Goal: Task Accomplishment & Management: Complete application form

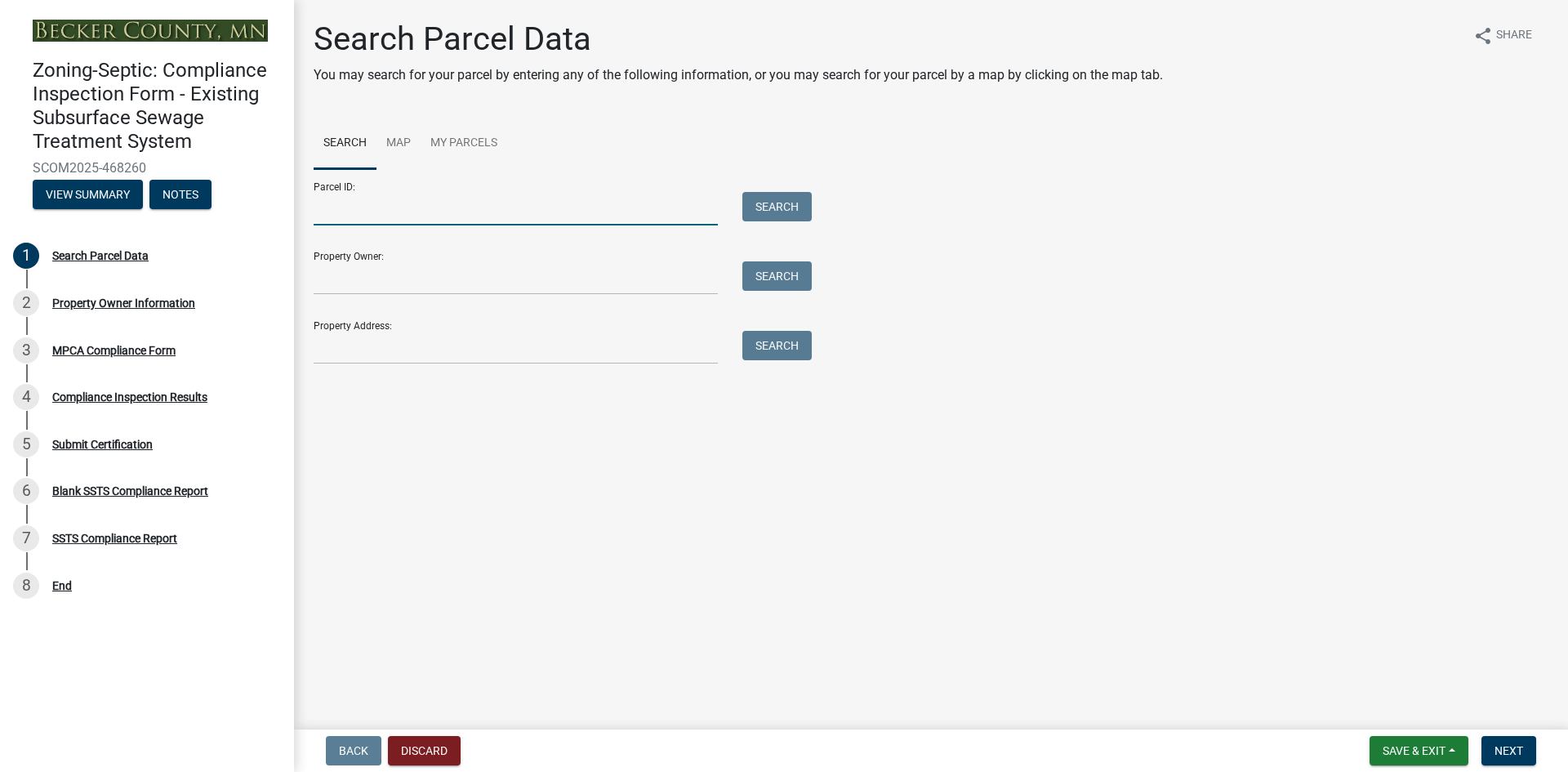
click at [466, 211] on input "Parcel ID:" at bounding box center [516, 209] width 404 height 34
paste input "080836000"
type input "080836000"
click at [793, 208] on button "Search" at bounding box center [777, 207] width 69 height 30
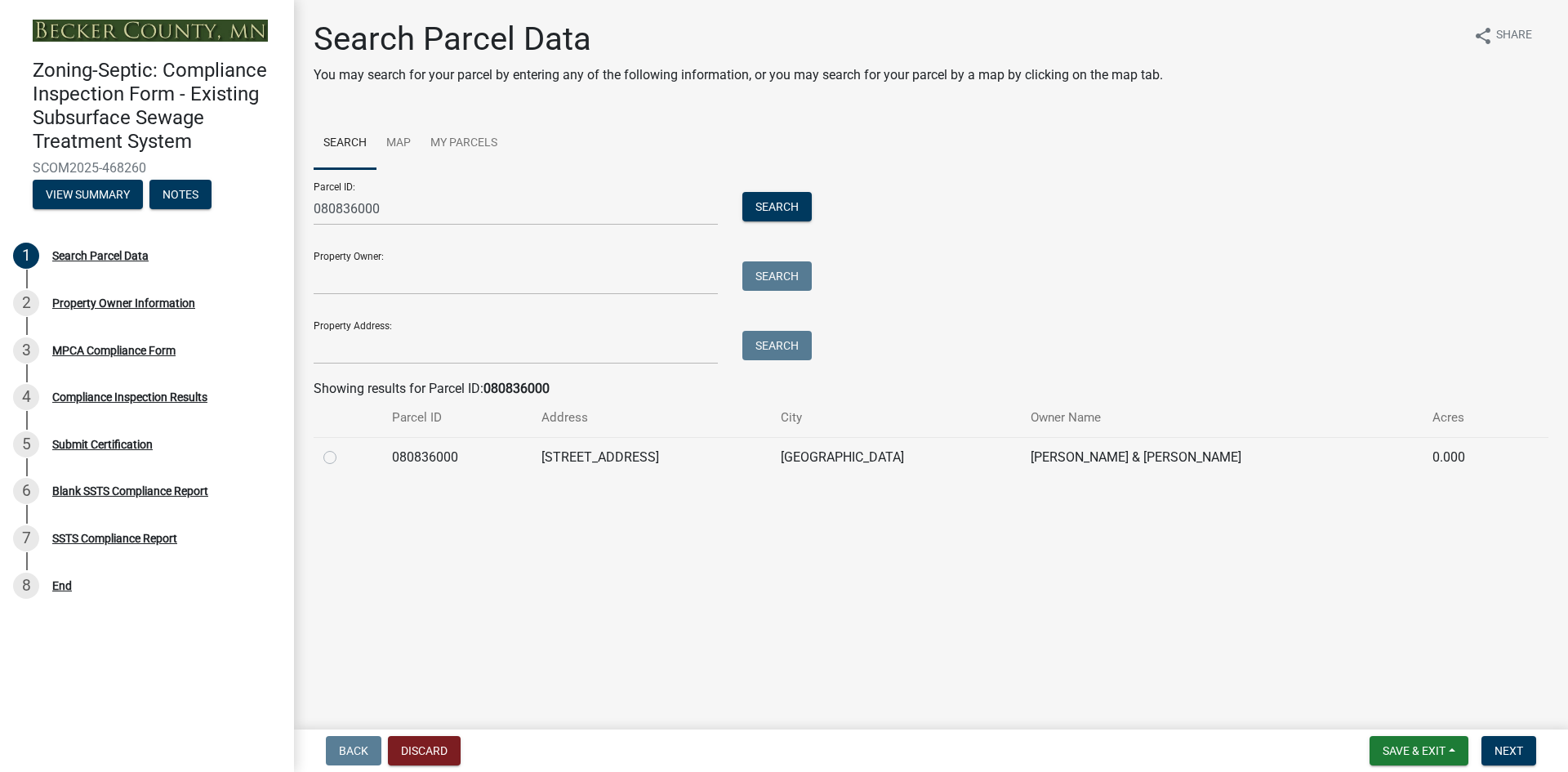
click at [343, 448] on label at bounding box center [343, 448] width 0 height 0
click at [343, 456] on input "radio" at bounding box center [348, 453] width 11 height 11
radio input "true"
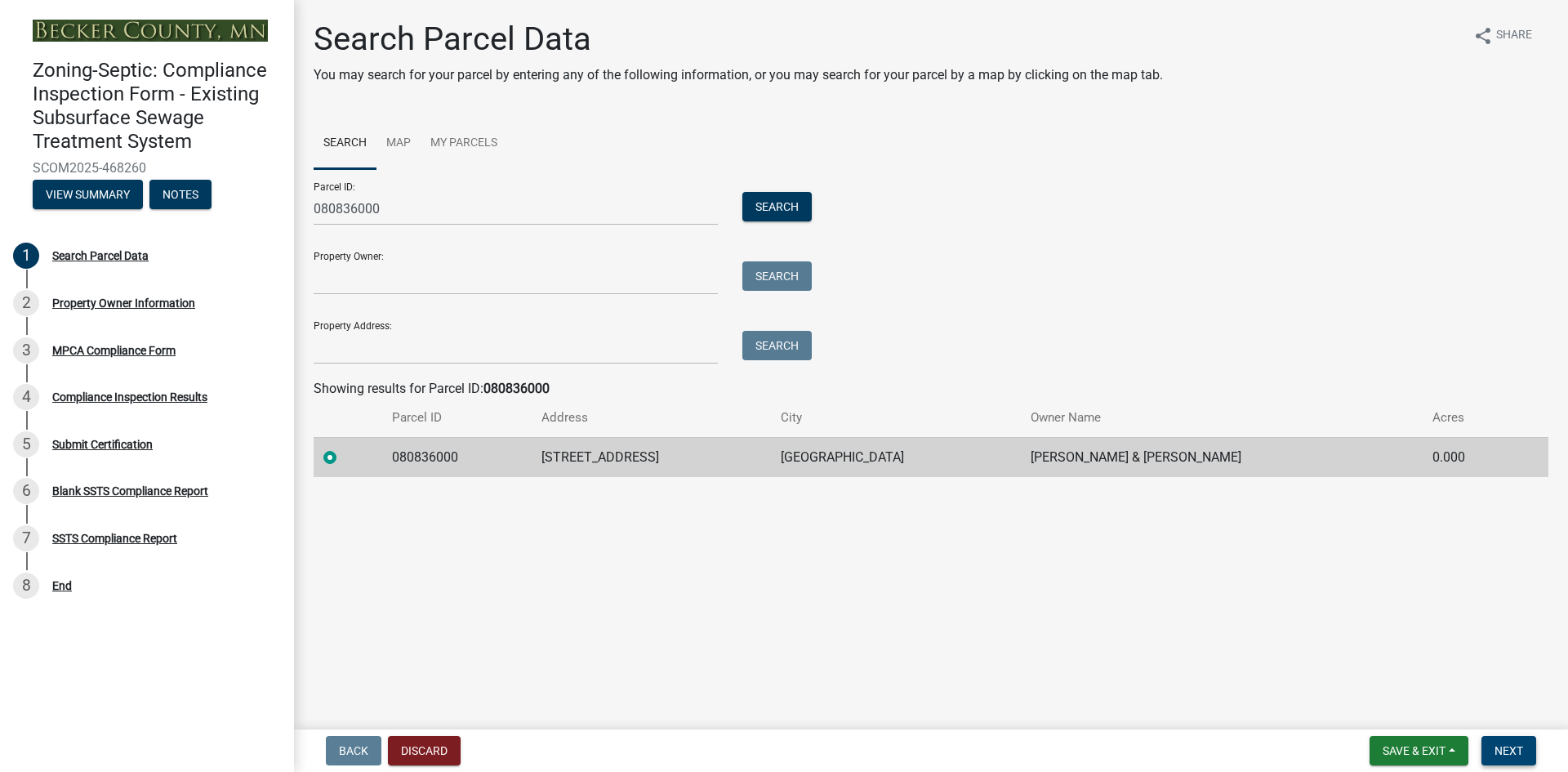
click at [1508, 752] on span "Next" at bounding box center [1508, 750] width 29 height 13
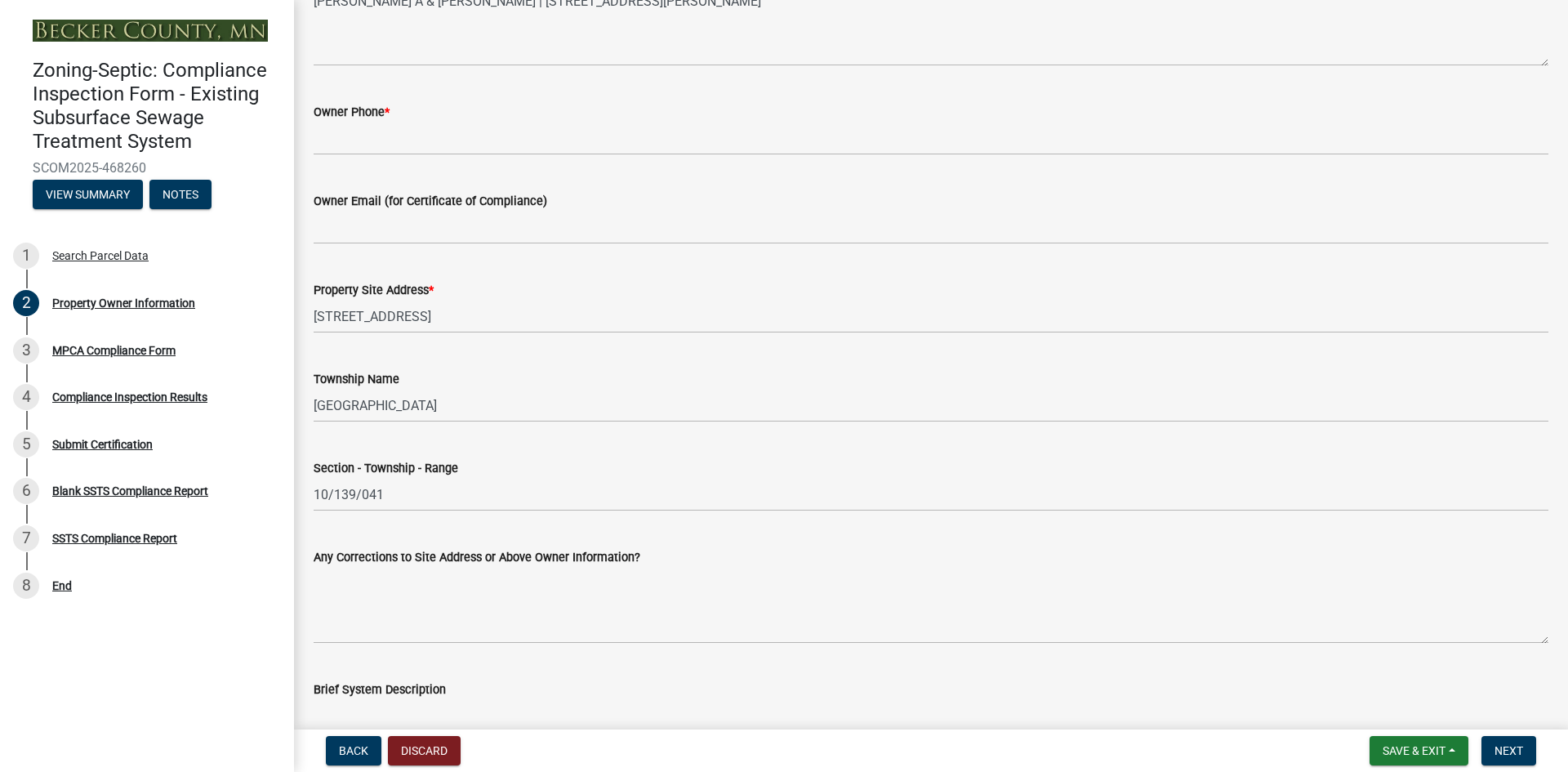
scroll to position [633, 0]
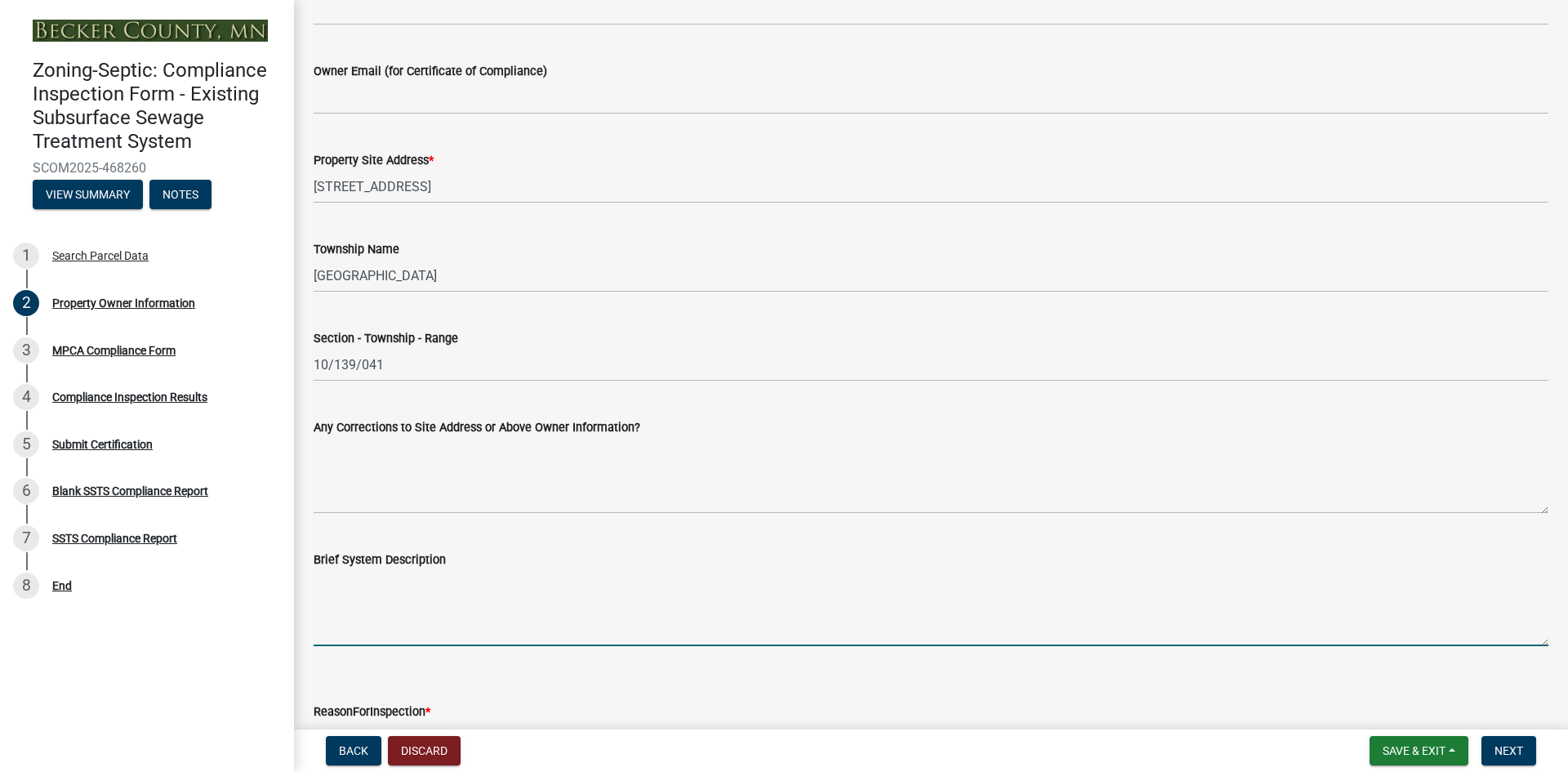
click at [414, 628] on textarea "Brief System Description" at bounding box center [931, 607] width 1234 height 76
paste textarea "1,000 gallon septic tank with gravity to seepage bed STA"
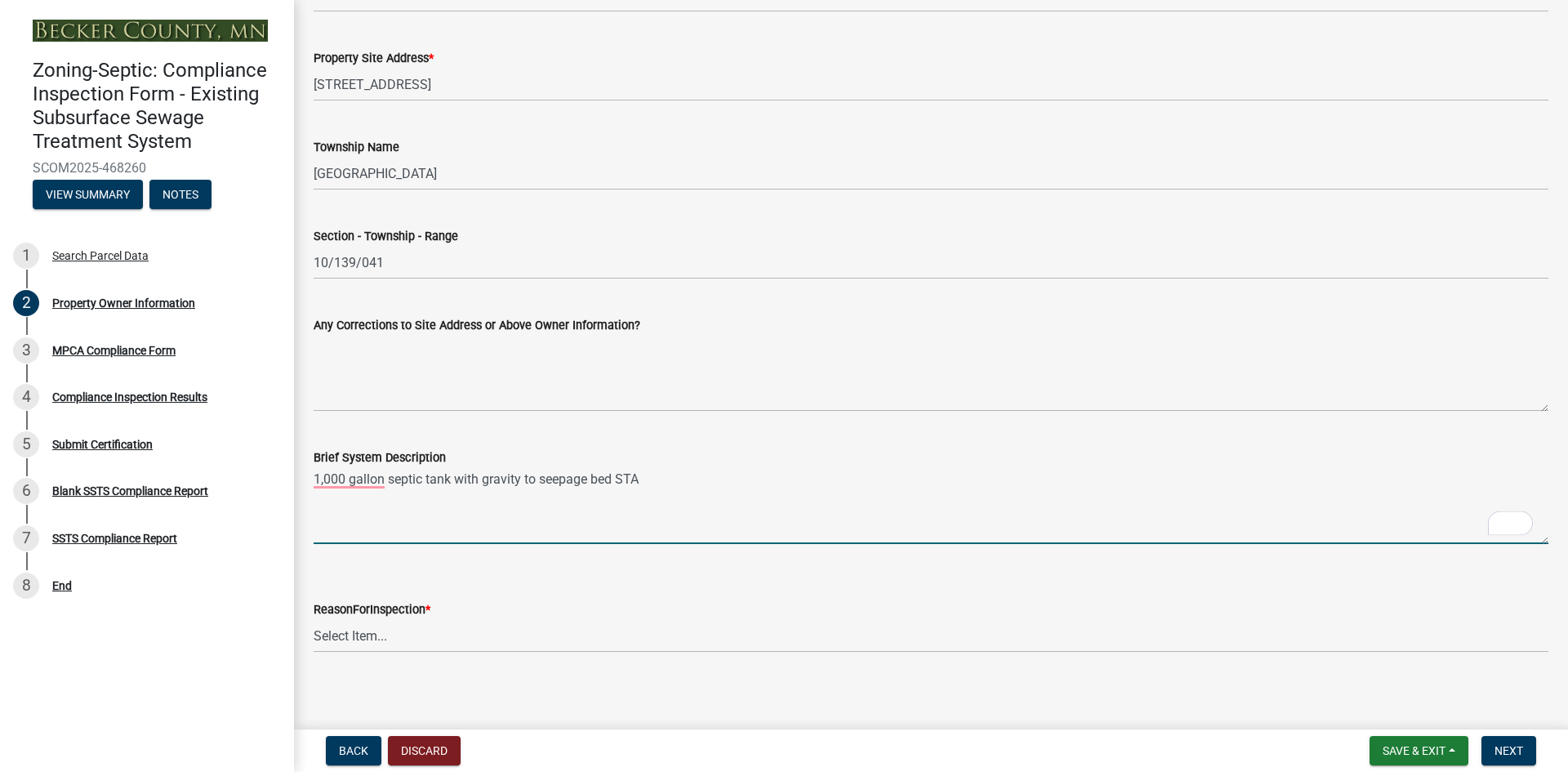
scroll to position [743, 0]
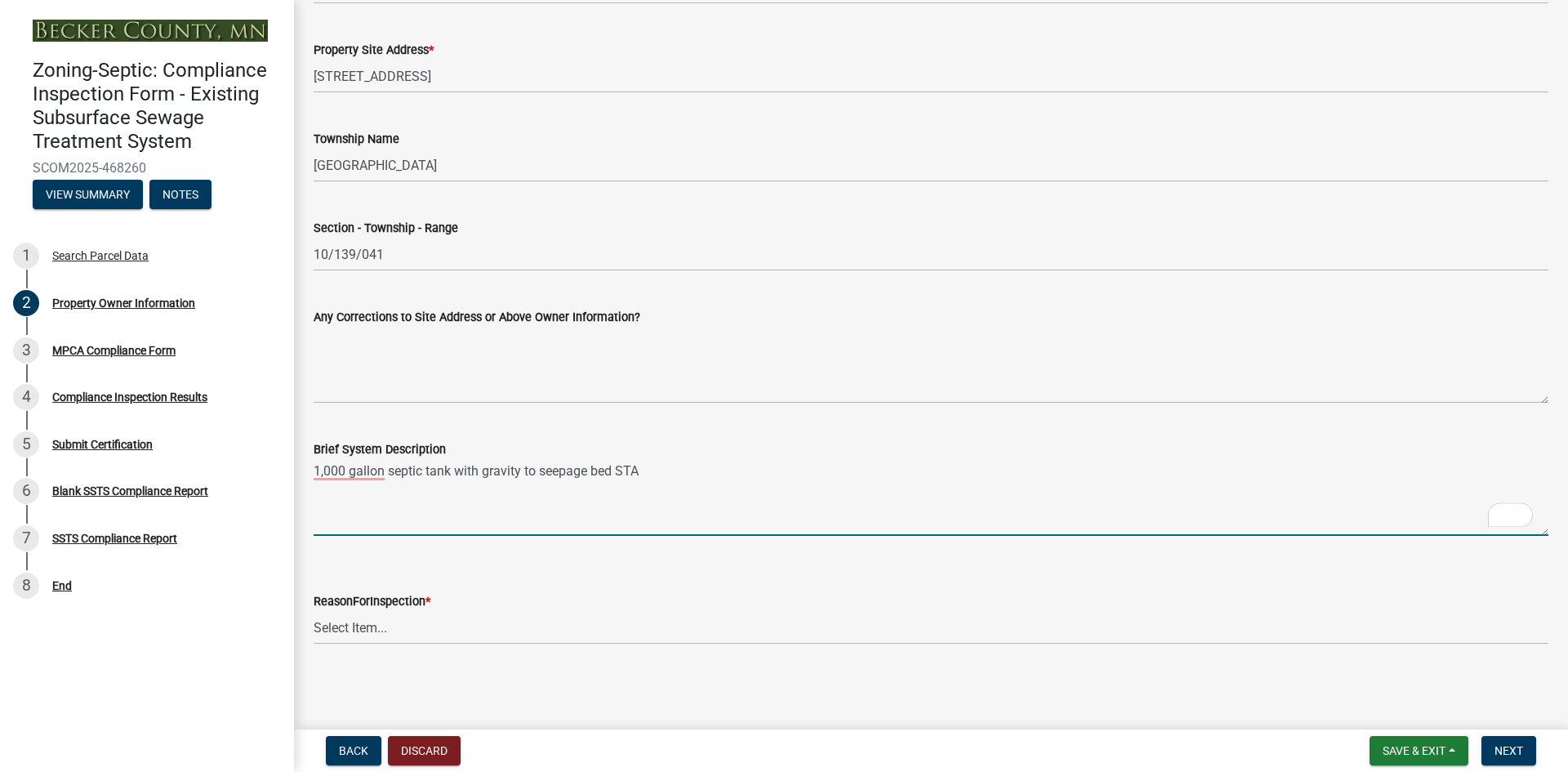
type textarea "1,000 gallon septic tank with gravity to seepage bed STA"
click at [432, 634] on select "Select Item... Property Sale Lake Study Required for Permit Other" at bounding box center [931, 628] width 1234 height 34
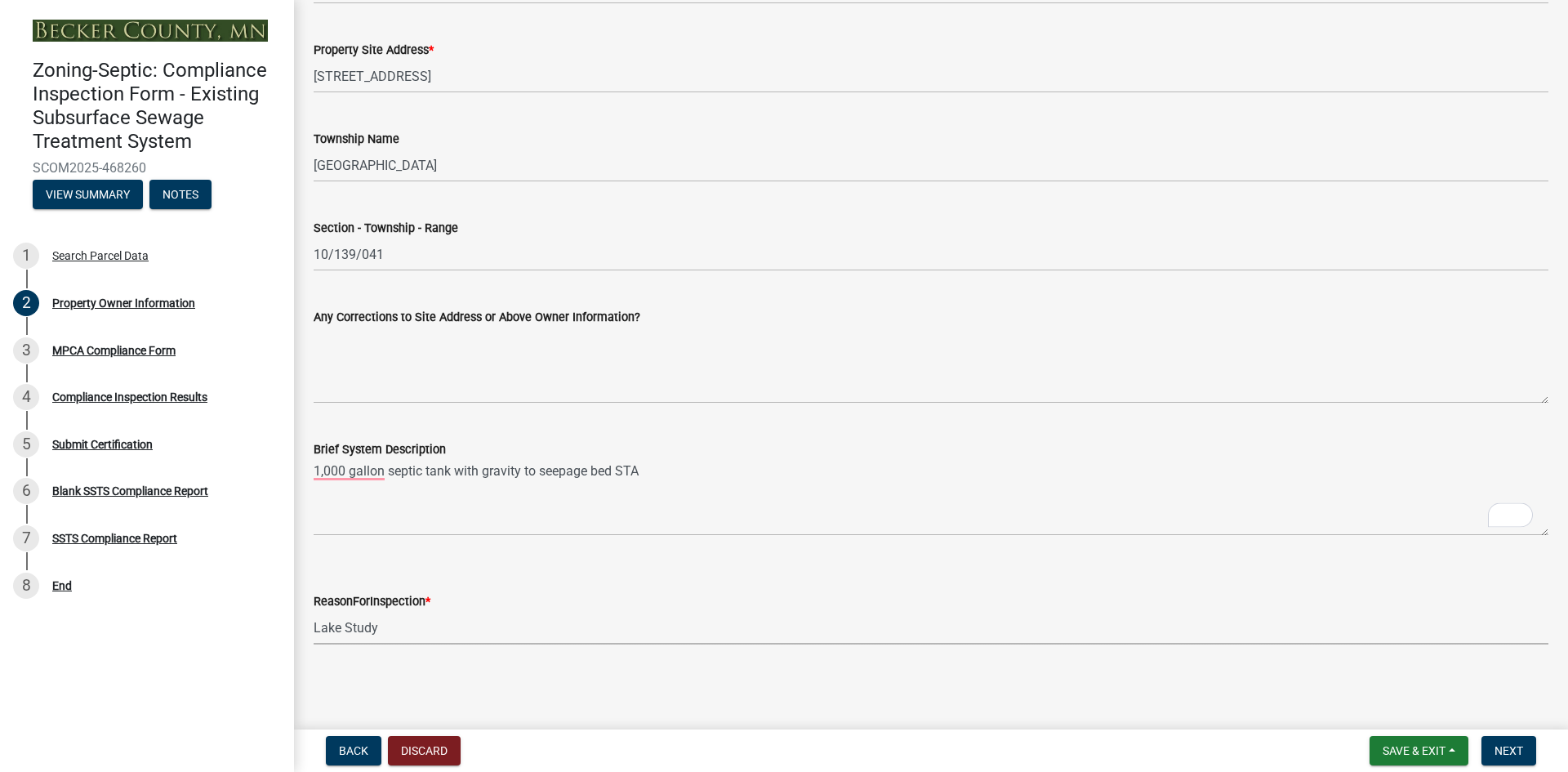
click at [314, 611] on select "Select Item... Property Sale Lake Study Required for Permit Other" at bounding box center [931, 628] width 1234 height 34
select select "3e6c5637-c66b-418d-927c-69aaf39ab5a9"
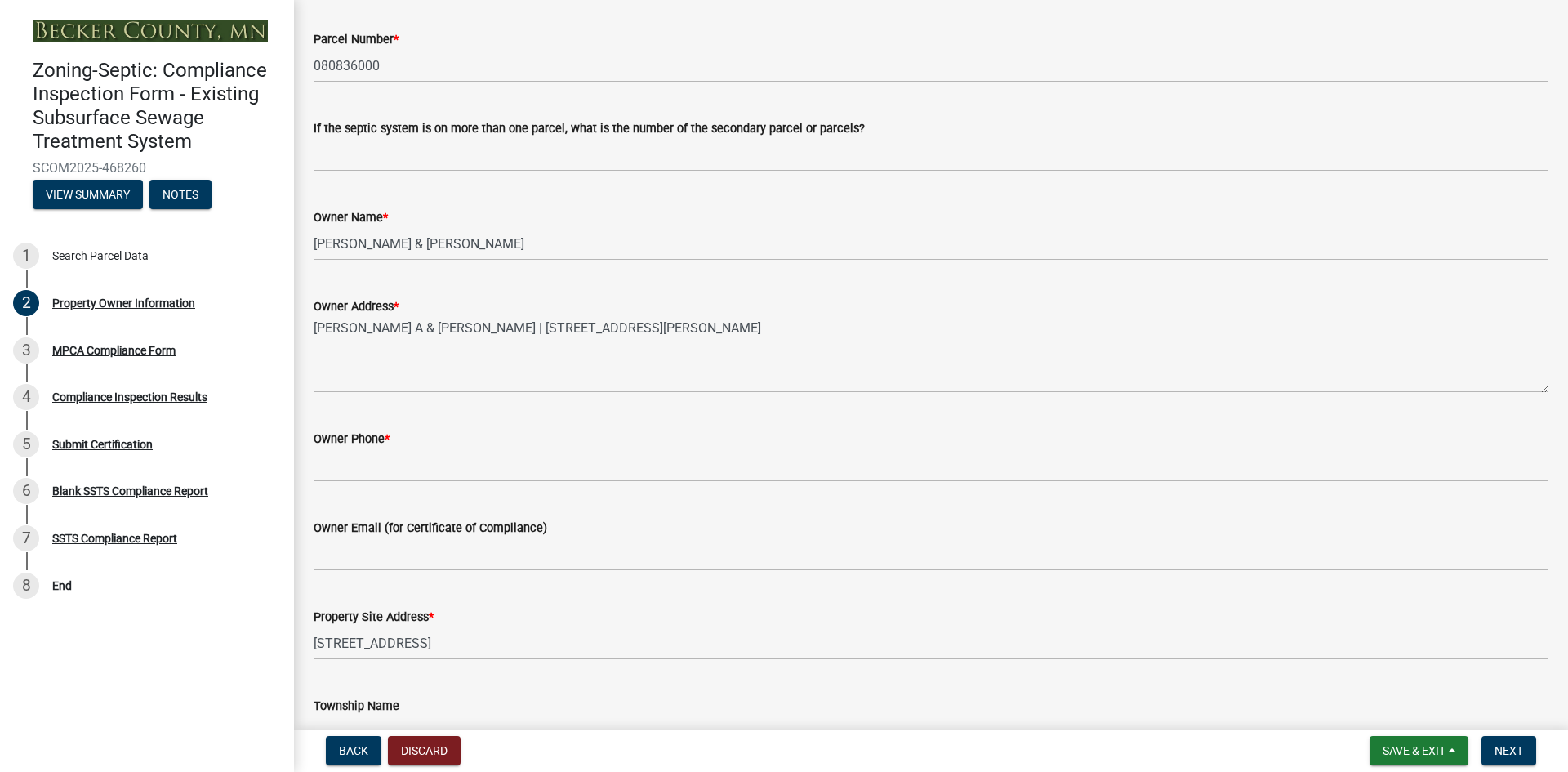
scroll to position [90, 0]
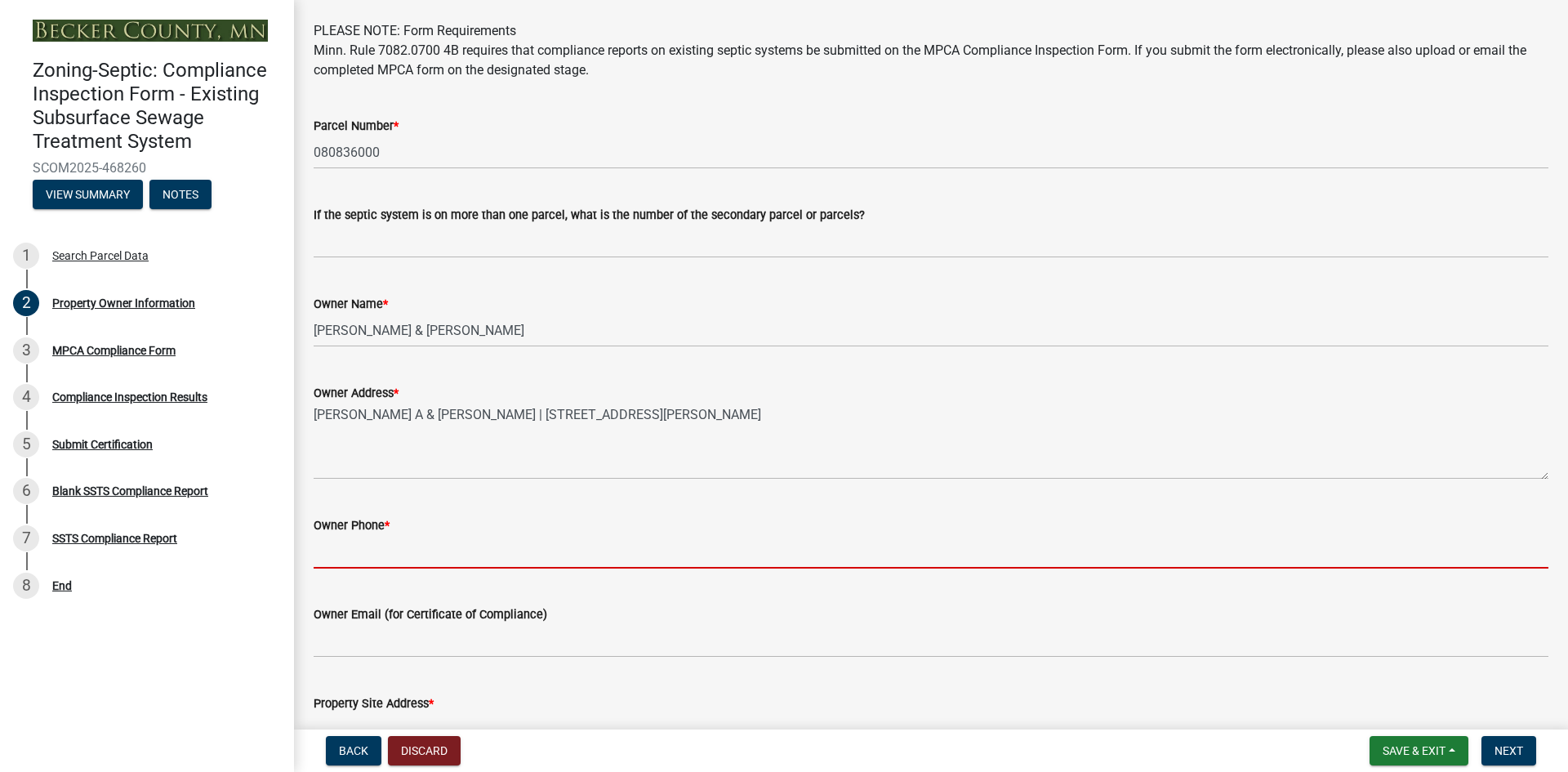
click at [400, 550] on input "Owner Phone *" at bounding box center [931, 552] width 1234 height 34
paste input "[PHONE_NUMBER]"
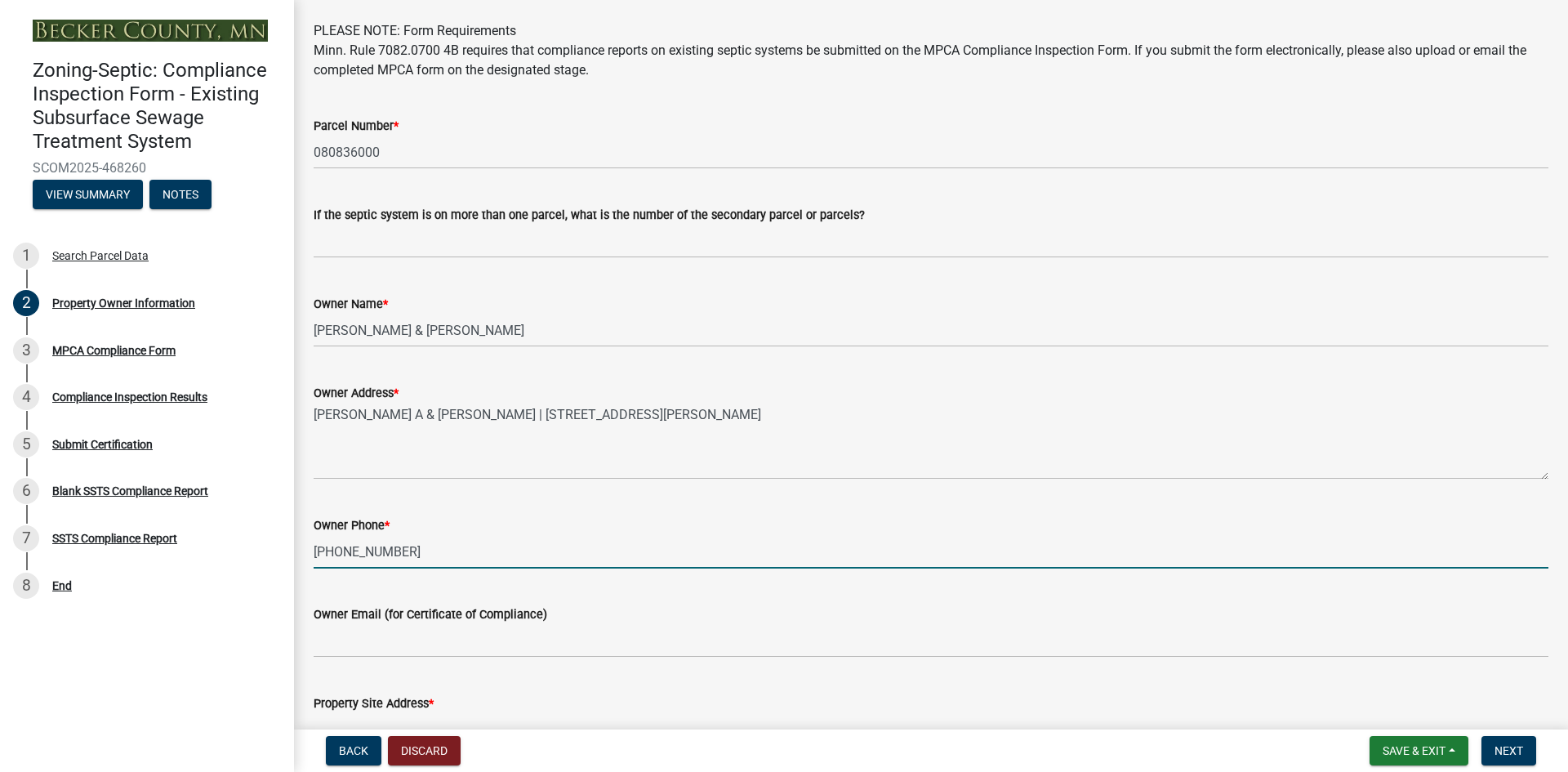
type input "[PHONE_NUMBER]"
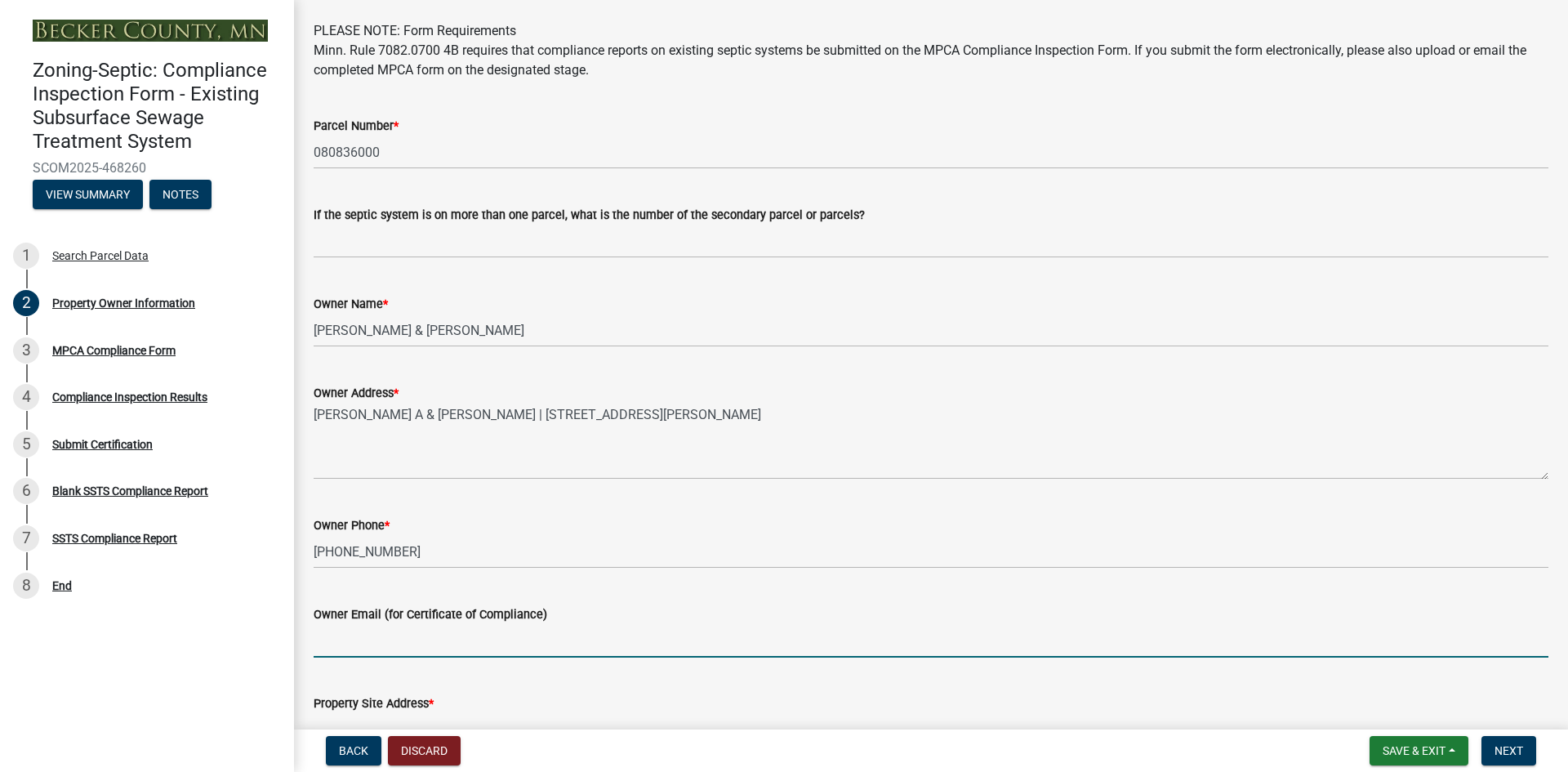
click at [417, 641] on input "Owner Email (for Certificate of Compliance)" at bounding box center [931, 641] width 1234 height 34
paste input "[EMAIL_ADDRESS][DOMAIN_NAME]"
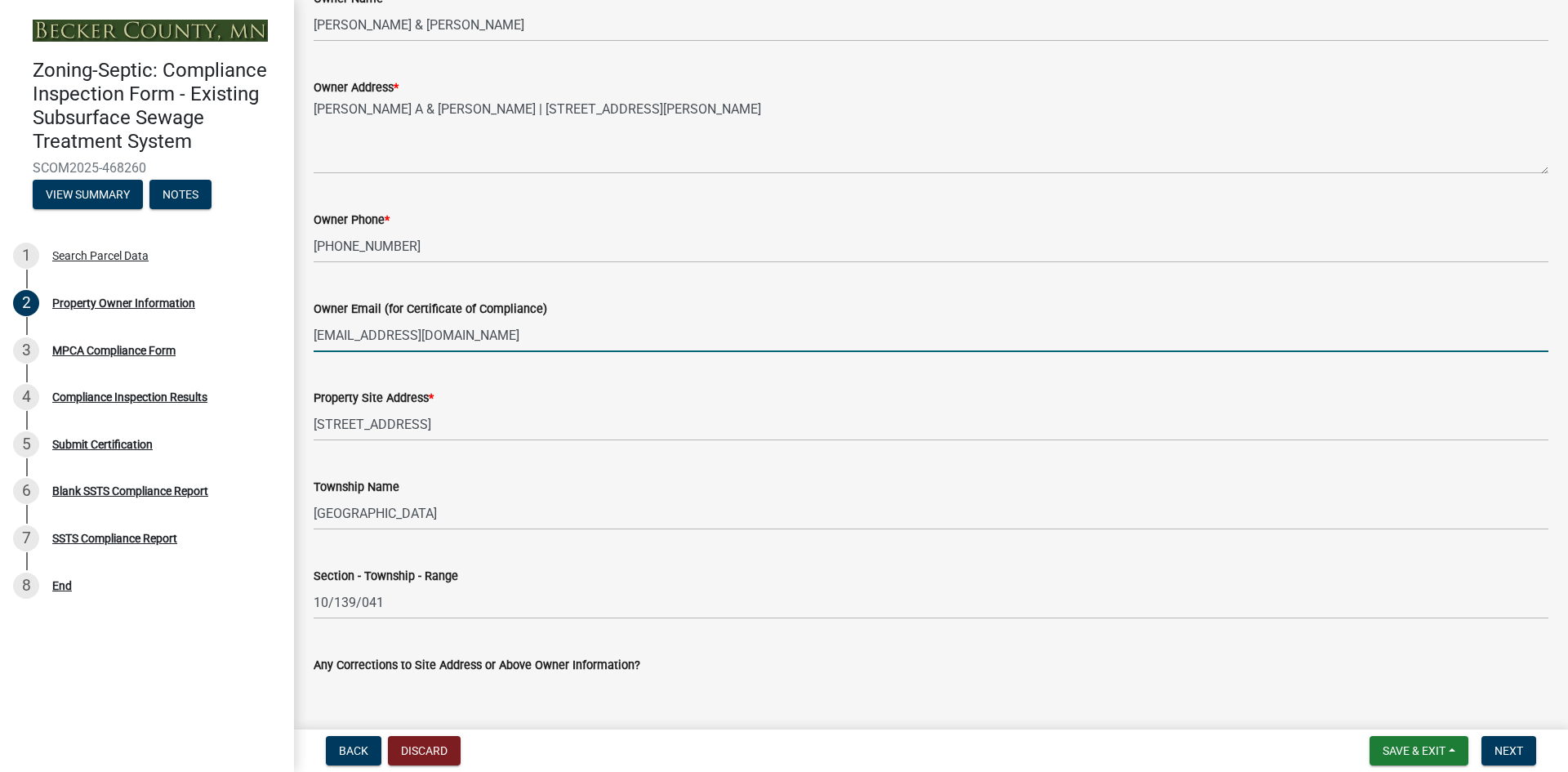
scroll to position [0, 0]
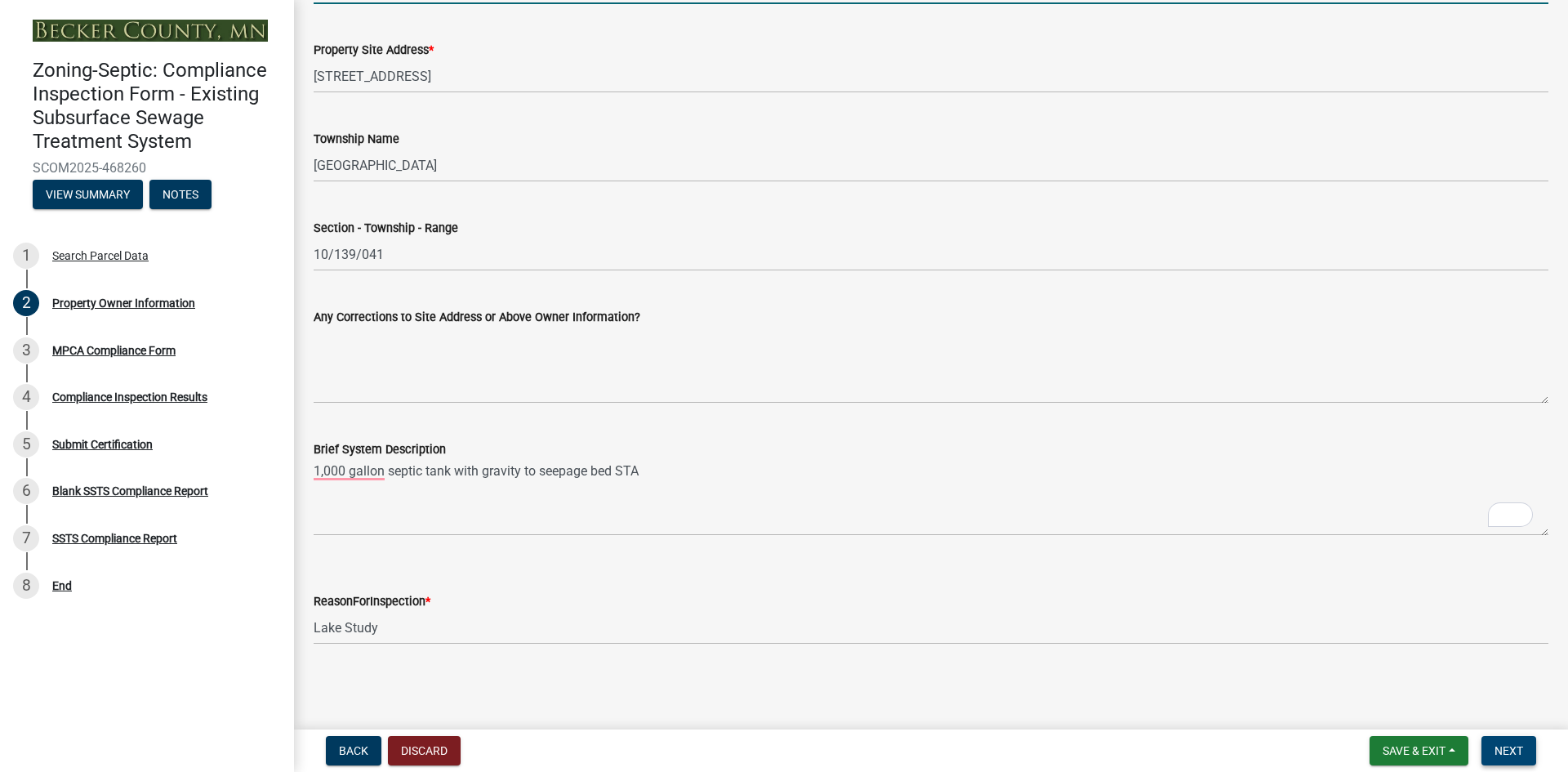
type input "[EMAIL_ADDRESS][DOMAIN_NAME]"
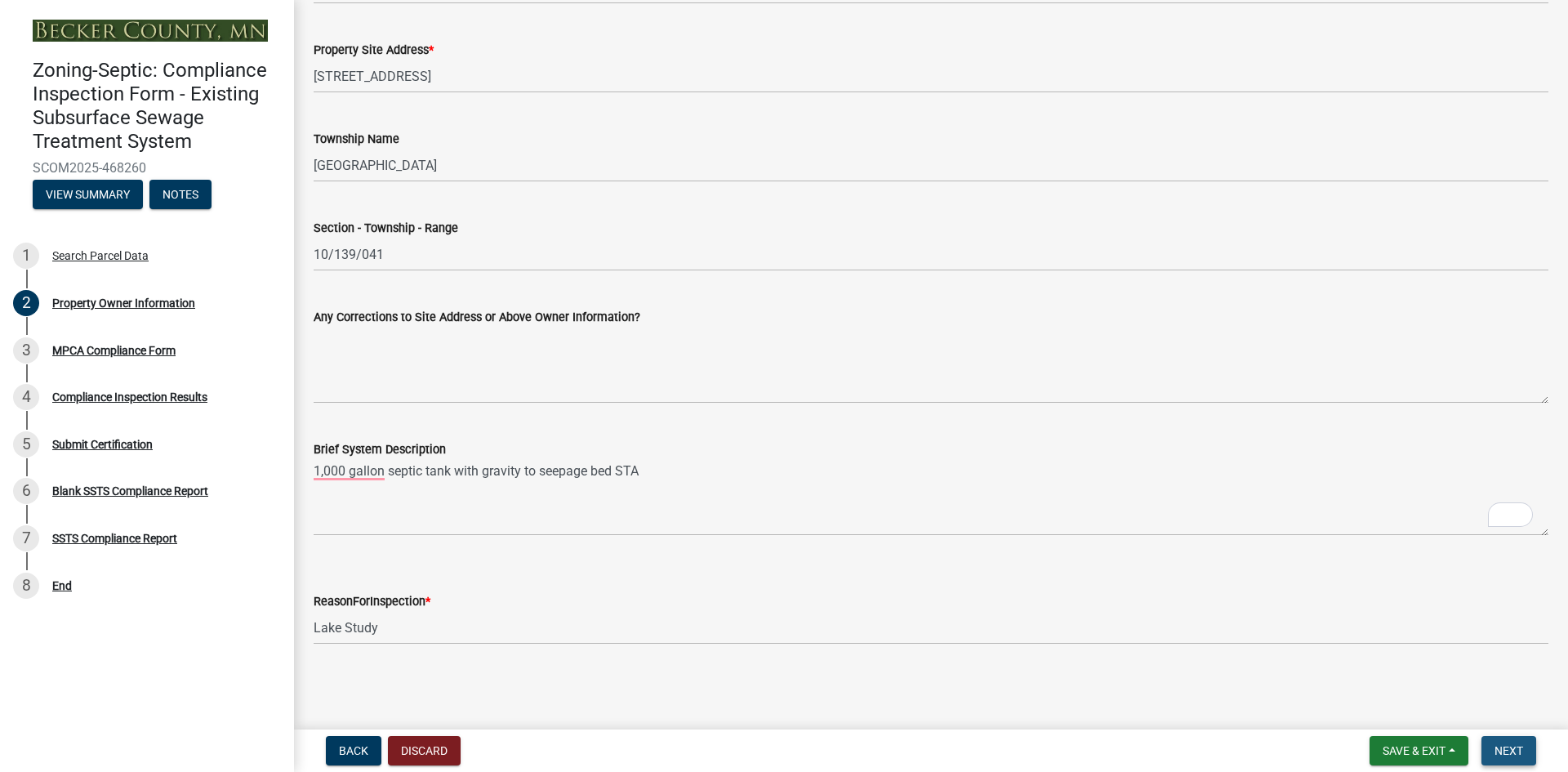
click at [1498, 749] on span "Next" at bounding box center [1508, 750] width 29 height 13
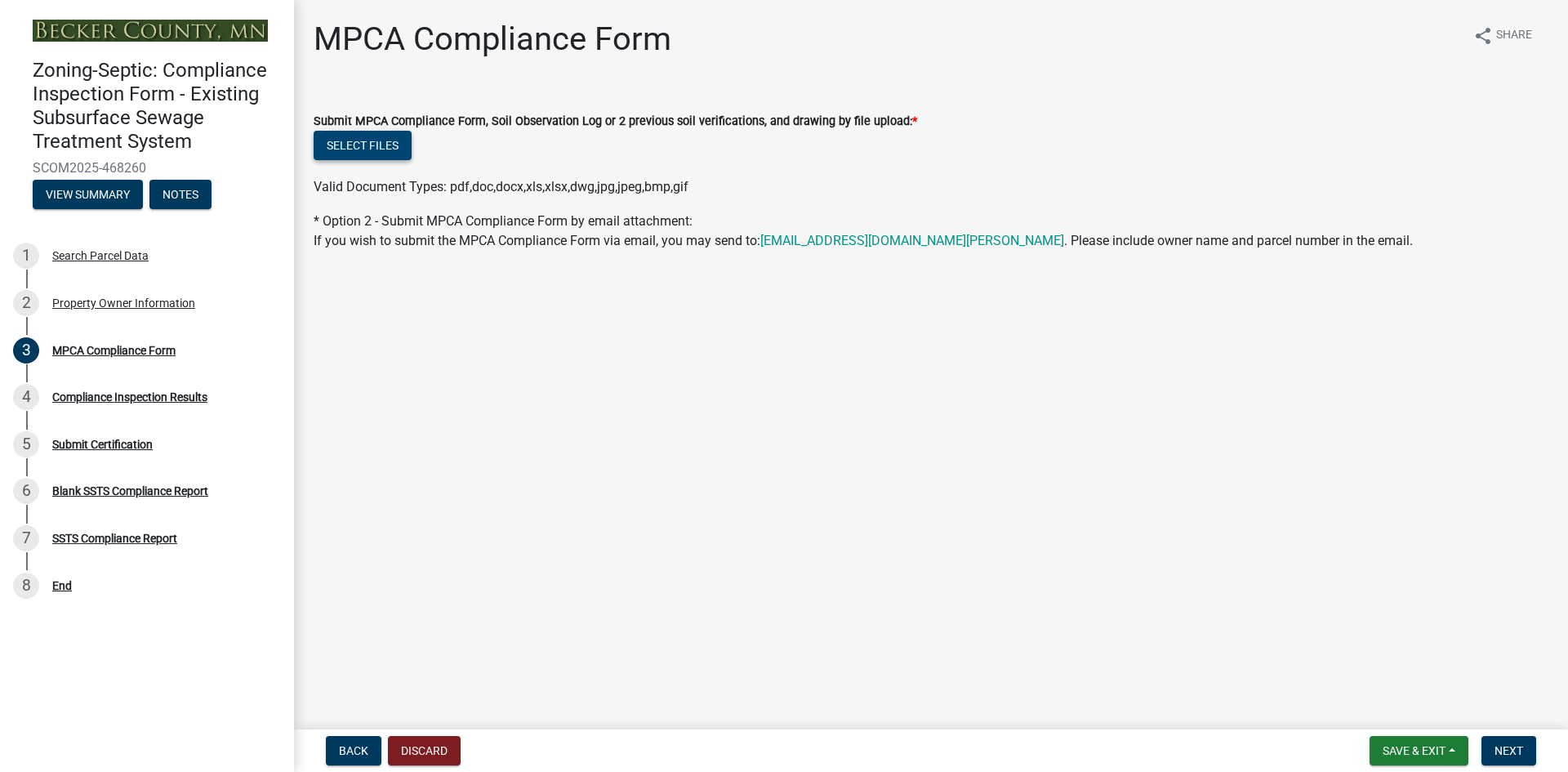
click at [372, 149] on button "Select files" at bounding box center [363, 146] width 98 height 30
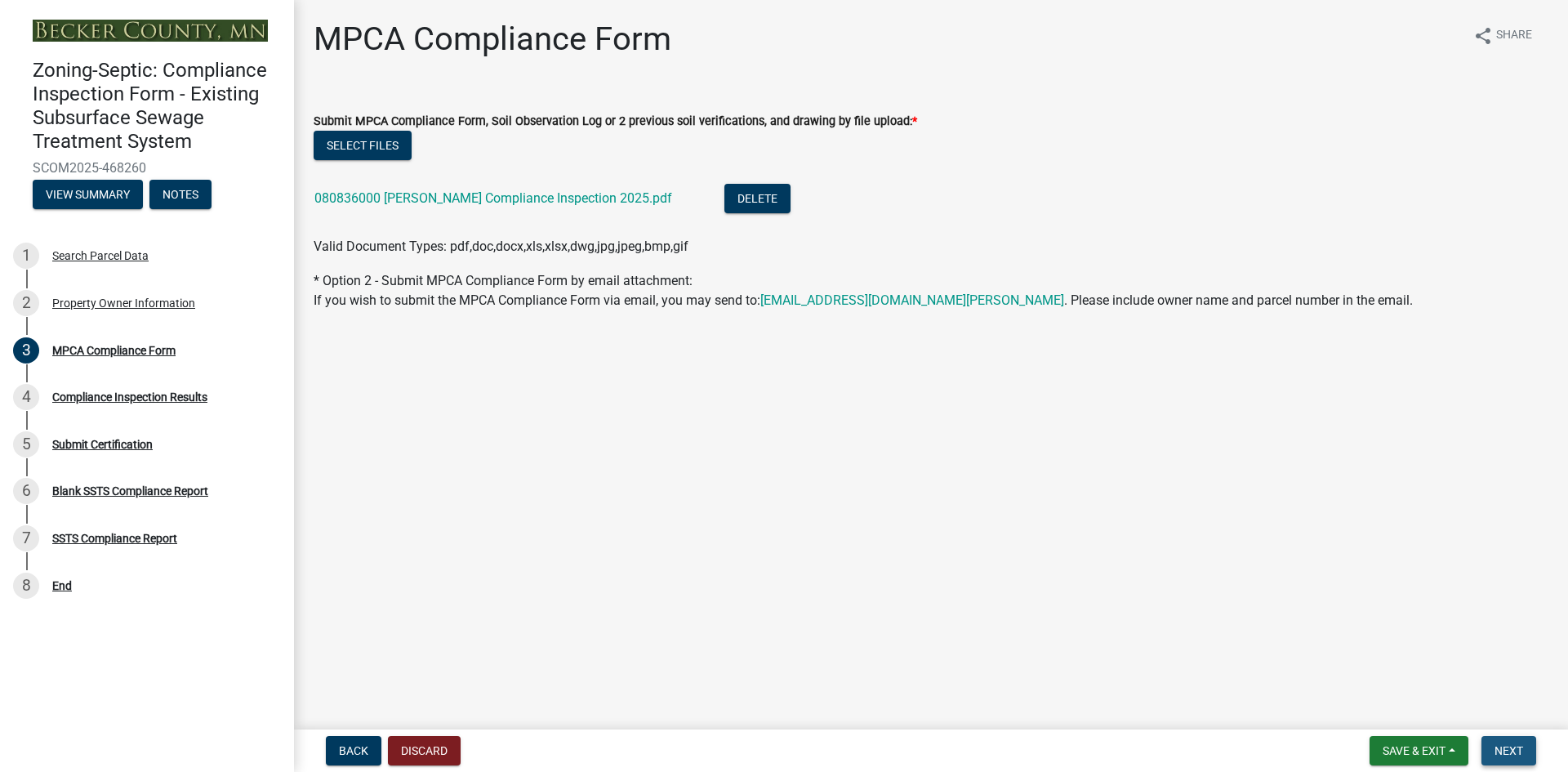
click at [1503, 745] on span "Next" at bounding box center [1508, 750] width 29 height 13
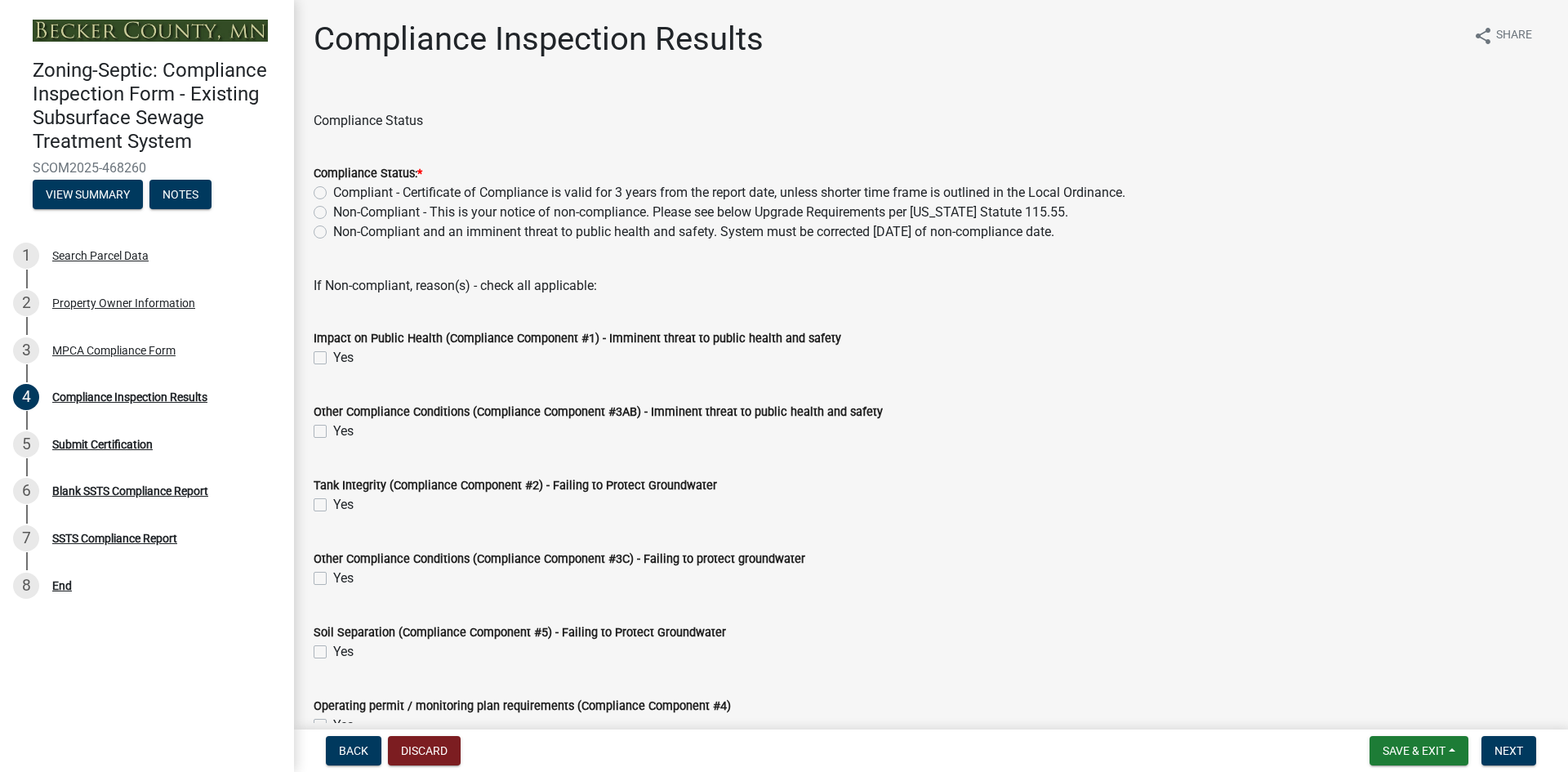
click at [333, 213] on label "Non-Compliant - This is your notice of non-compliance. Please see below Upgrade…" at bounding box center [700, 212] width 735 height 20
click at [333, 213] on input "Non-Compliant - This is your notice of non-compliance. Please see below Upgrade…" at bounding box center [338, 207] width 11 height 11
radio input "true"
click at [313, 651] on div "Soil Separation (Compliance Component #5) - Failing to Protect Groundwater Yes" at bounding box center [930, 631] width 1259 height 58
click at [333, 649] on label "Yes" at bounding box center [343, 652] width 21 height 20
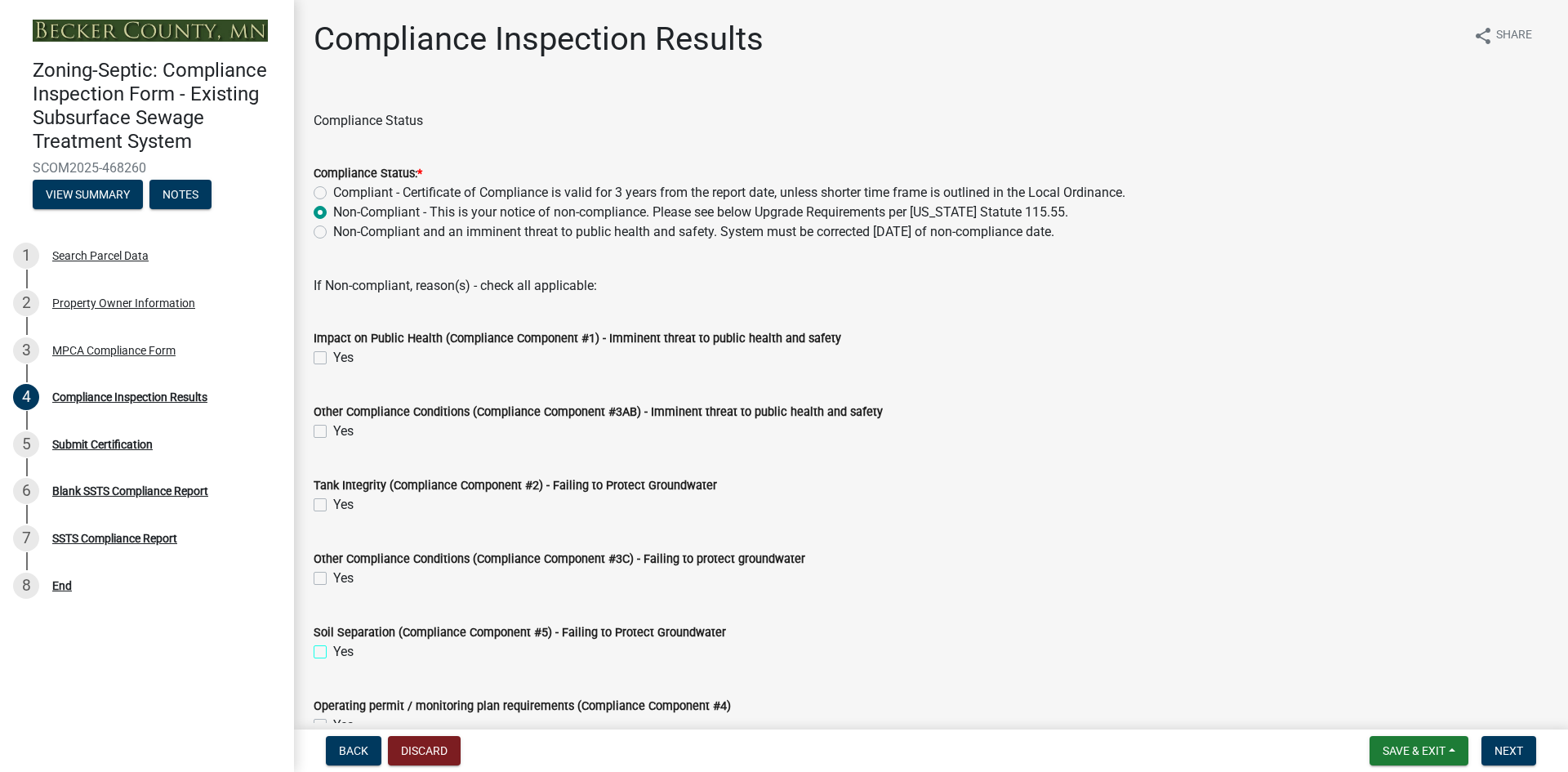
click at [333, 649] on input "Yes" at bounding box center [338, 647] width 11 height 11
checkbox input "true"
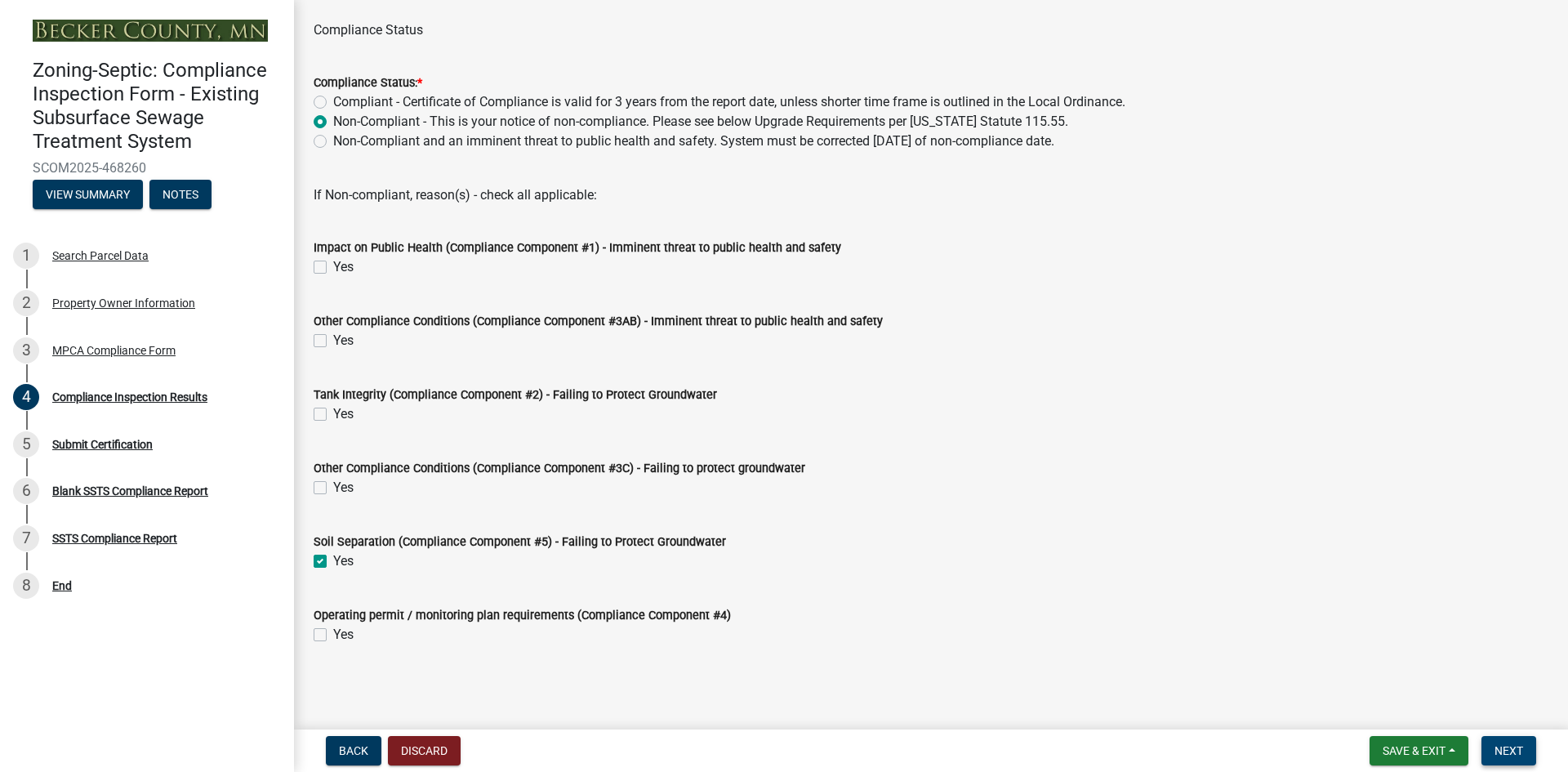
click at [1495, 746] on span "Next" at bounding box center [1508, 750] width 29 height 13
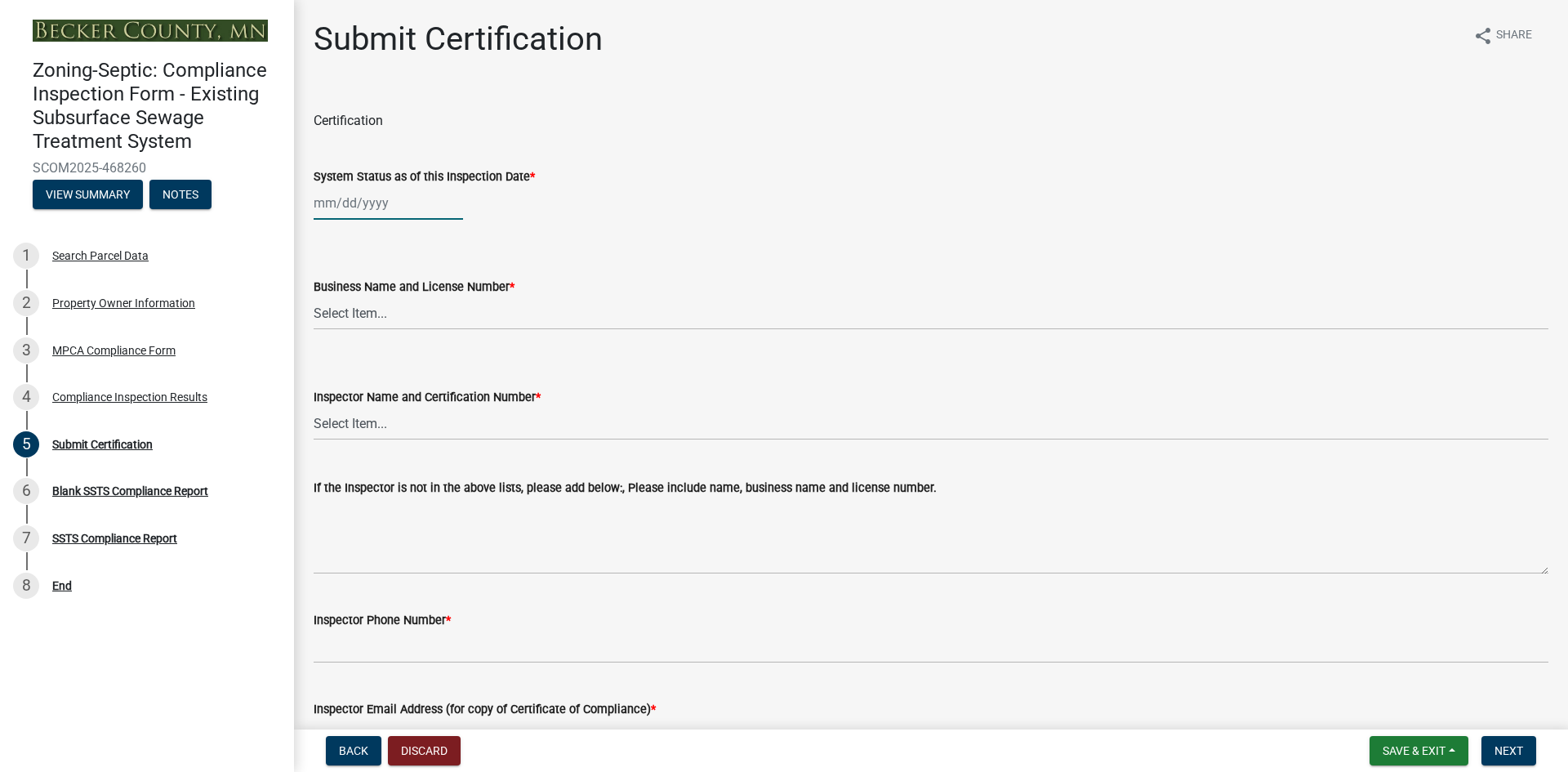
click at [358, 204] on div at bounding box center [388, 203] width 150 height 34
select select "8"
select select "2025"
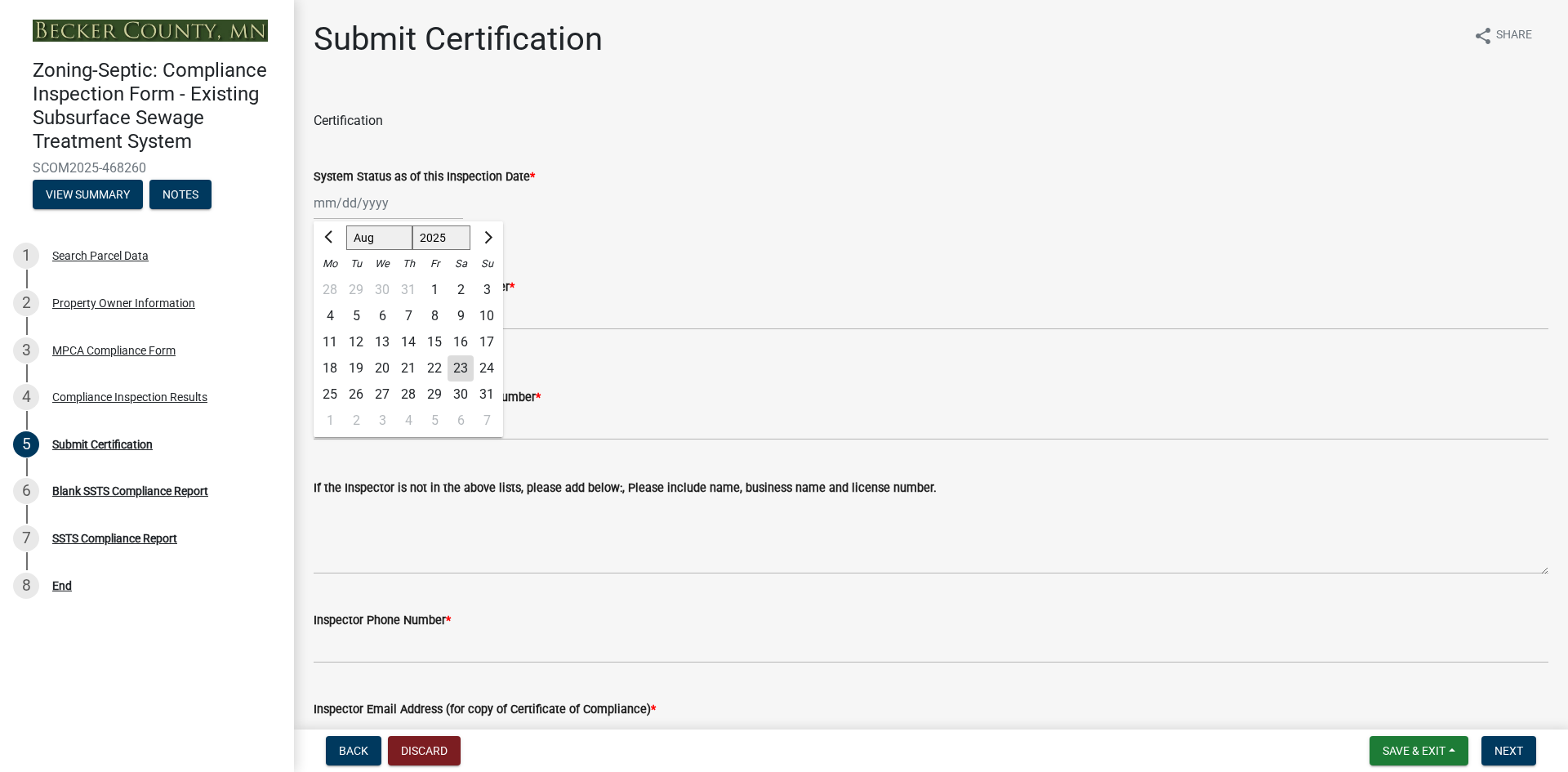
click at [405, 314] on div "7" at bounding box center [408, 316] width 26 height 26
type input "[DATE]"
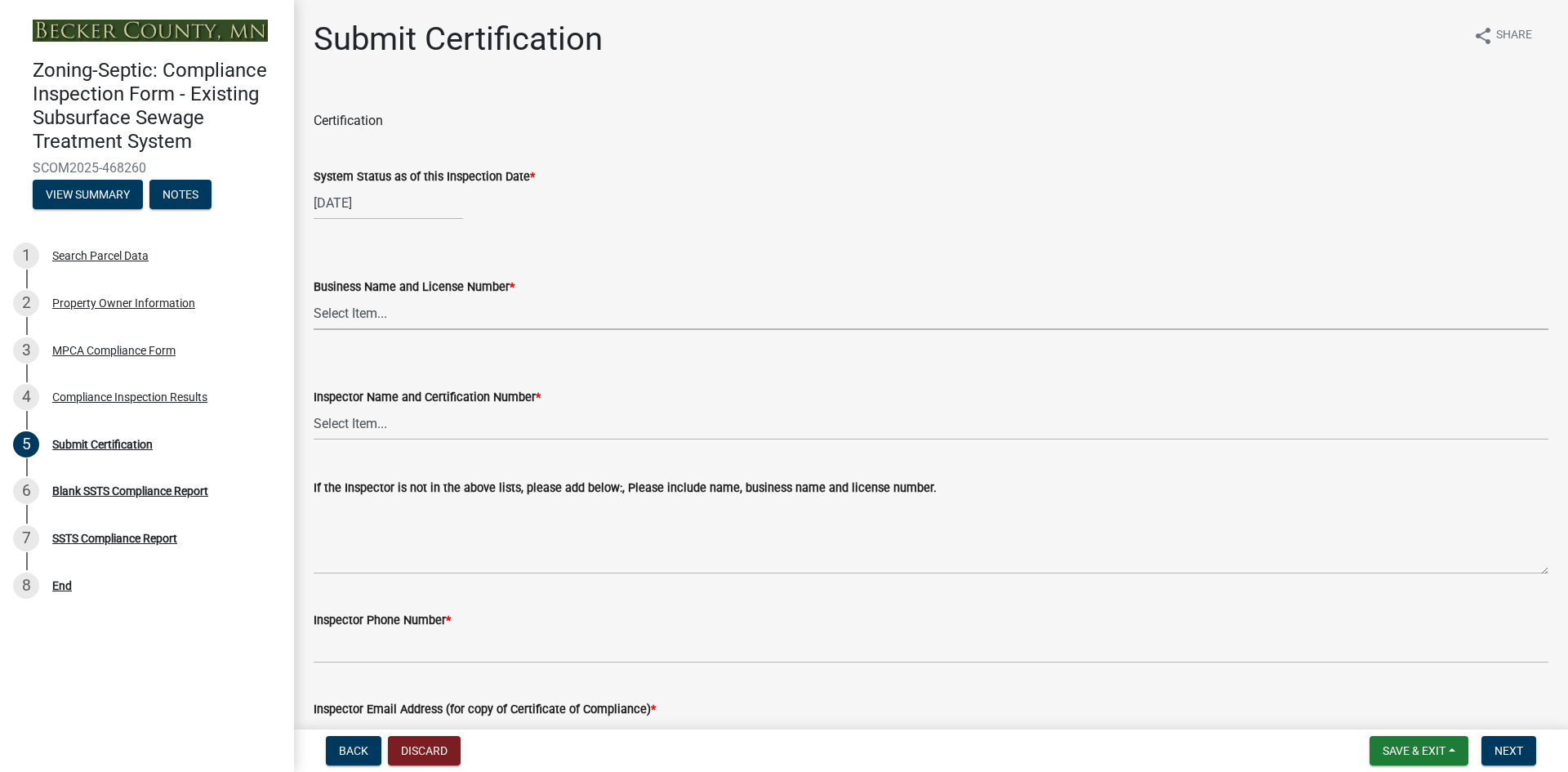
click at [366, 317] on select "Select Item... OTHER – Not listed (please add in next field and we will add to …" at bounding box center [931, 313] width 1234 height 34
click at [314, 296] on select "Select Item... OTHER – Not listed (please add in next field and we will add to …" at bounding box center [931, 313] width 1234 height 34
select select "2b738330-48aa-4409-96d6-d0693f9735a1"
click at [398, 429] on select "Select Item... OTHER – Not listed (please add in next field and we will add to …" at bounding box center [931, 424] width 1234 height 34
click at [314, 407] on select "Select Item... OTHER – Not listed (please add in next field and we will add to …" at bounding box center [931, 424] width 1234 height 34
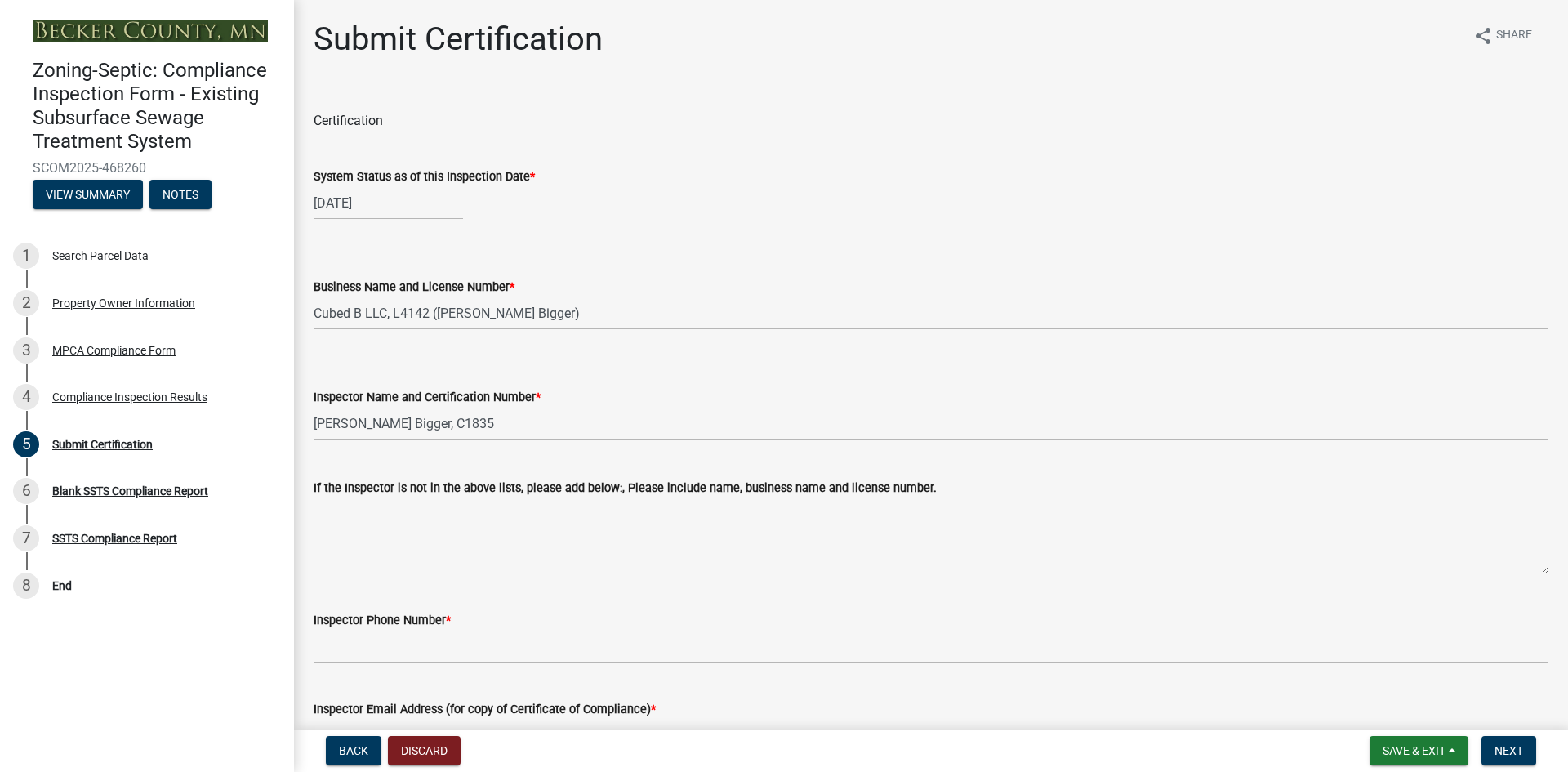
select select "4b2e459e-5176-4601-b2cf-d4e2936ebc18"
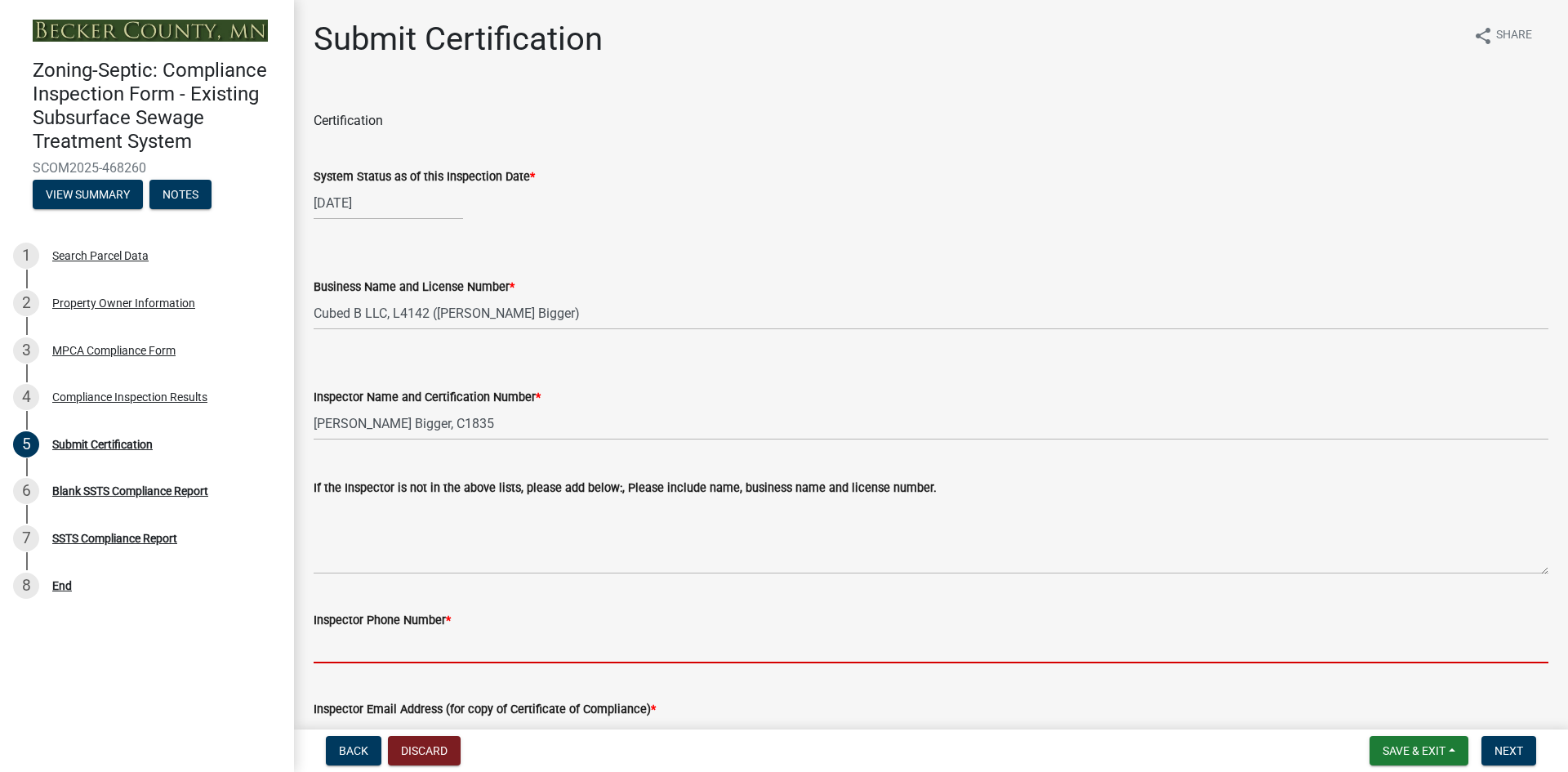
click at [400, 648] on input "Inspector Phone Number *" at bounding box center [931, 647] width 1234 height 34
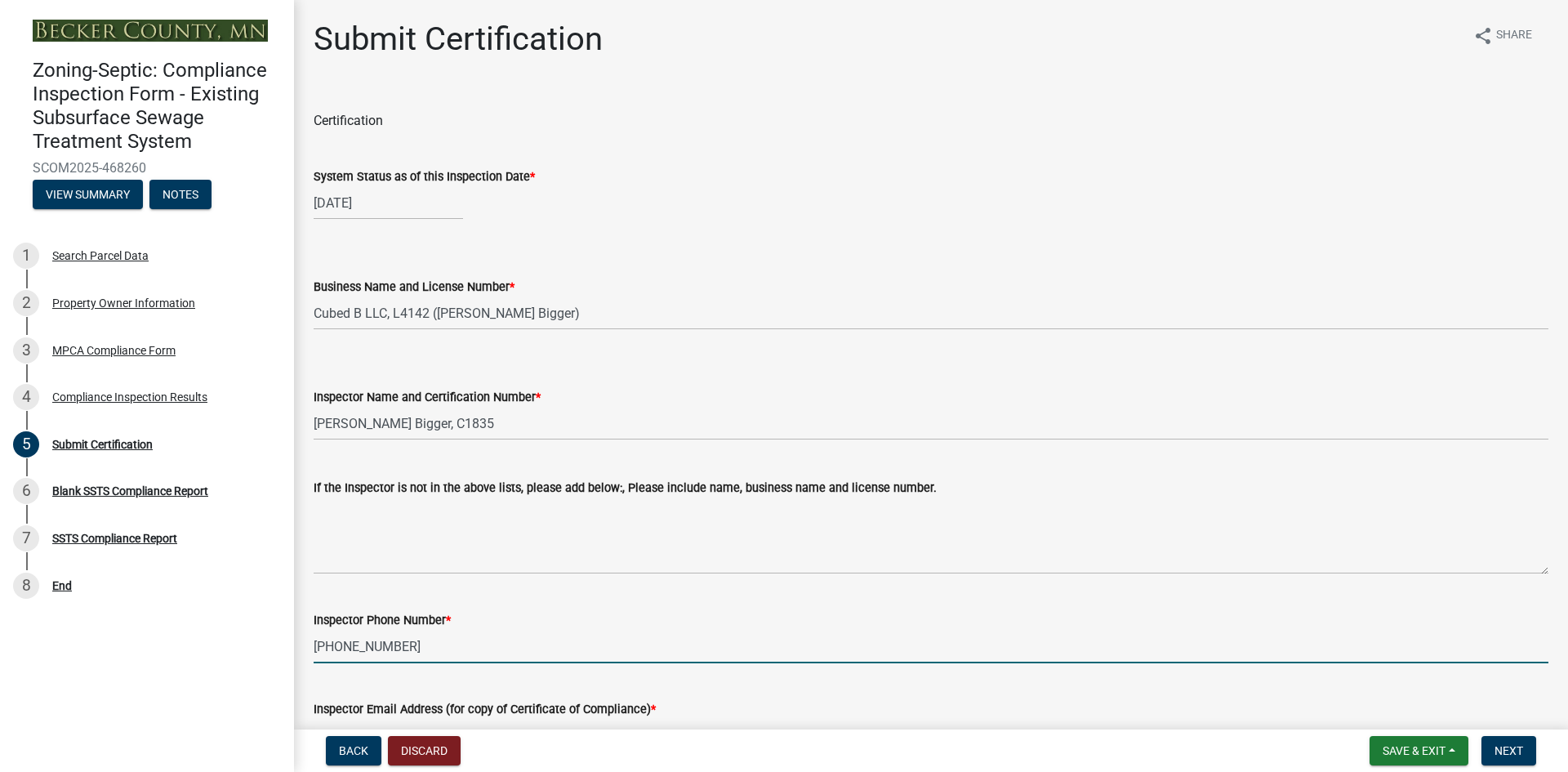
type input "[PHONE_NUMBER]"
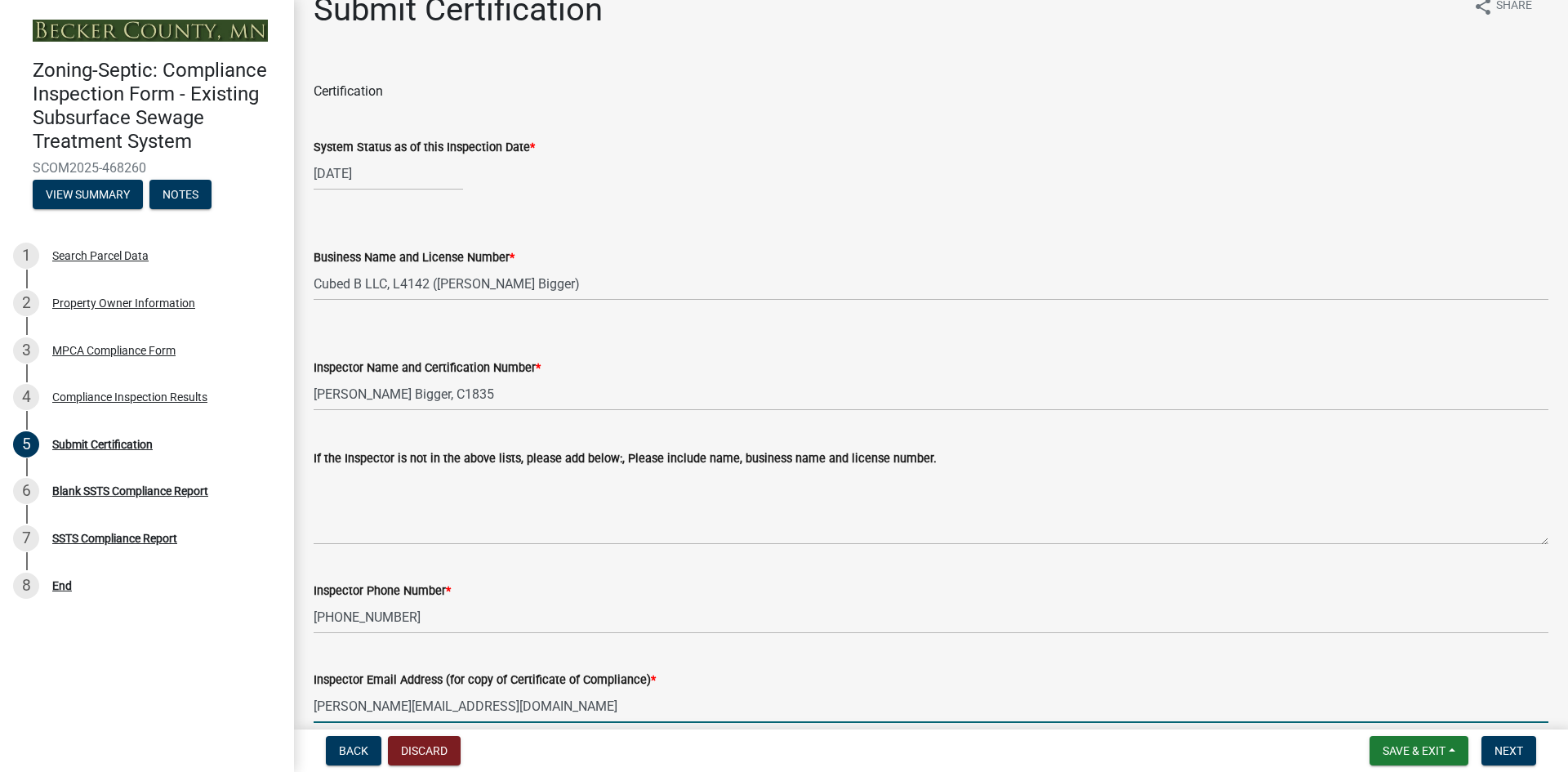
type input "[PERSON_NAME][EMAIL_ADDRESS][DOMAIN_NAME]"
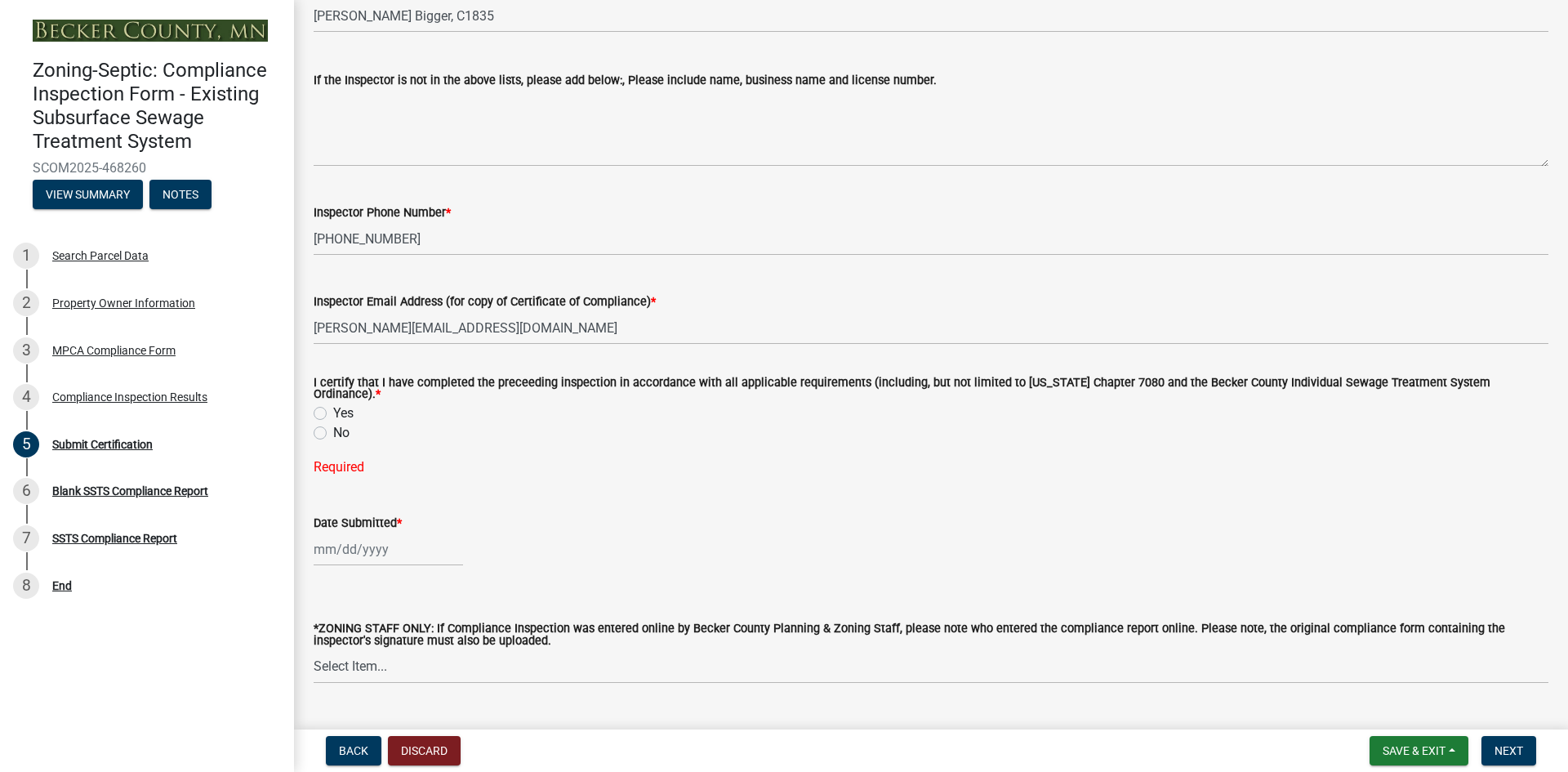
click at [333, 403] on label "Yes" at bounding box center [343, 413] width 21 height 20
click at [333, 403] on input "Yes" at bounding box center [338, 408] width 11 height 11
radio input "true"
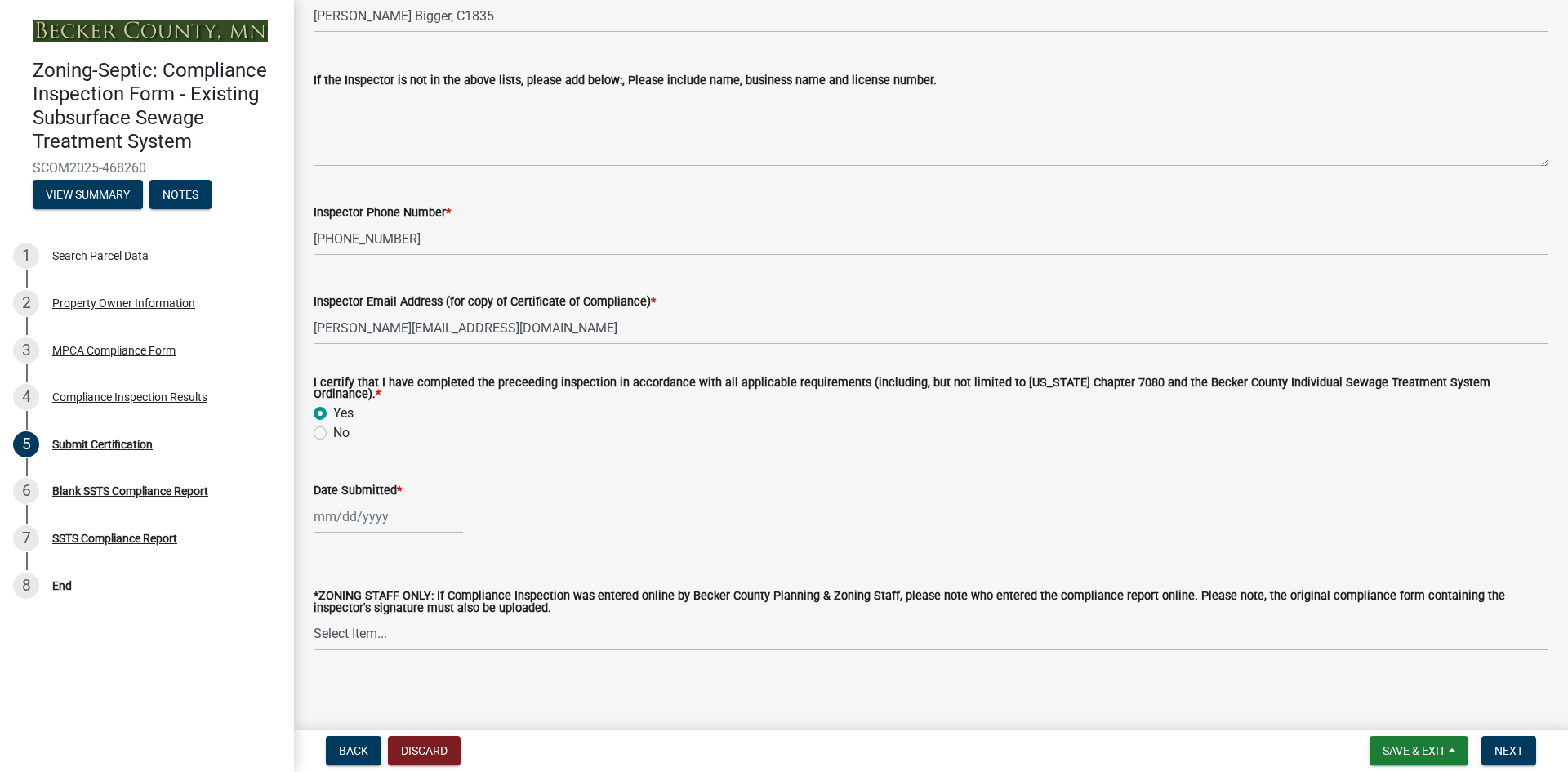
select select "8"
select select "2025"
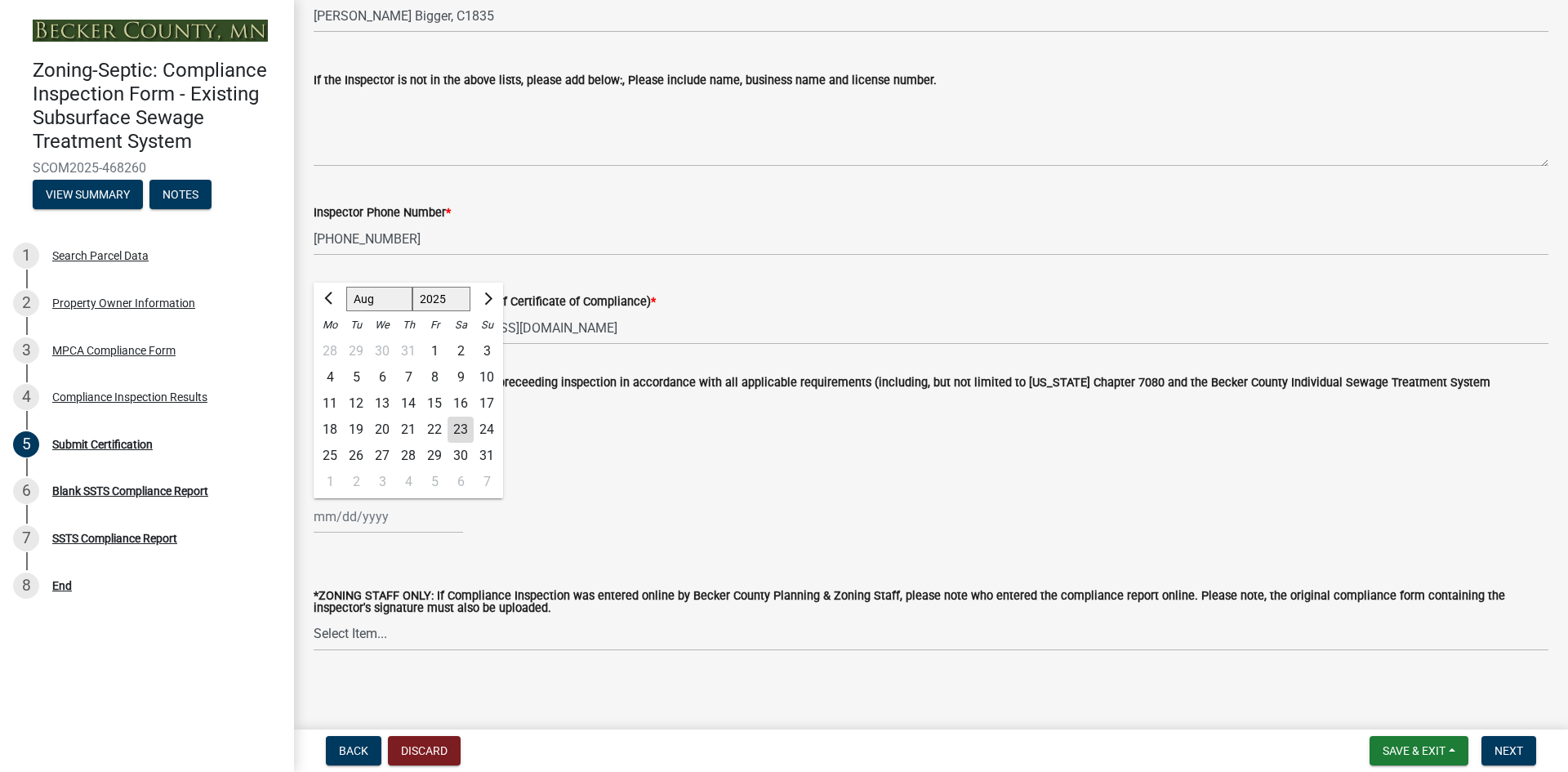
click at [348, 513] on div "Jan Feb Mar Apr May Jun Jul Aug Sep Oct Nov Dec 1525 1526 1527 1528 1529 1530 1…" at bounding box center [388, 516] width 150 height 34
click at [457, 424] on div "23" at bounding box center [461, 429] width 26 height 26
type input "[DATE]"
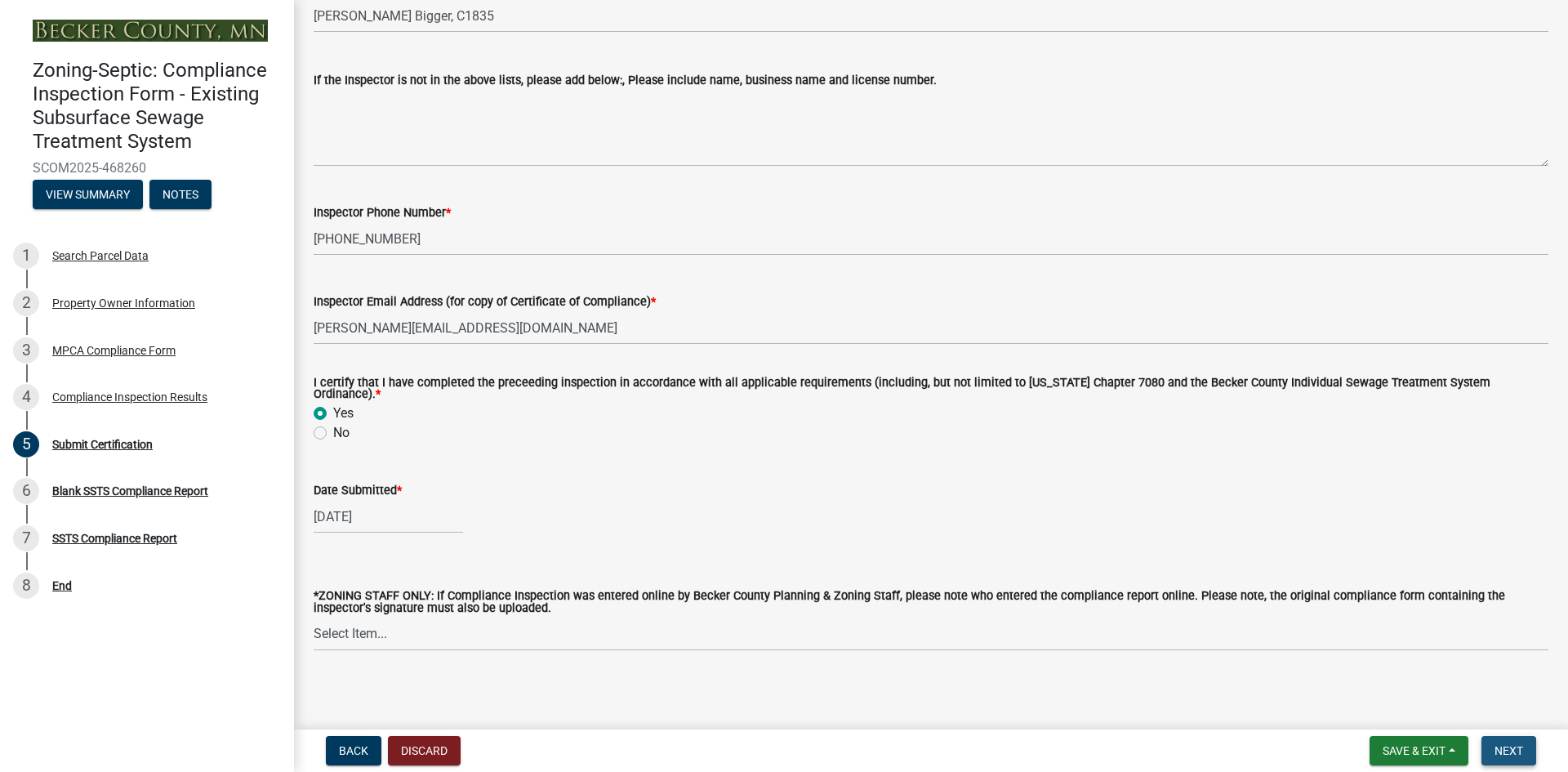
click at [1509, 754] on span "Next" at bounding box center [1508, 750] width 29 height 13
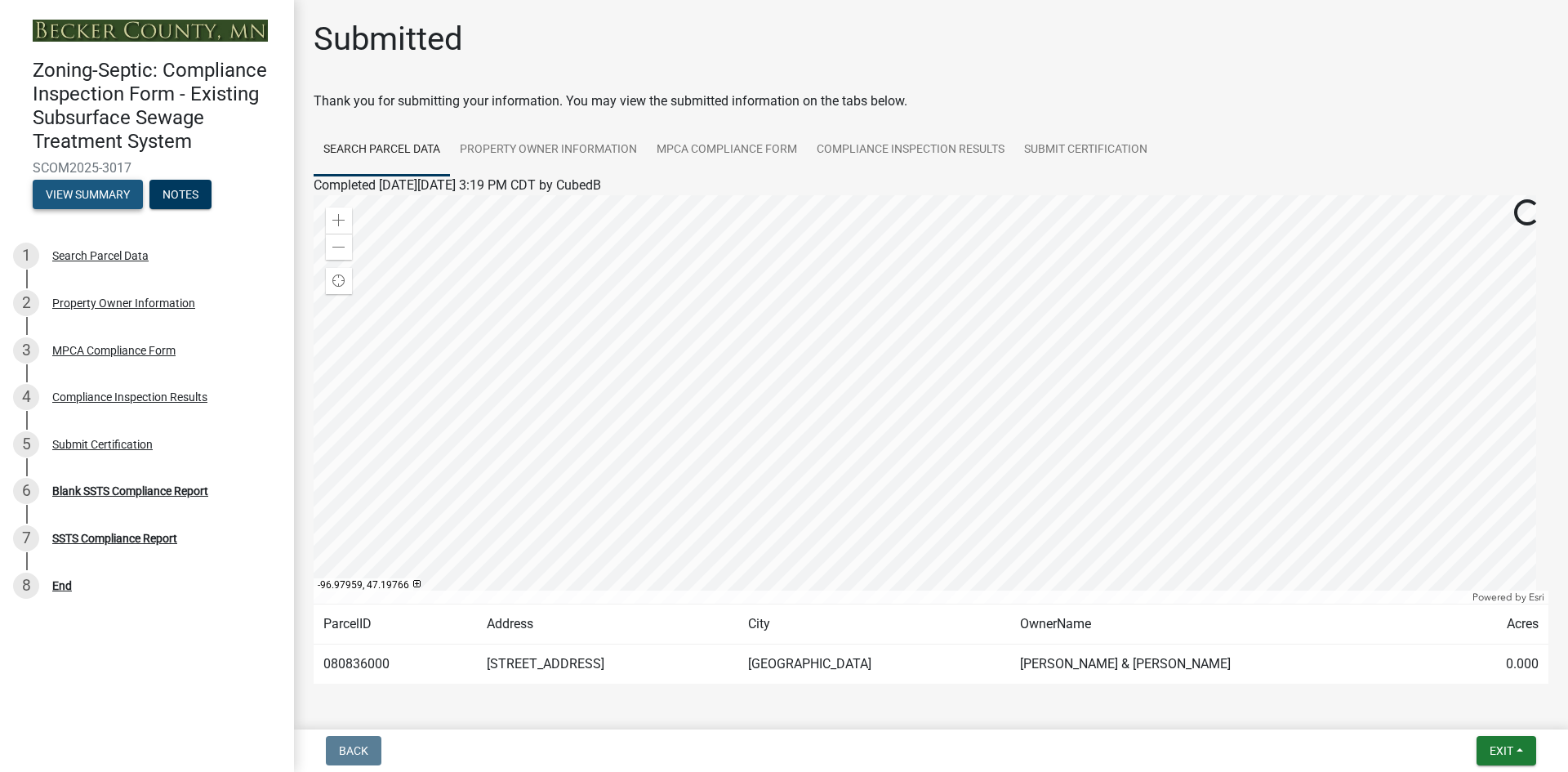
click at [104, 192] on button "View Summary" at bounding box center [87, 194] width 110 height 30
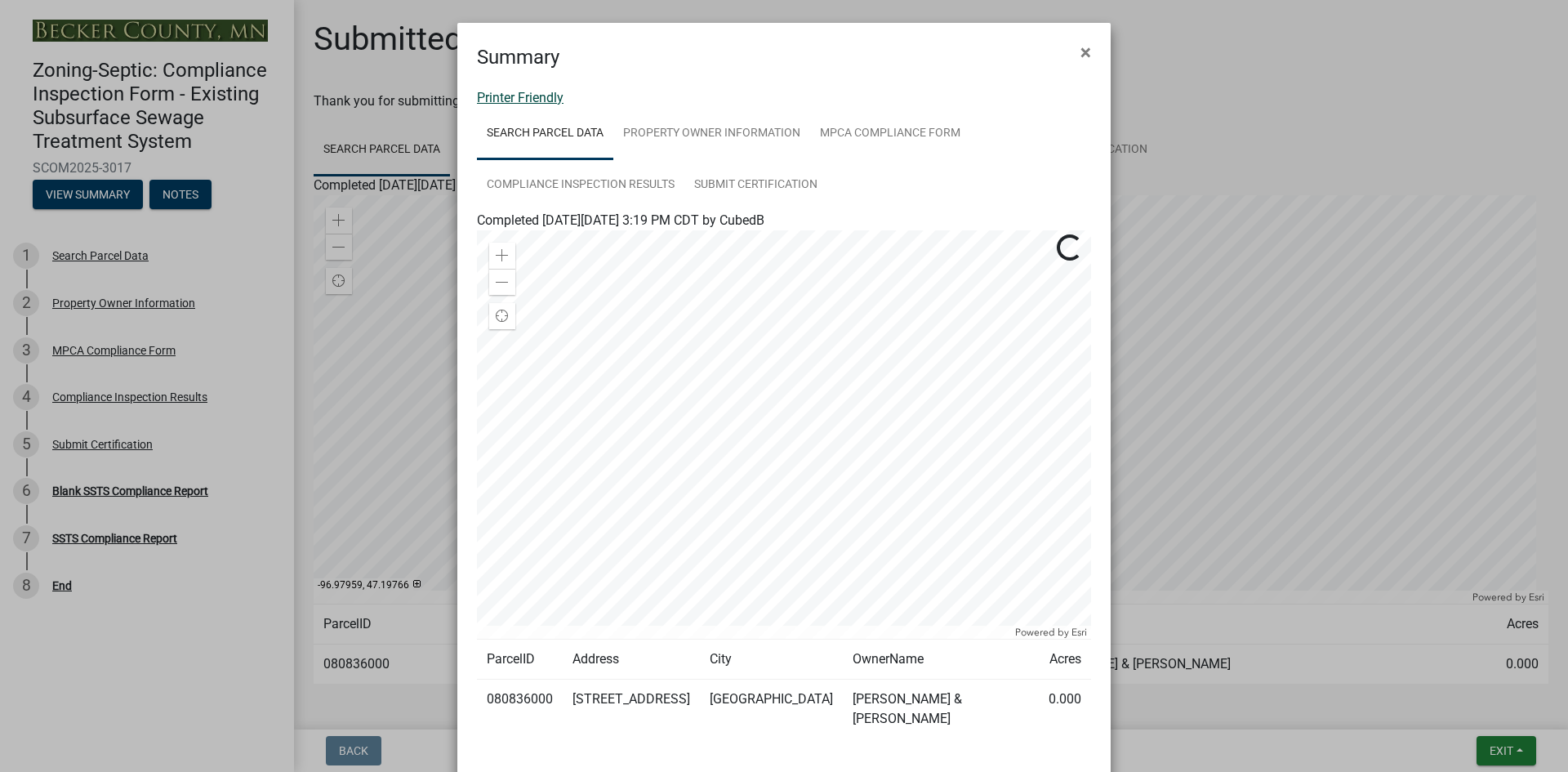
click at [545, 94] on link "Printer Friendly" at bounding box center [519, 98] width 86 height 16
click at [1075, 49] on button "×" at bounding box center [1085, 53] width 37 height 46
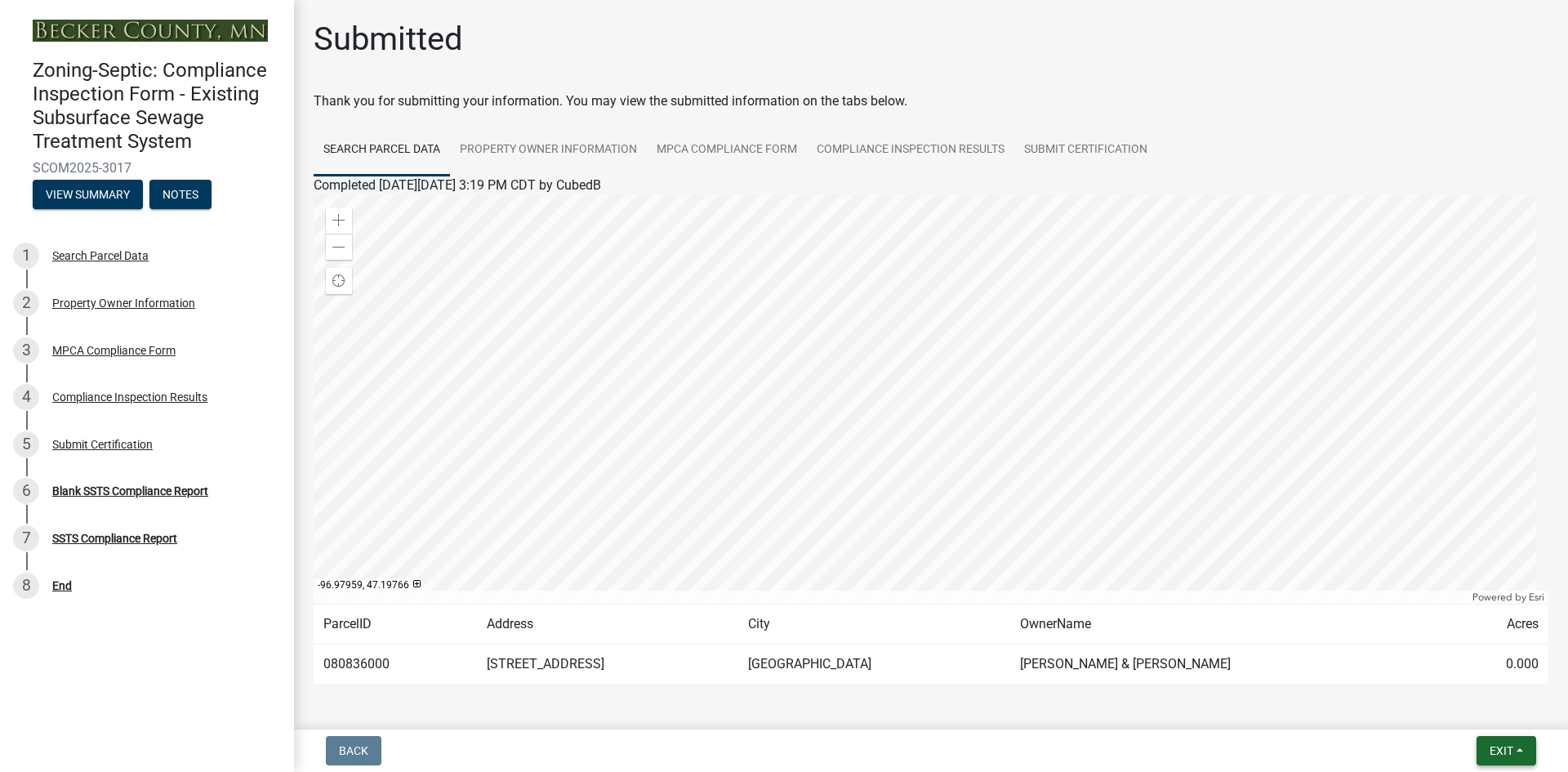
click at [1487, 753] on button "Exit" at bounding box center [1506, 751] width 59 height 30
click at [1466, 706] on button "Save & Exit" at bounding box center [1471, 709] width 131 height 40
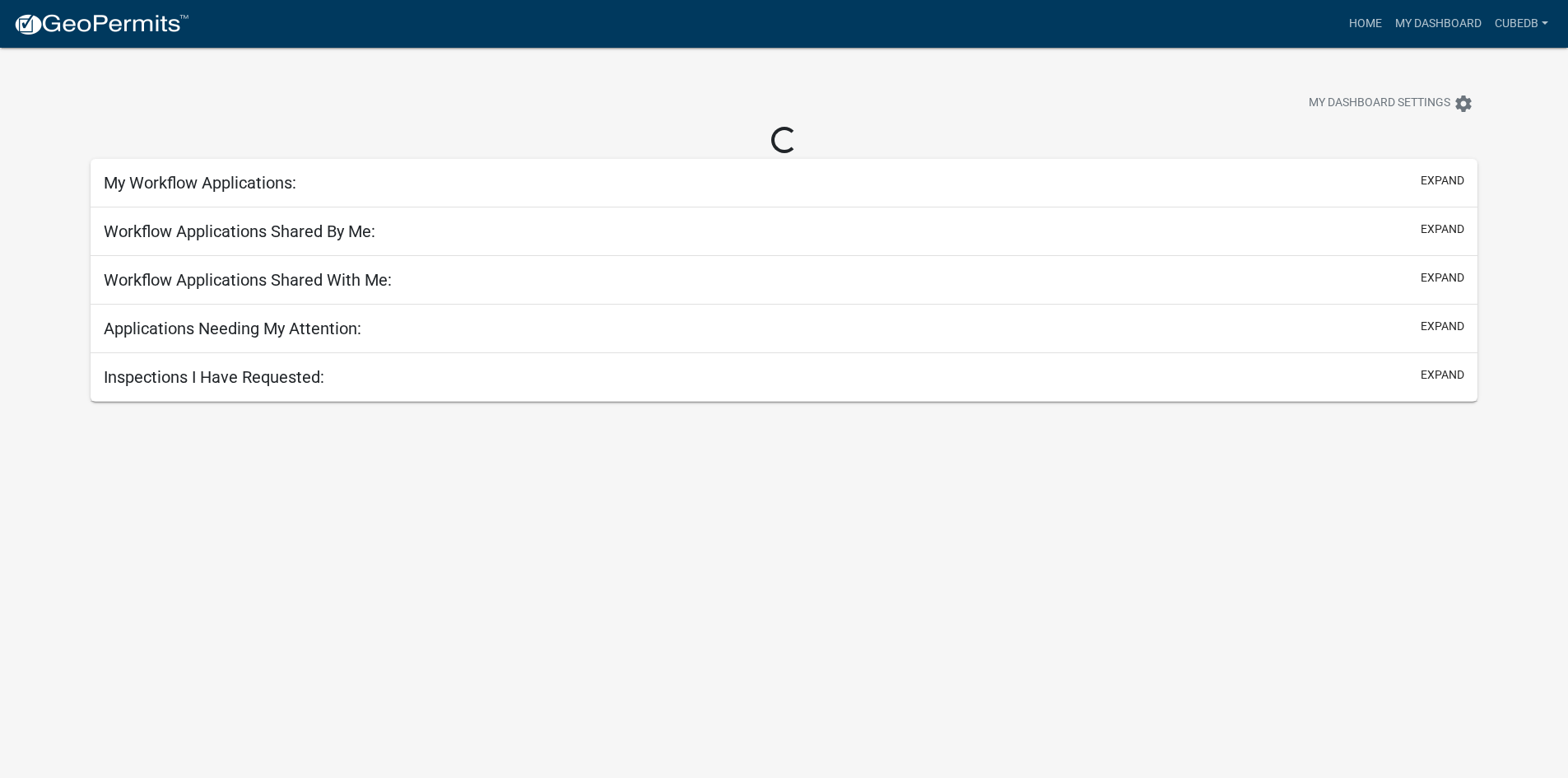
select select "3: 100"
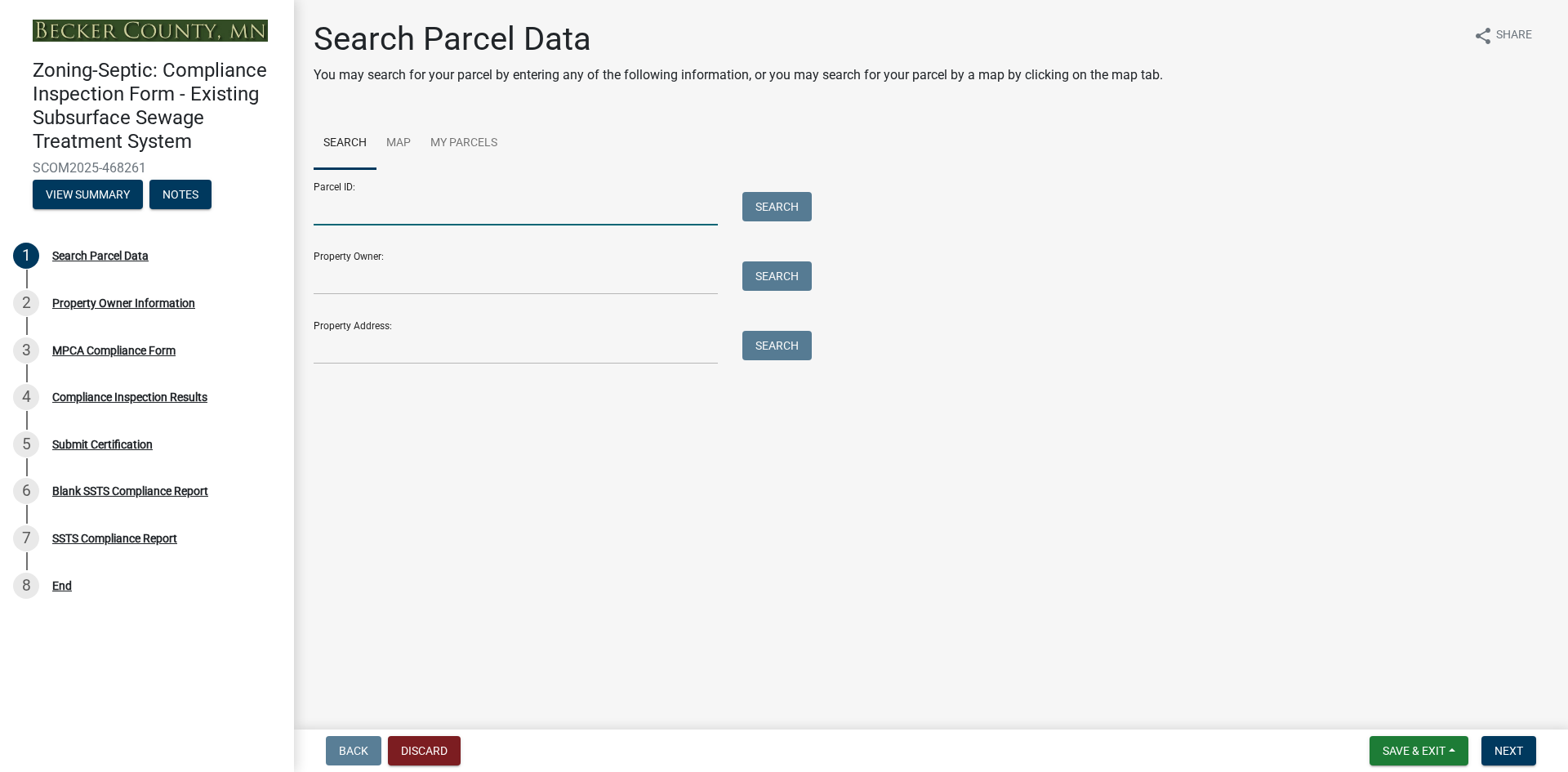
click at [386, 220] on input "Parcel ID:" at bounding box center [516, 209] width 404 height 34
paste input "080838000"
type input "080838000"
click at [775, 214] on button "Search" at bounding box center [777, 207] width 69 height 30
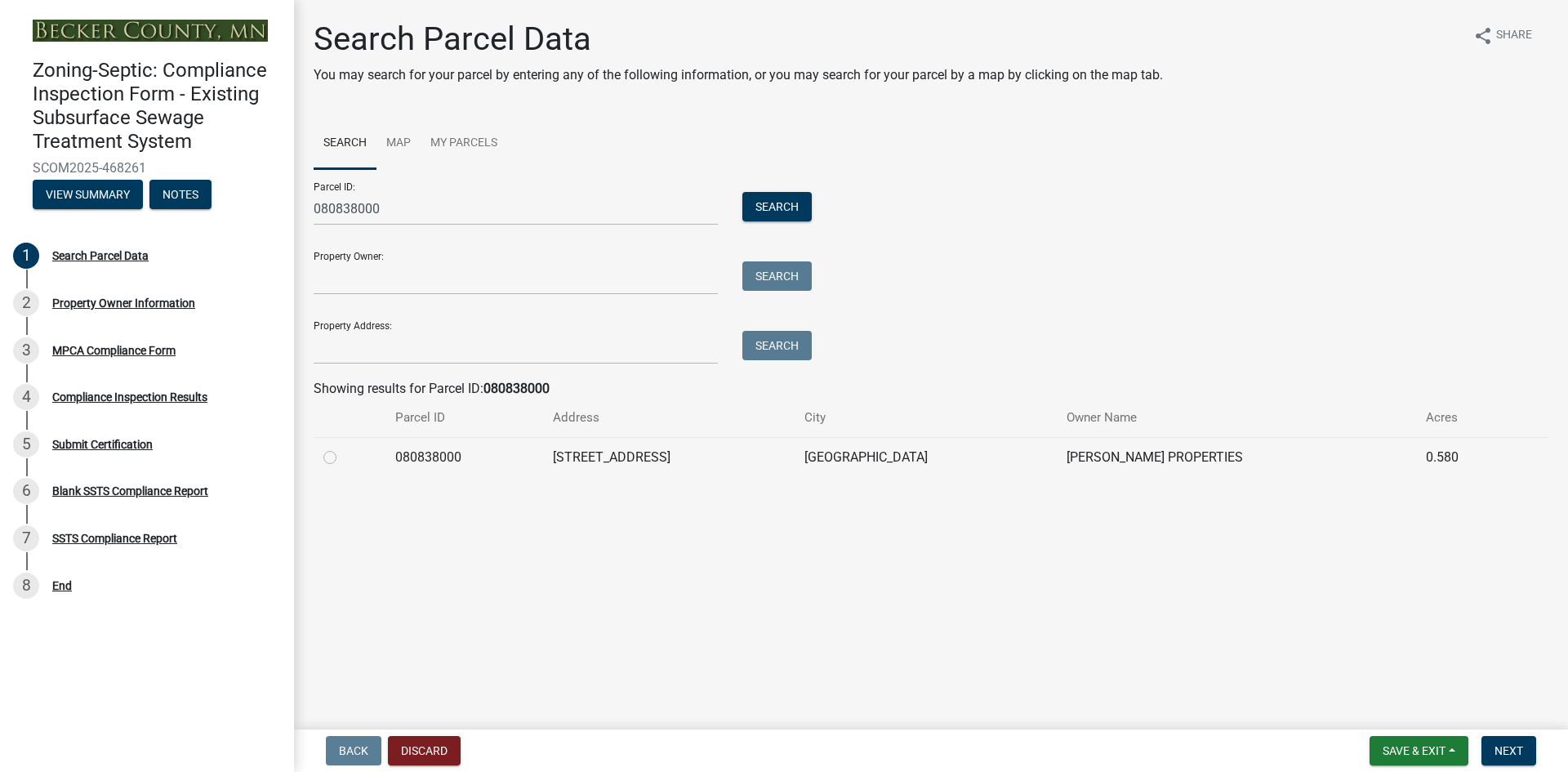
click at [343, 448] on label at bounding box center [343, 448] width 0 height 0
click at [343, 456] on input "radio" at bounding box center [348, 453] width 11 height 11
radio input "true"
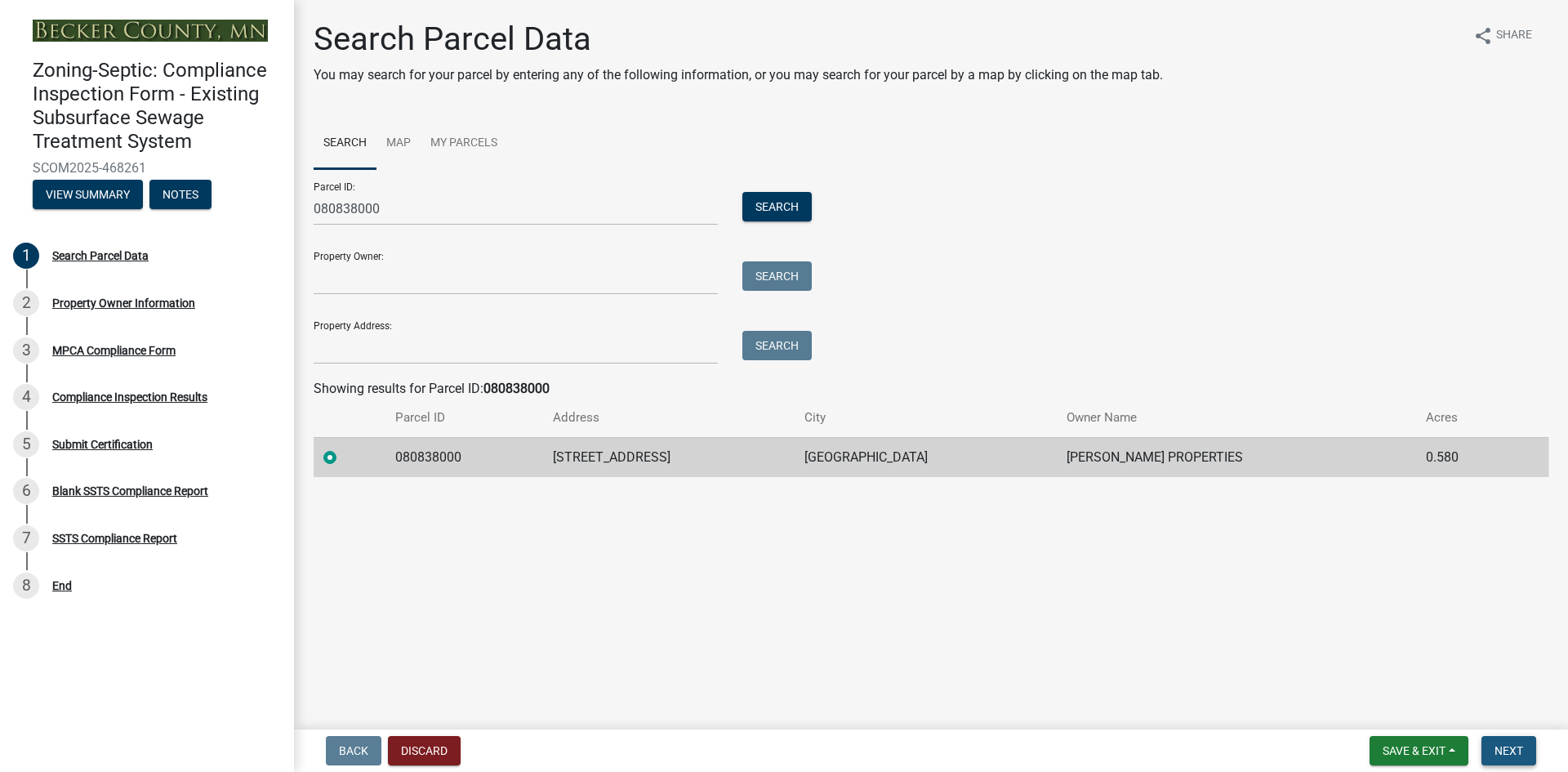
click at [1511, 751] on span "Next" at bounding box center [1508, 750] width 29 height 13
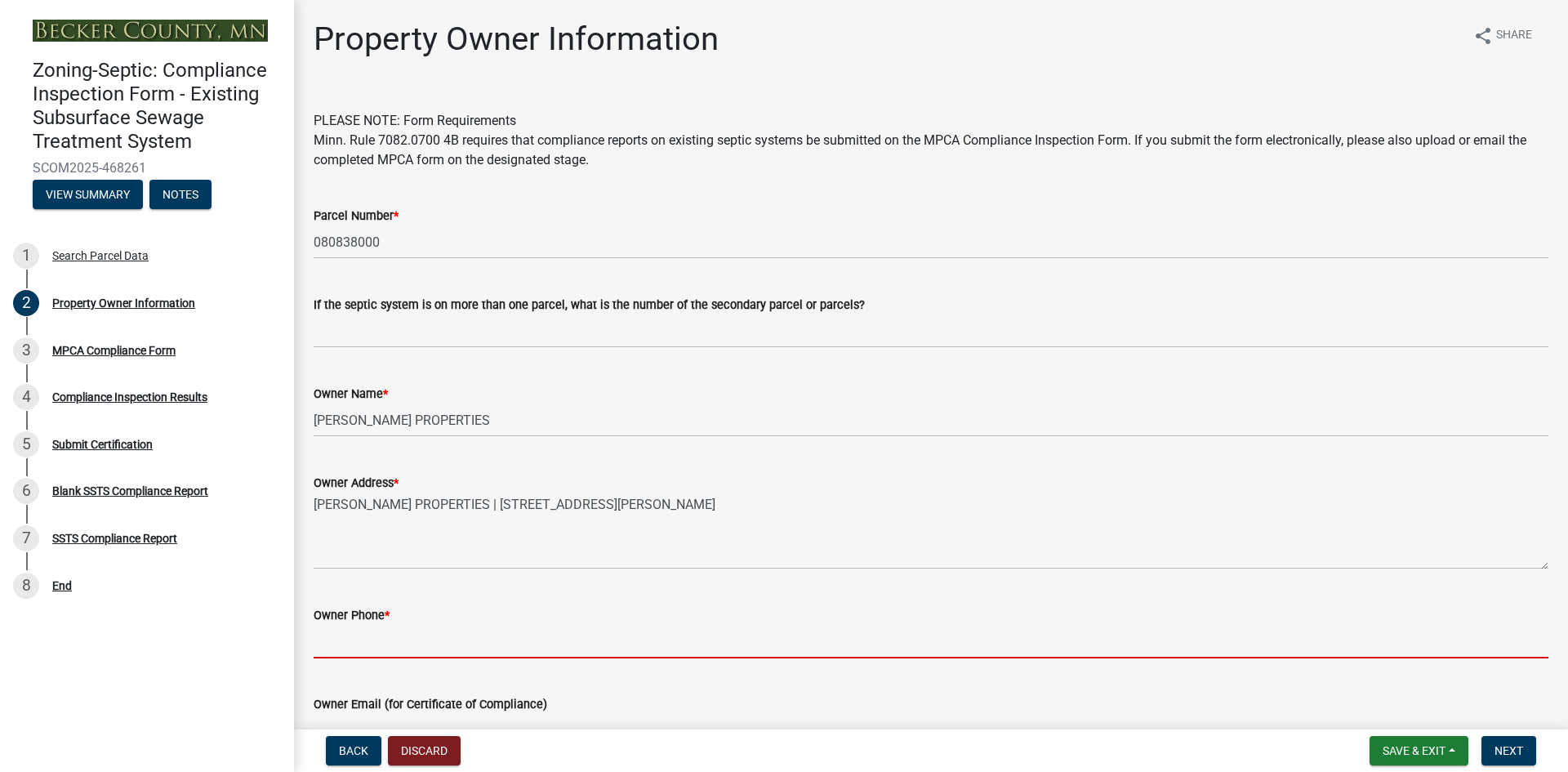
click at [404, 639] on input "Owner Phone *" at bounding box center [931, 642] width 1234 height 34
paste input "[PHONE_NUMBER]"
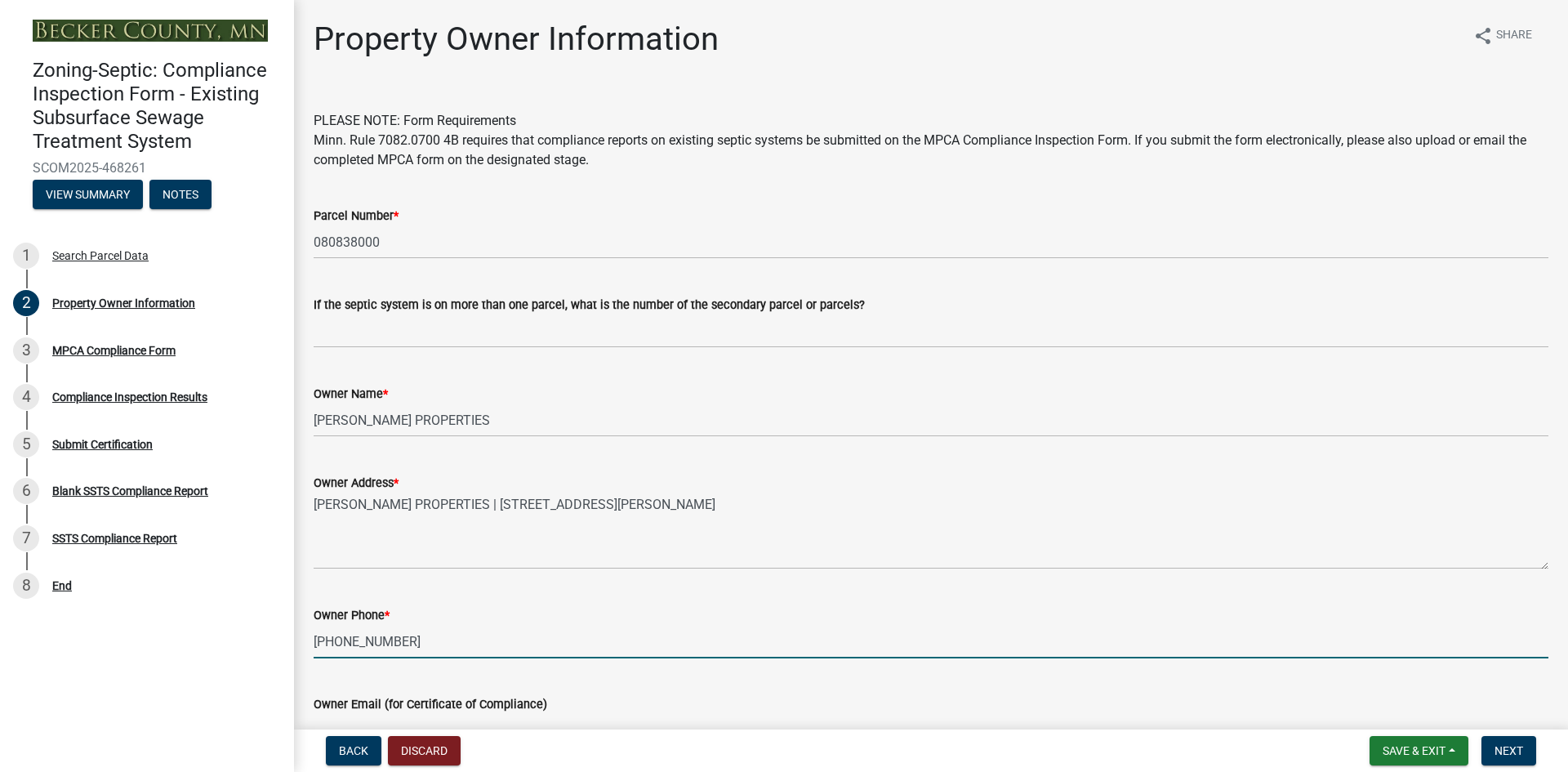
type input "[PHONE_NUMBER]"
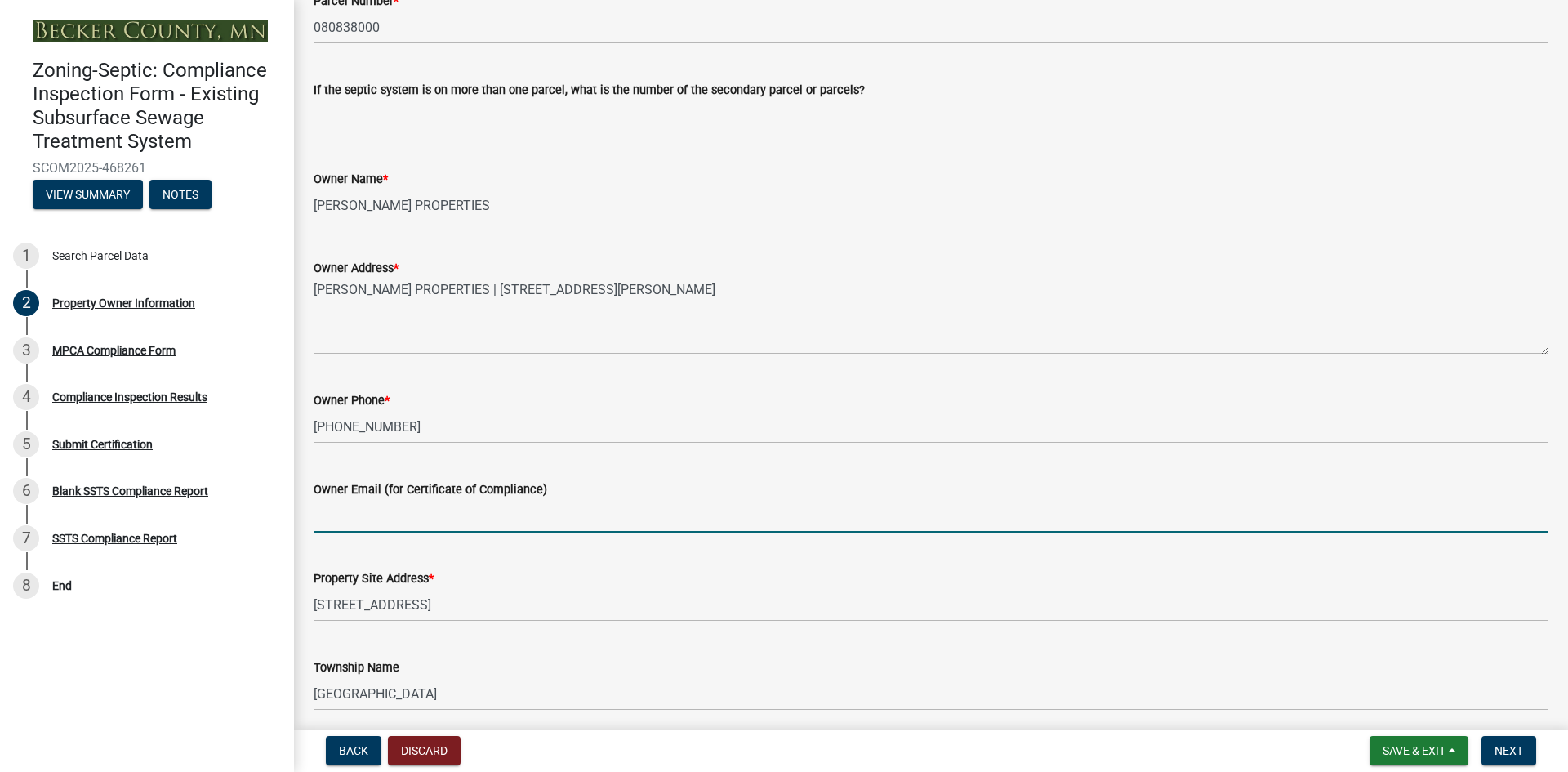
scroll to position [249, 0]
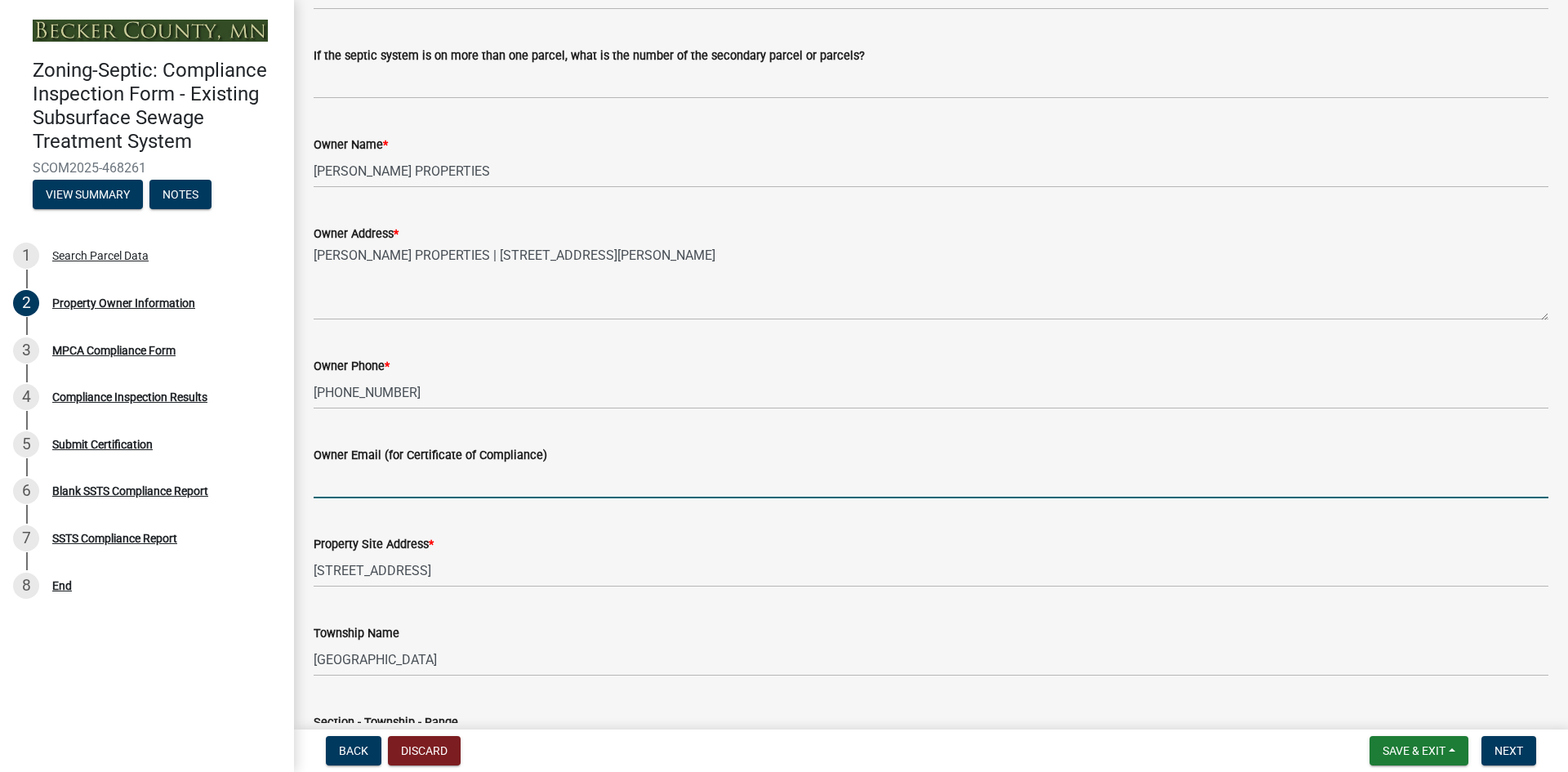
click at [440, 486] on input "Owner Email (for Certificate of Compliance)" at bounding box center [931, 482] width 1234 height 34
paste input "[EMAIL_ADDRESS][DOMAIN_NAME]"
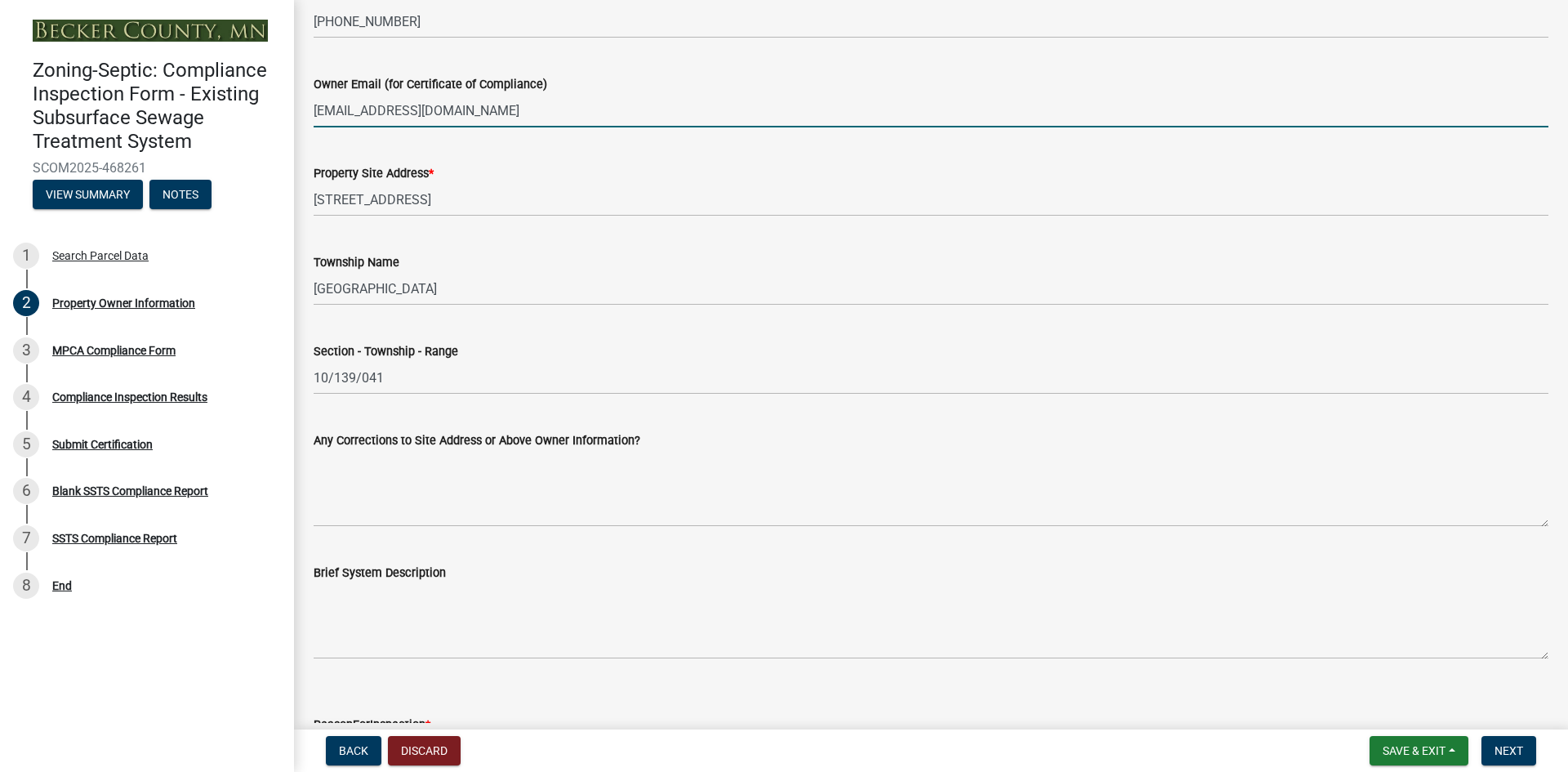
scroll to position [637, 0]
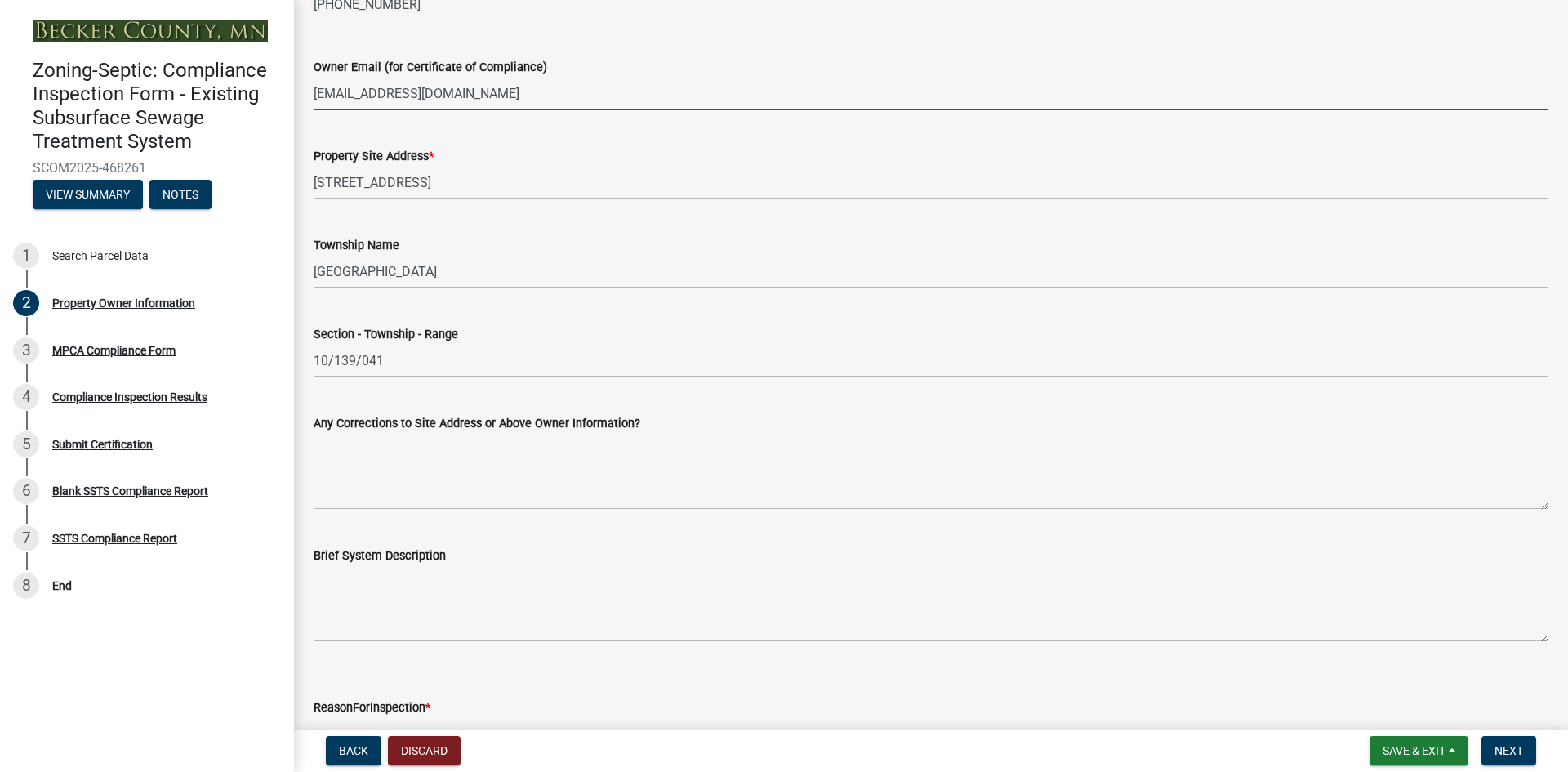
type input "[EMAIL_ADDRESS][DOMAIN_NAME]"
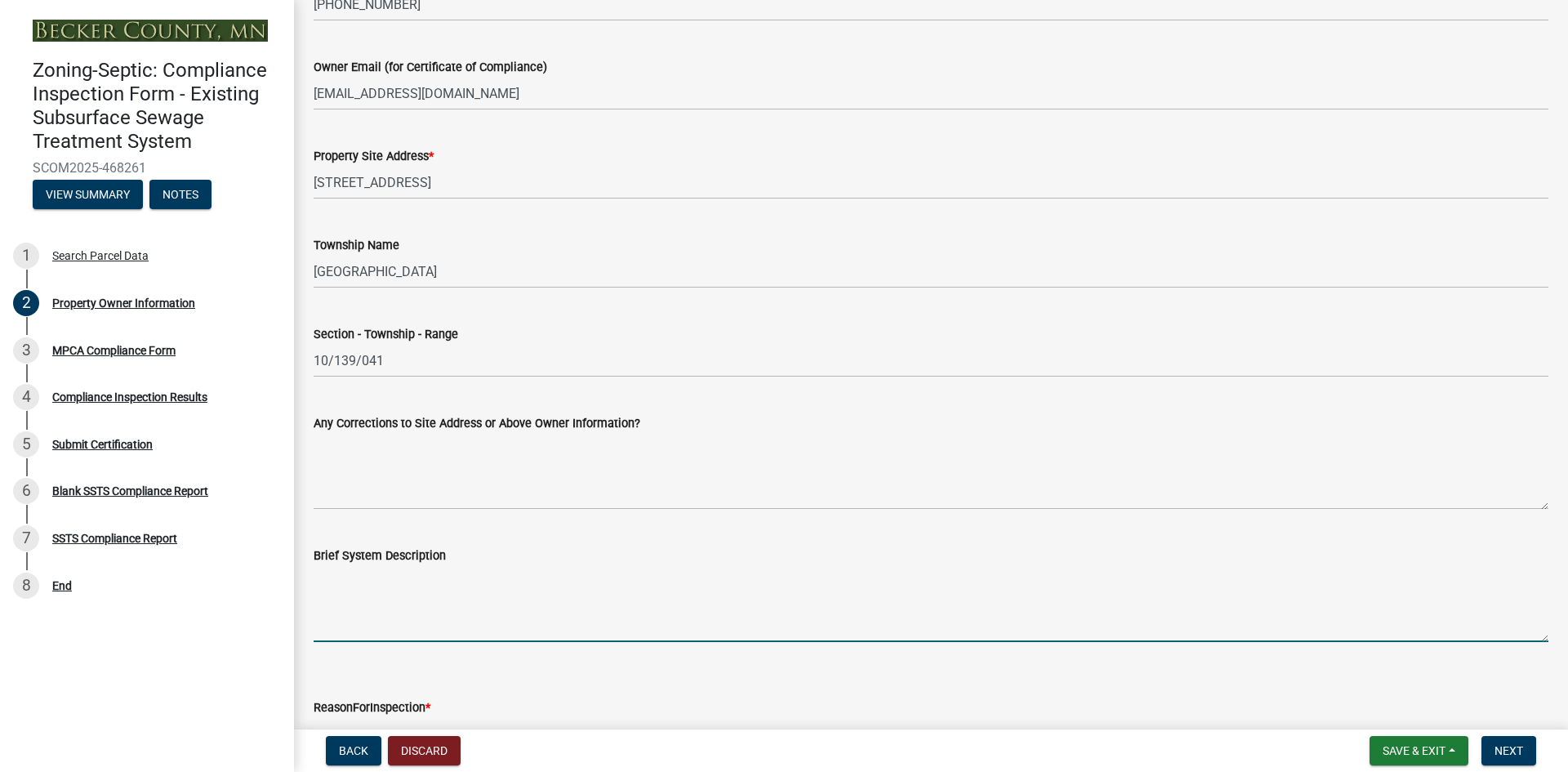
click at [408, 634] on textarea "Brief System Description" at bounding box center [931, 603] width 1234 height 76
paste textarea "1,000 gallon septic tank to 1500 gallon 2-compartment septic/pump tank with pum…"
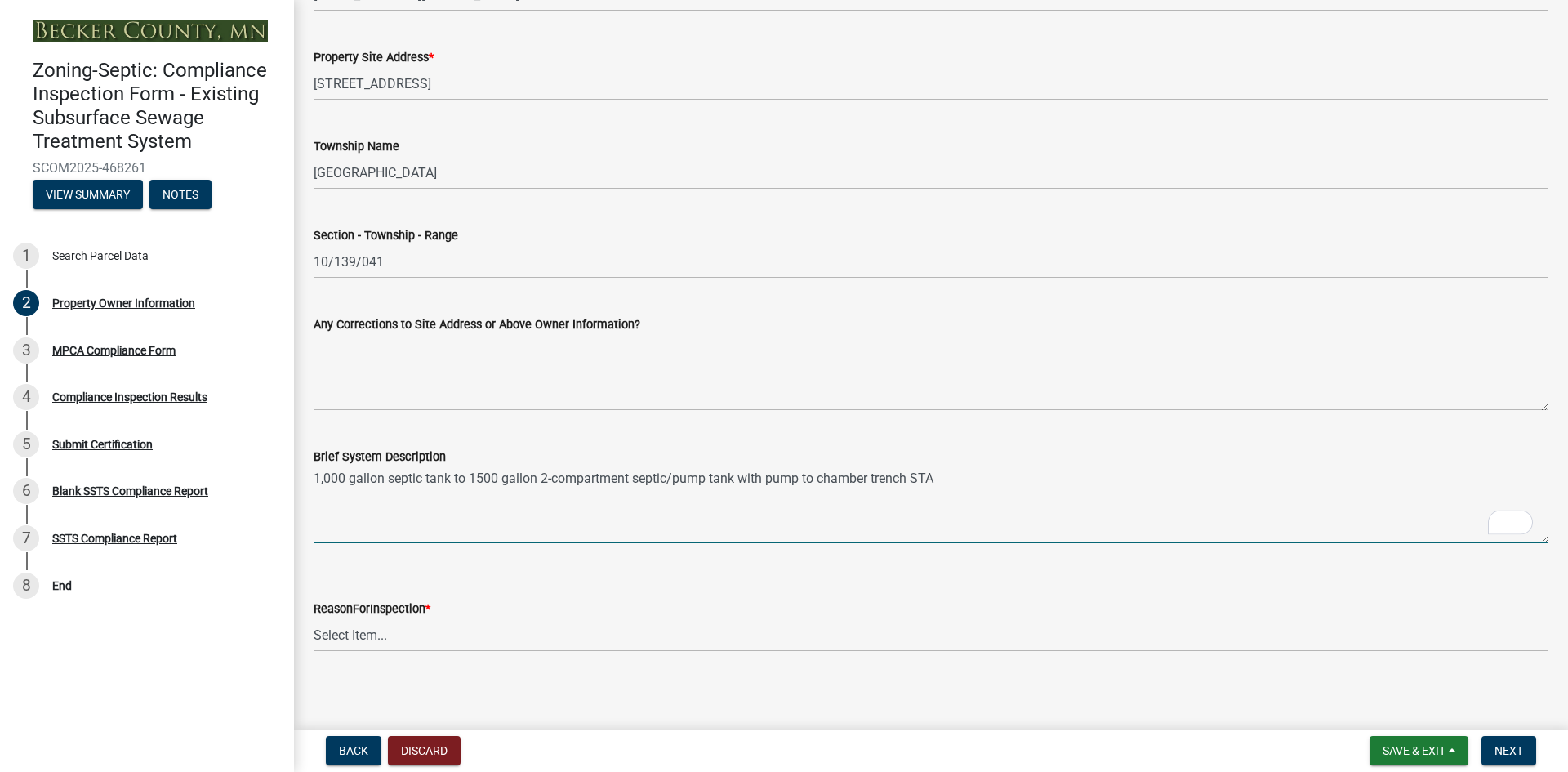
scroll to position [743, 0]
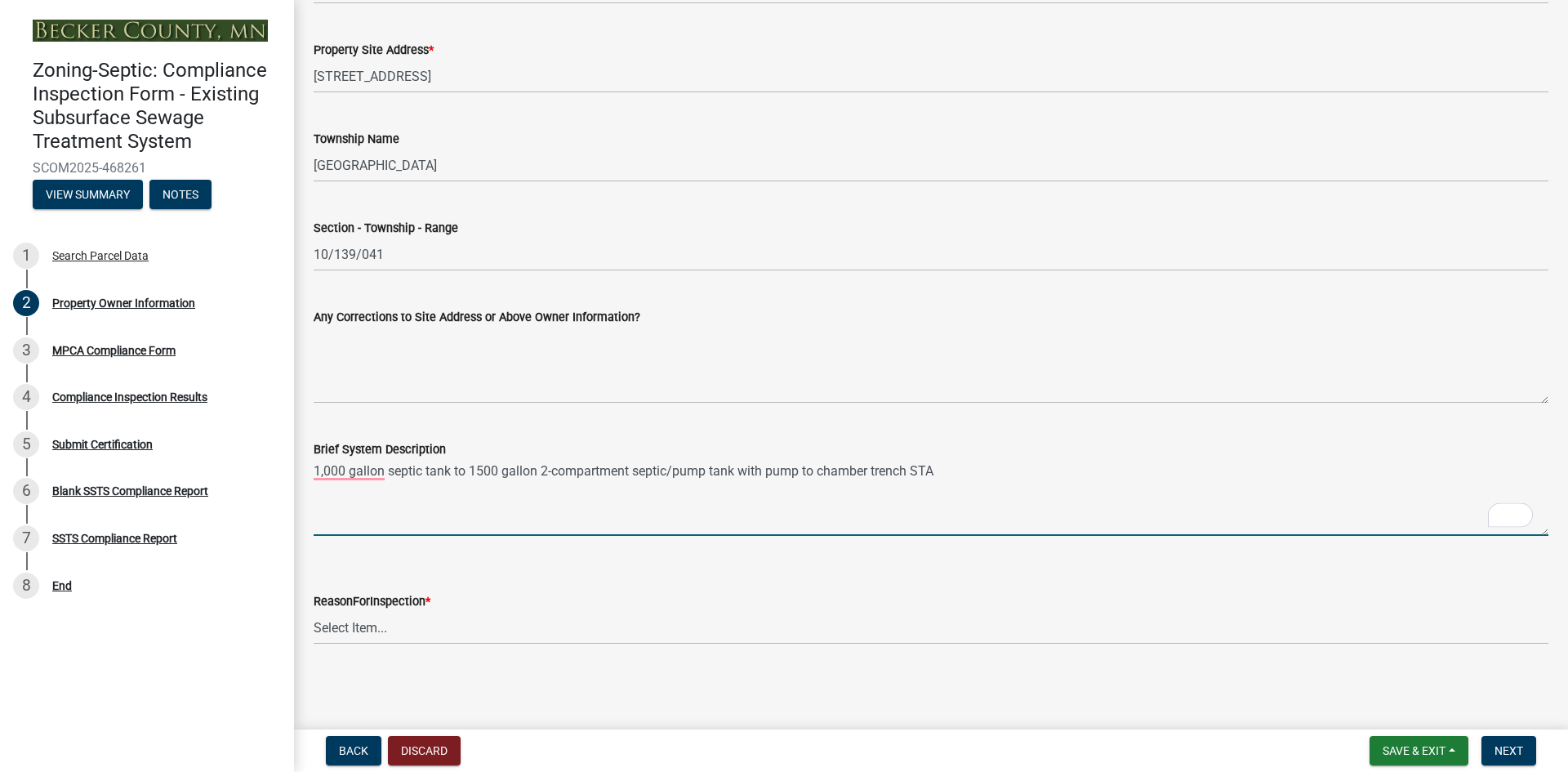
type textarea "1,000 gallon septic tank to 1500 gallon 2-compartment septic/pump tank with pum…"
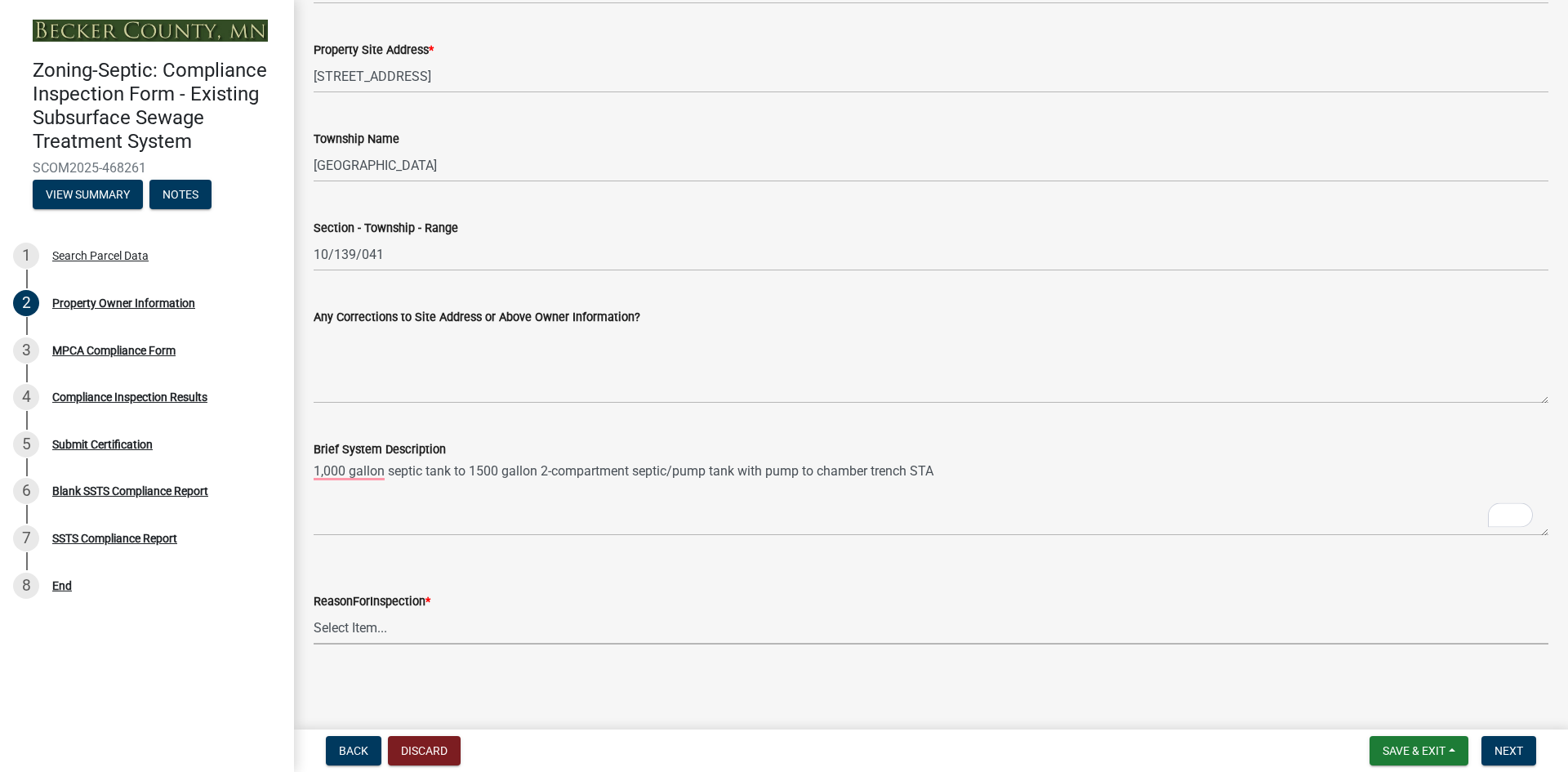
click at [375, 635] on select "Select Item... Property Sale Lake Study Required for Permit Other" at bounding box center [931, 628] width 1234 height 34
click at [314, 611] on select "Select Item... Property Sale Lake Study Required for Permit Other" at bounding box center [931, 628] width 1234 height 34
select select "3e6c5637-c66b-418d-927c-69aaf39ab5a9"
click at [1499, 749] on span "Next" at bounding box center [1508, 750] width 29 height 13
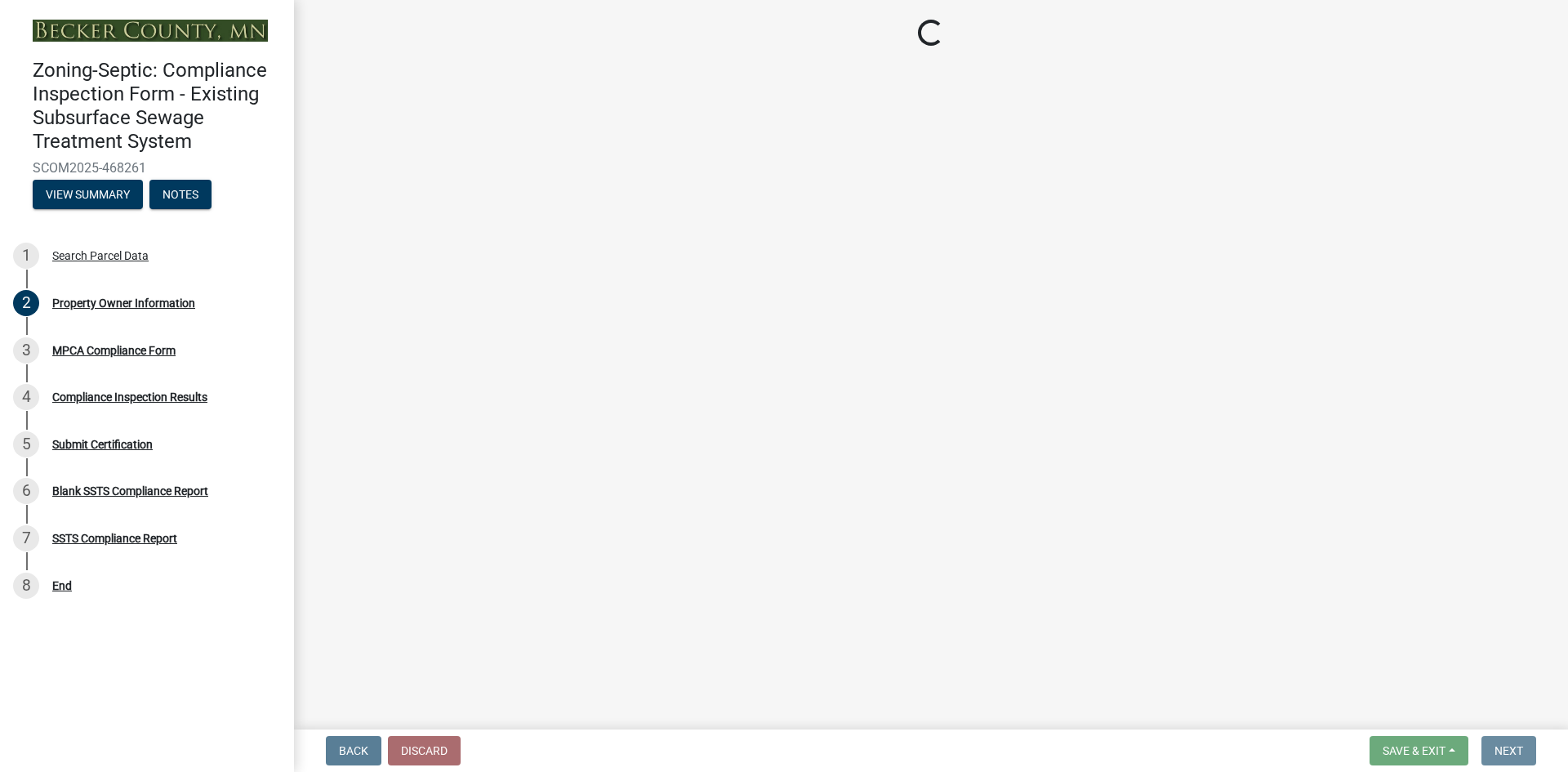
scroll to position [0, 0]
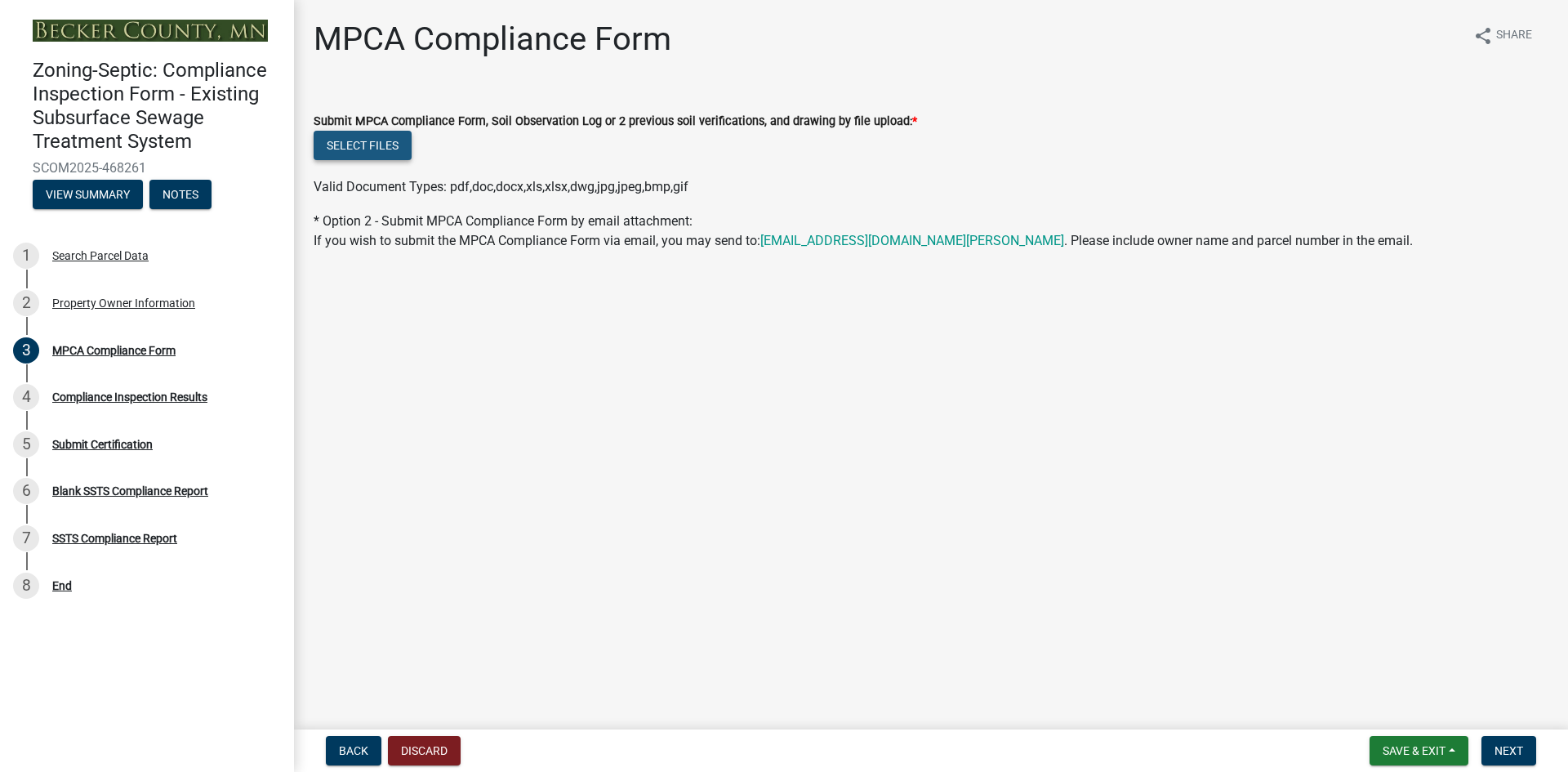
click at [365, 144] on button "Select files" at bounding box center [363, 146] width 98 height 30
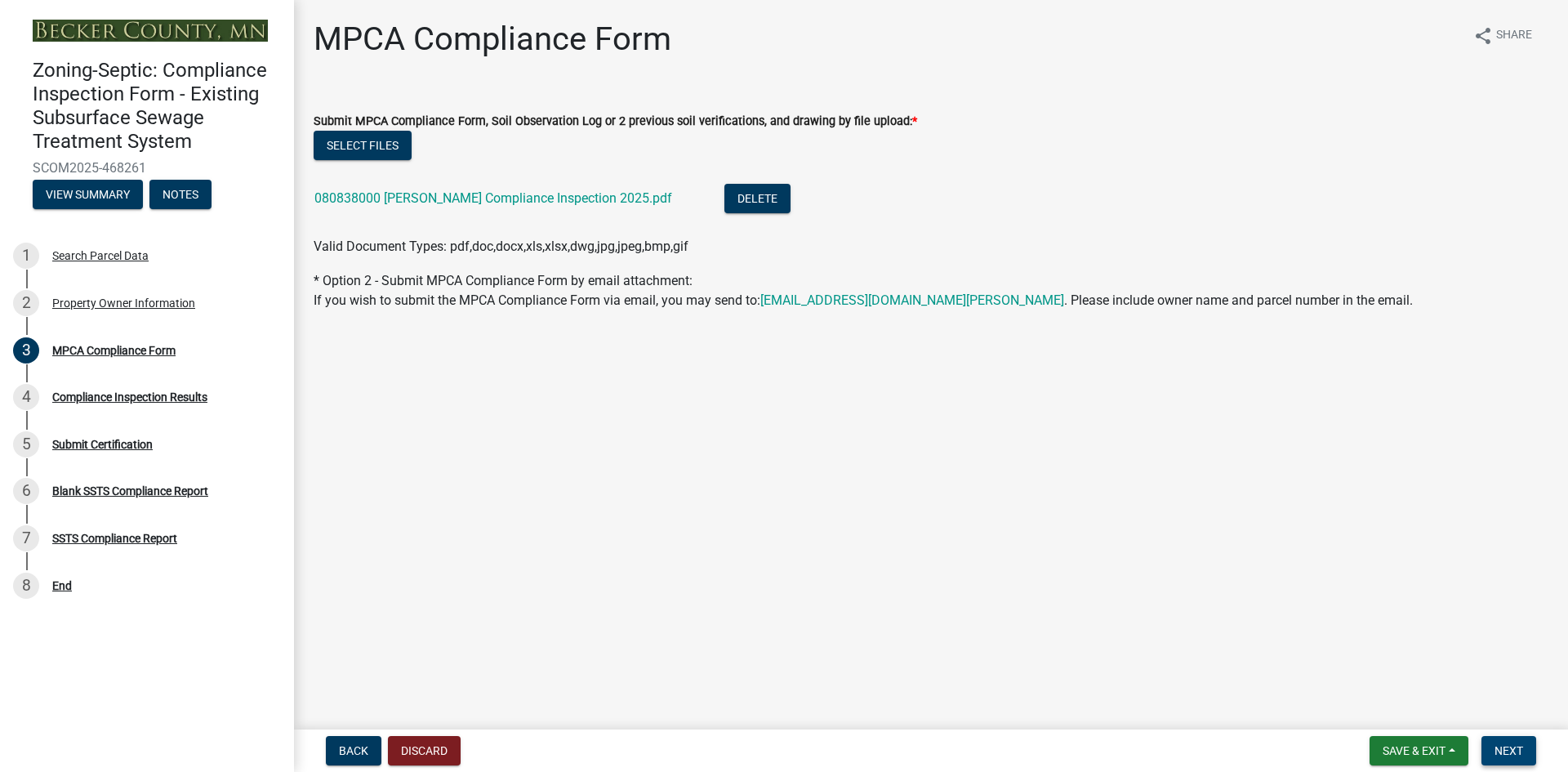
click at [1499, 749] on span "Next" at bounding box center [1508, 750] width 29 height 13
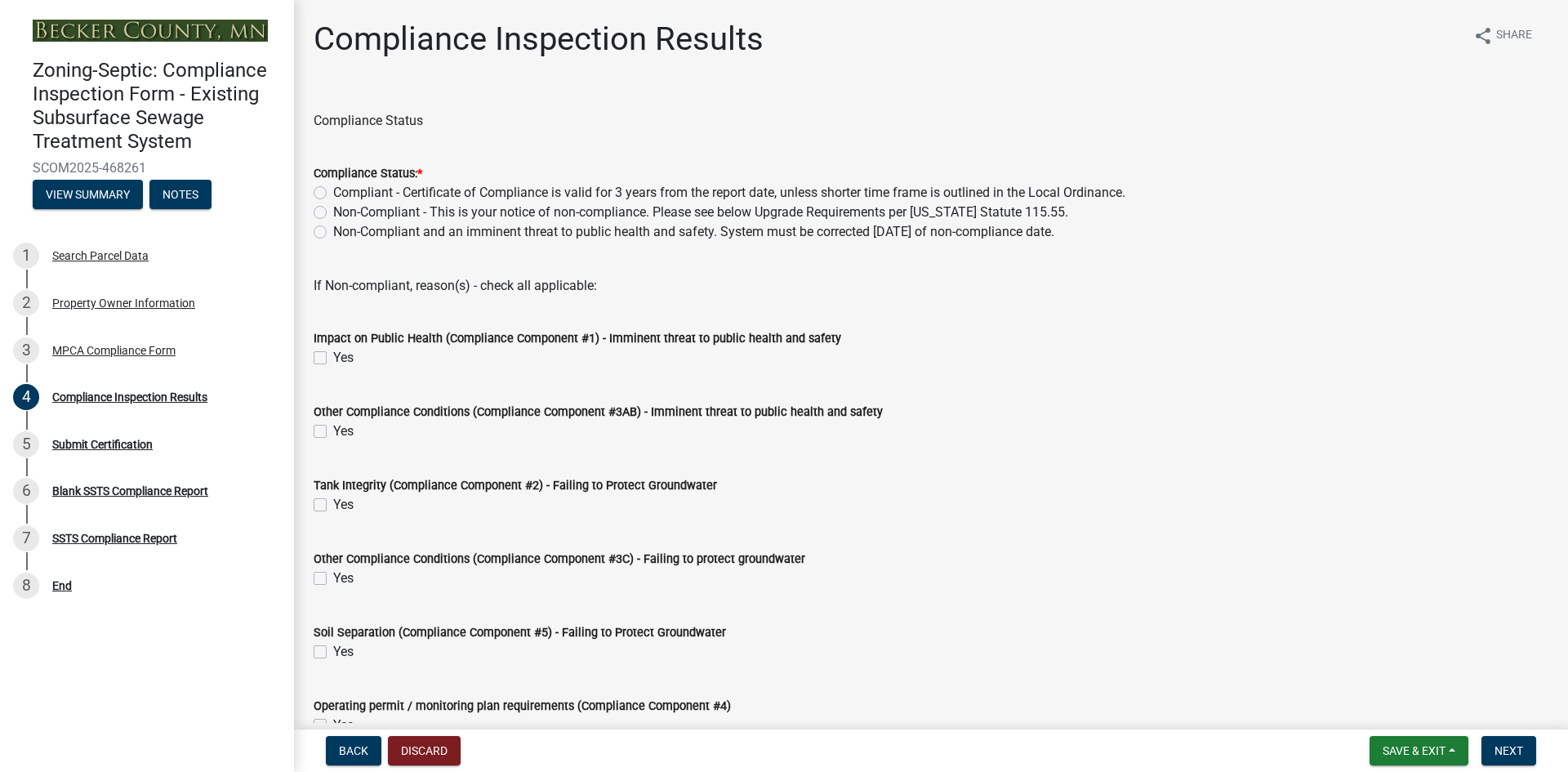
click at [333, 216] on label "Non-Compliant - This is your notice of non-compliance. Please see below Upgrade…" at bounding box center [700, 212] width 735 height 20
click at [333, 213] on input "Non-Compliant - This is your notice of non-compliance. Please see below Upgrade…" at bounding box center [338, 207] width 11 height 11
radio input "true"
click at [333, 650] on label "Yes" at bounding box center [343, 652] width 21 height 20
click at [333, 650] on input "Yes" at bounding box center [338, 647] width 11 height 11
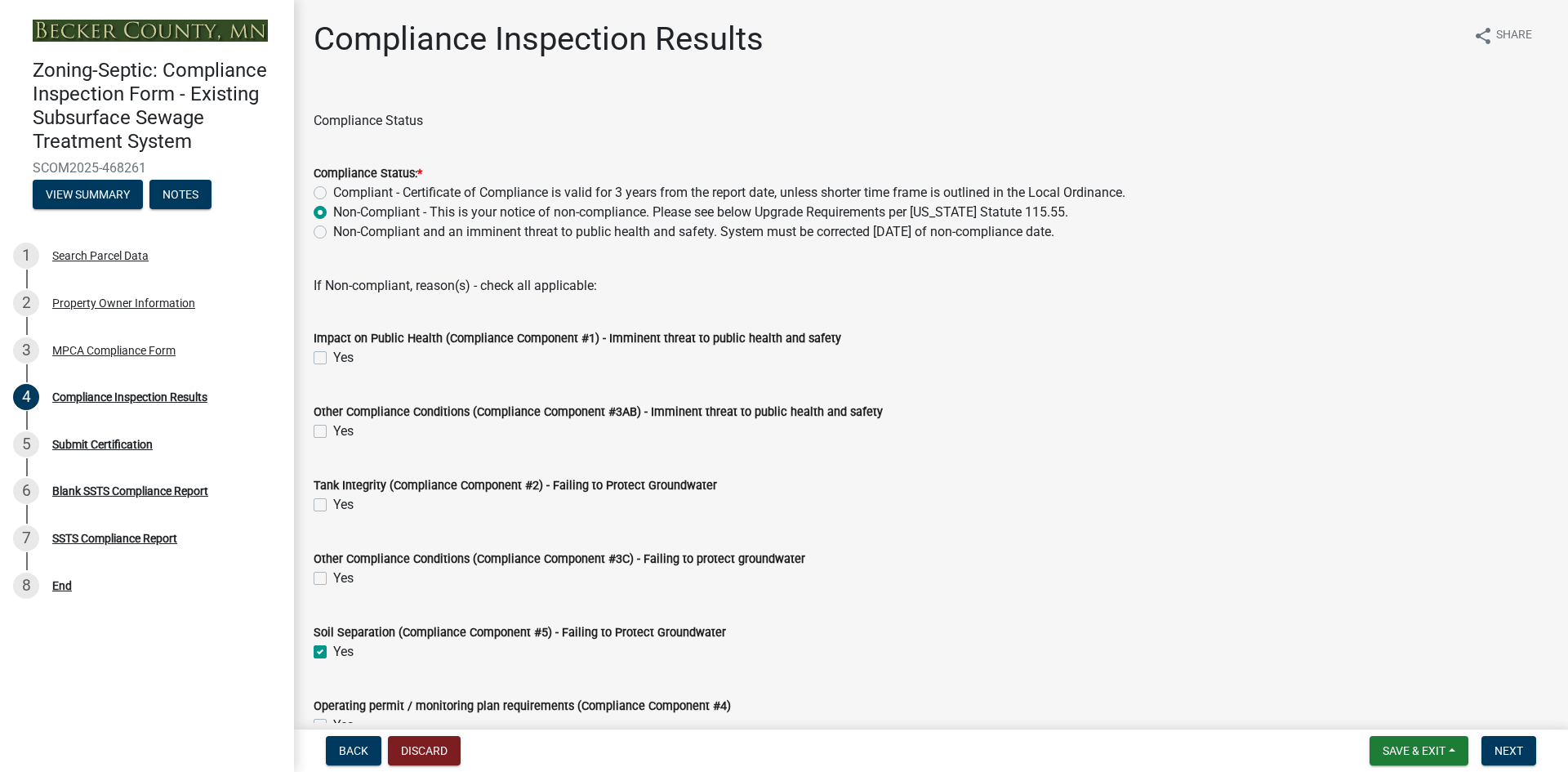
checkbox input "true"
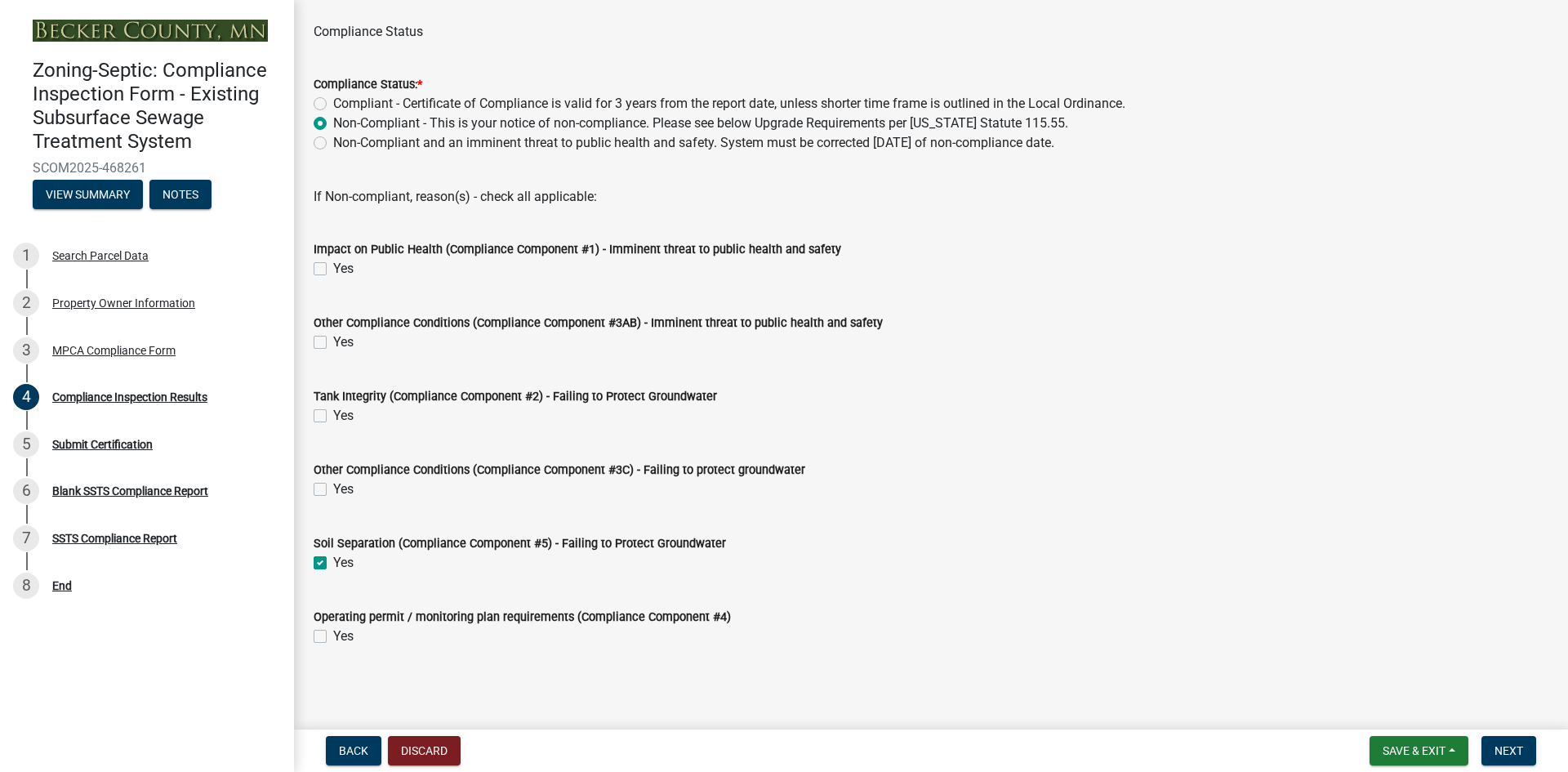
scroll to position [90, 0]
click at [1495, 751] on span "Next" at bounding box center [1508, 750] width 29 height 13
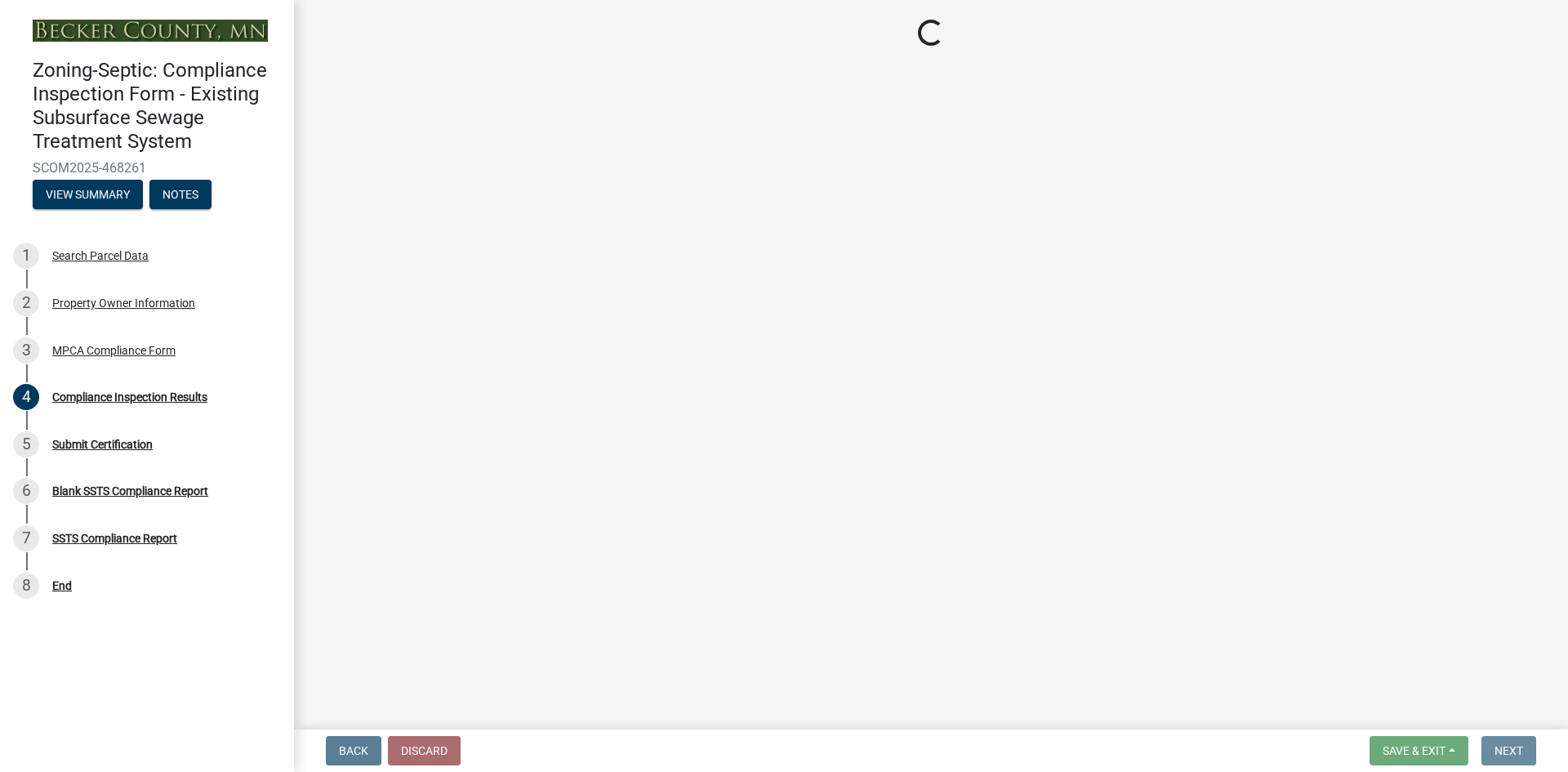
scroll to position [0, 0]
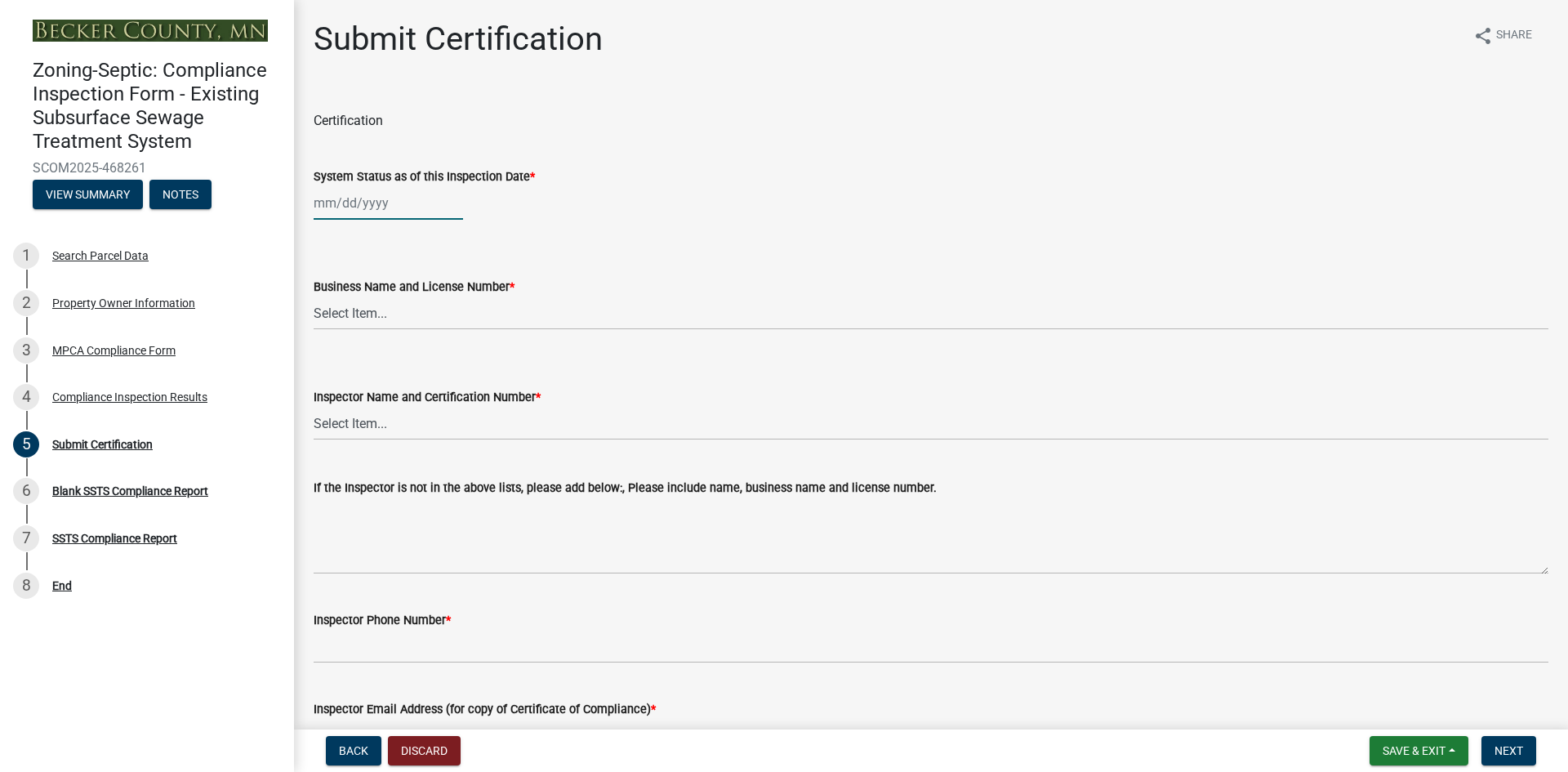
click at [354, 207] on div at bounding box center [388, 203] width 150 height 34
select select "8"
select select "2025"
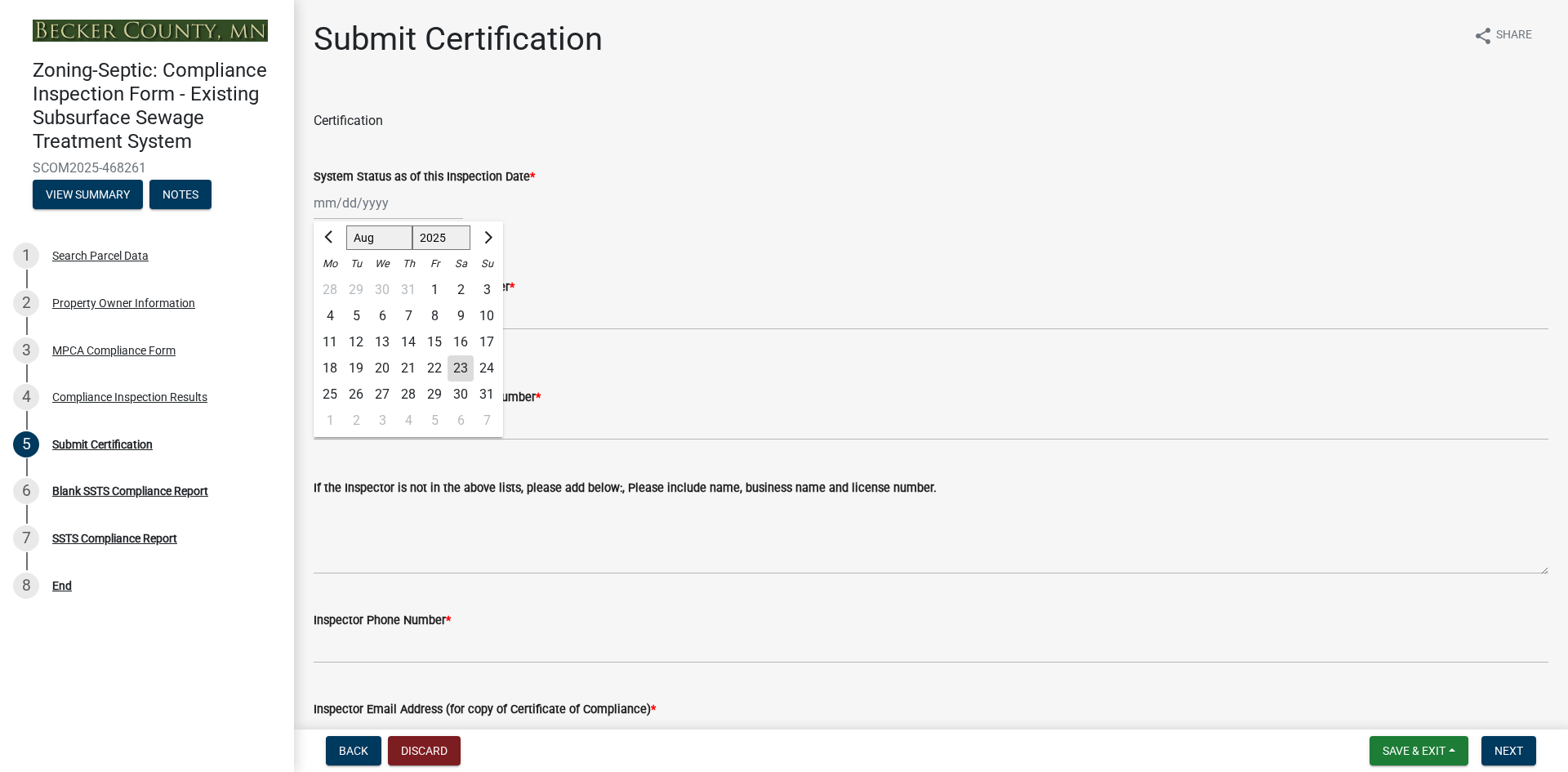
click at [409, 311] on div "7" at bounding box center [408, 316] width 26 height 26
type input "[DATE]"
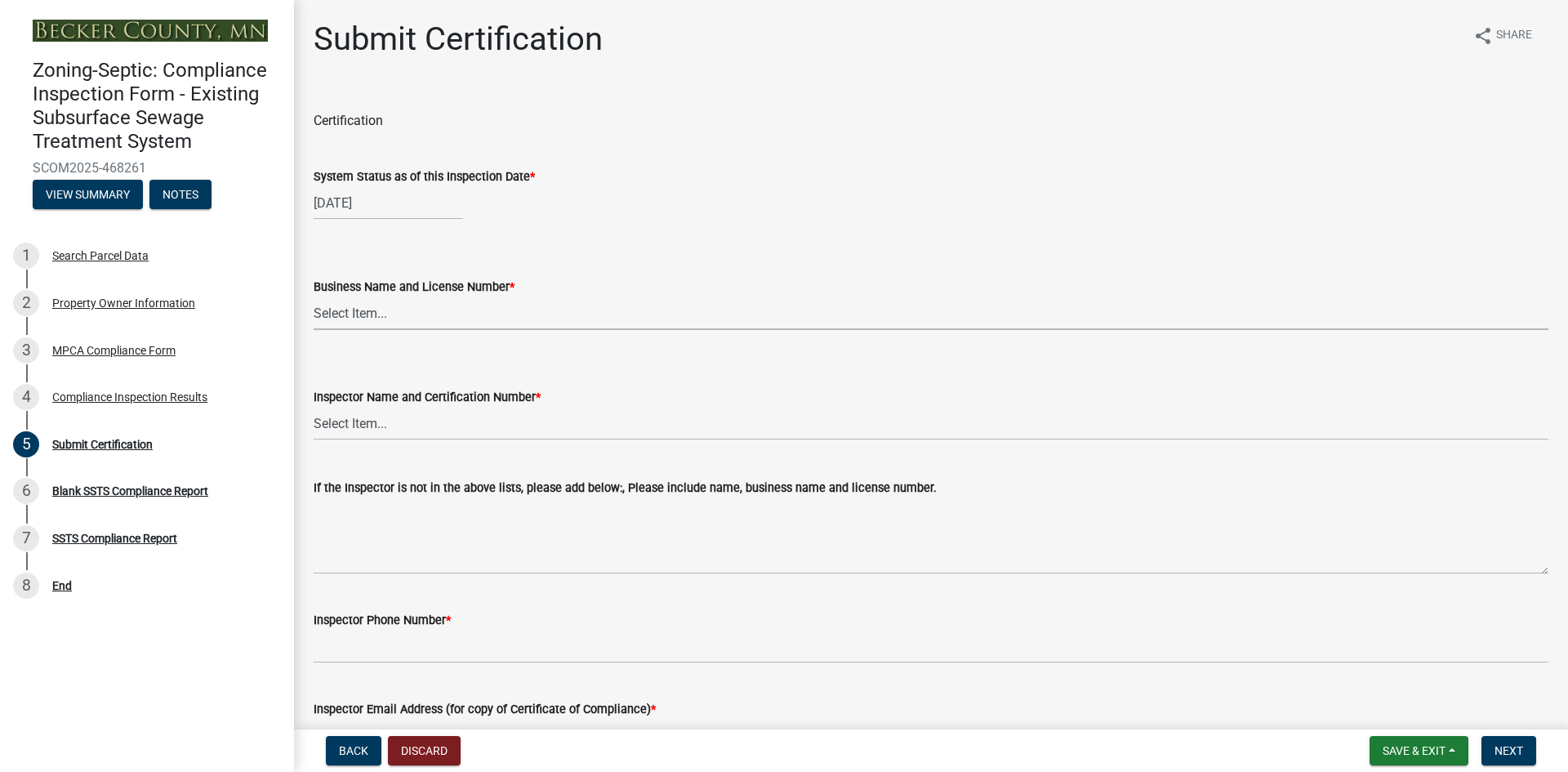
click at [372, 314] on select "Select Item... OTHER – Not listed (please add in next field and we will add to …" at bounding box center [931, 313] width 1234 height 34
click at [314, 296] on select "Select Item... OTHER – Not listed (please add in next field and we will add to …" at bounding box center [931, 313] width 1234 height 34
select select "2b738330-48aa-4409-96d6-d0693f9735a1"
click at [389, 427] on select "Select Item... OTHER – Not listed (please add in next field and we will add to …" at bounding box center [931, 424] width 1234 height 34
click at [314, 407] on select "Select Item... OTHER – Not listed (please add in next field and we will add to …" at bounding box center [931, 424] width 1234 height 34
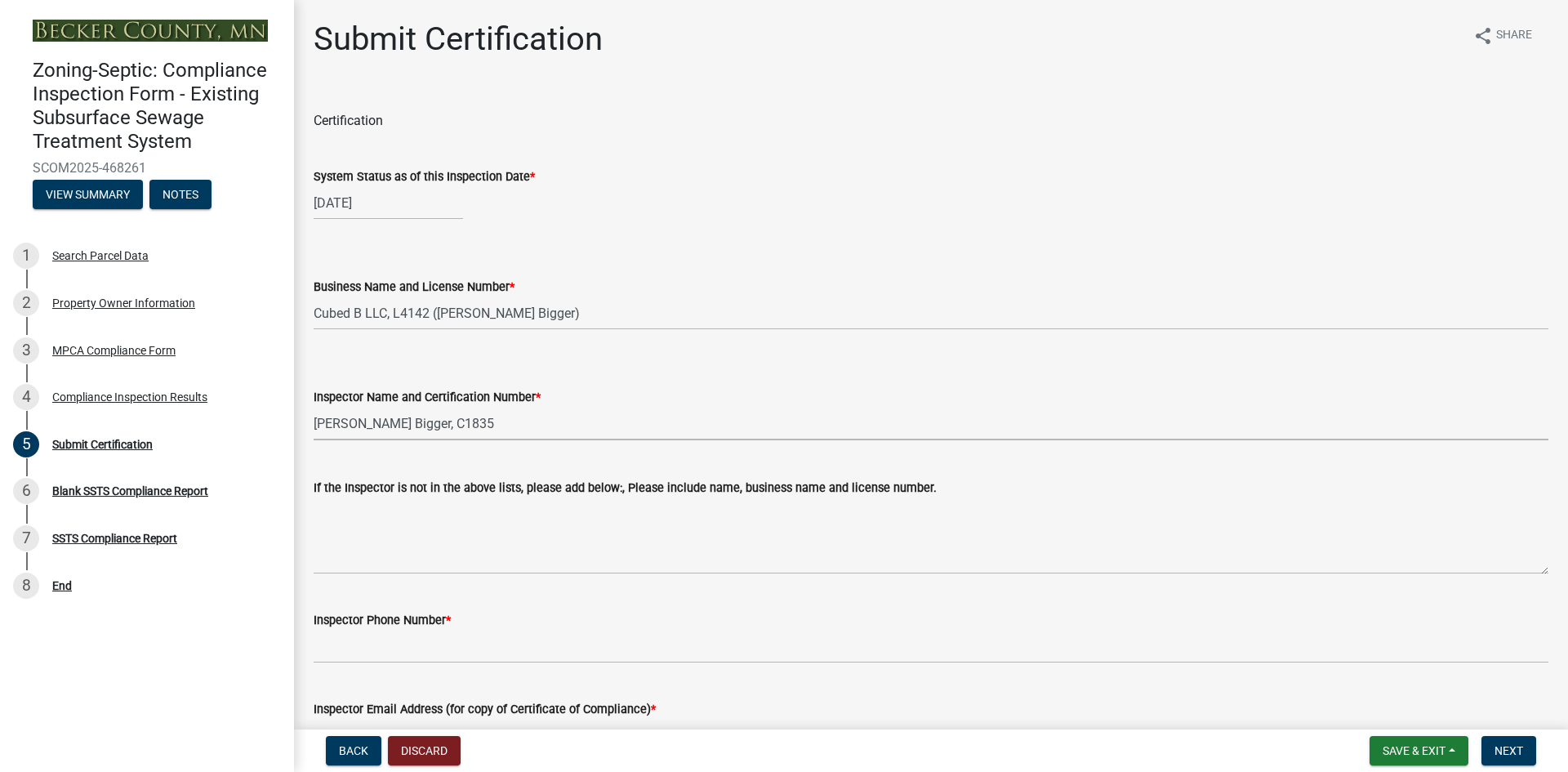
select select "4b2e459e-5176-4601-b2cf-d4e2936ebc18"
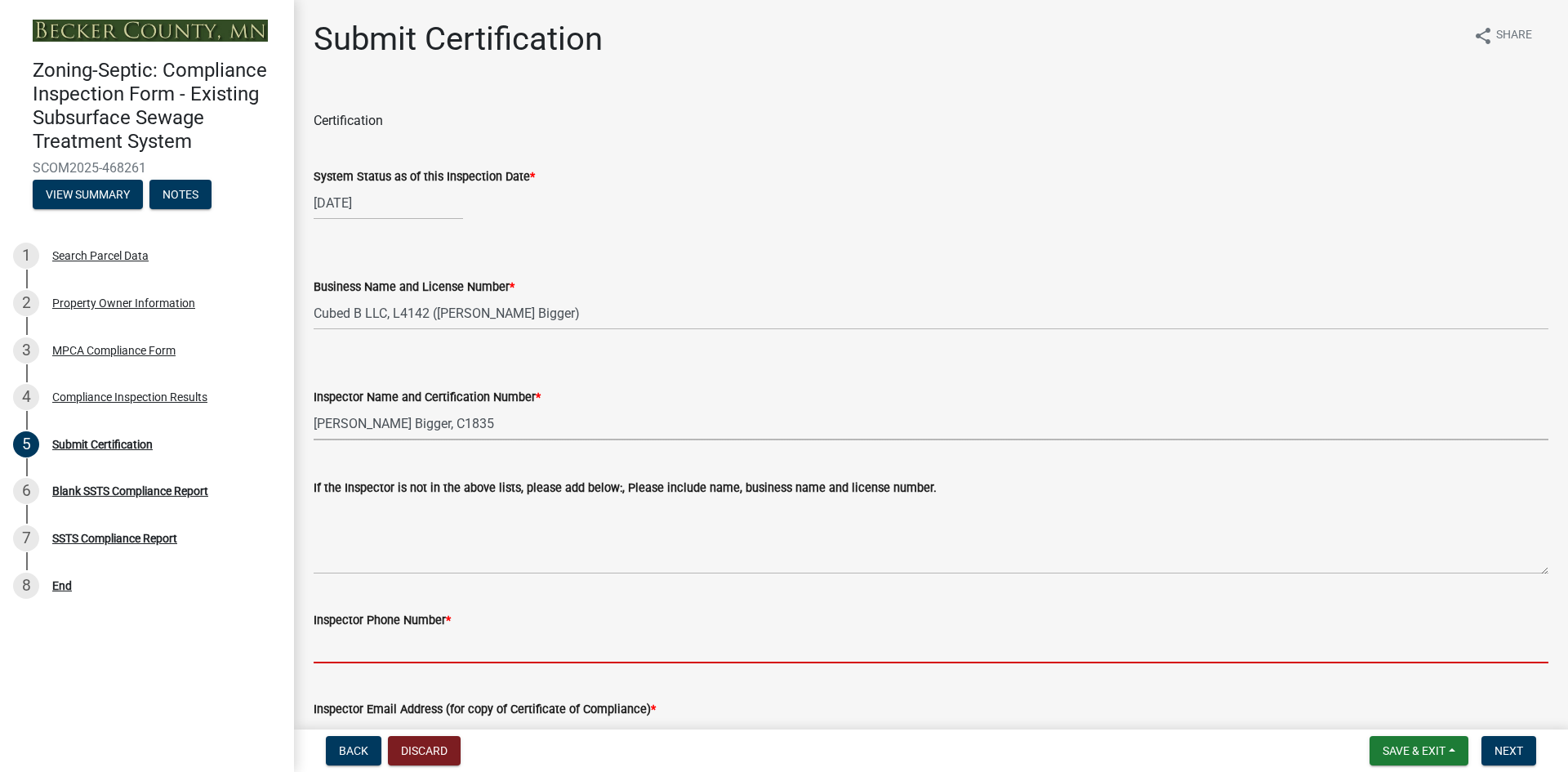
click at [348, 653] on input "Inspector Phone Number *" at bounding box center [931, 647] width 1234 height 34
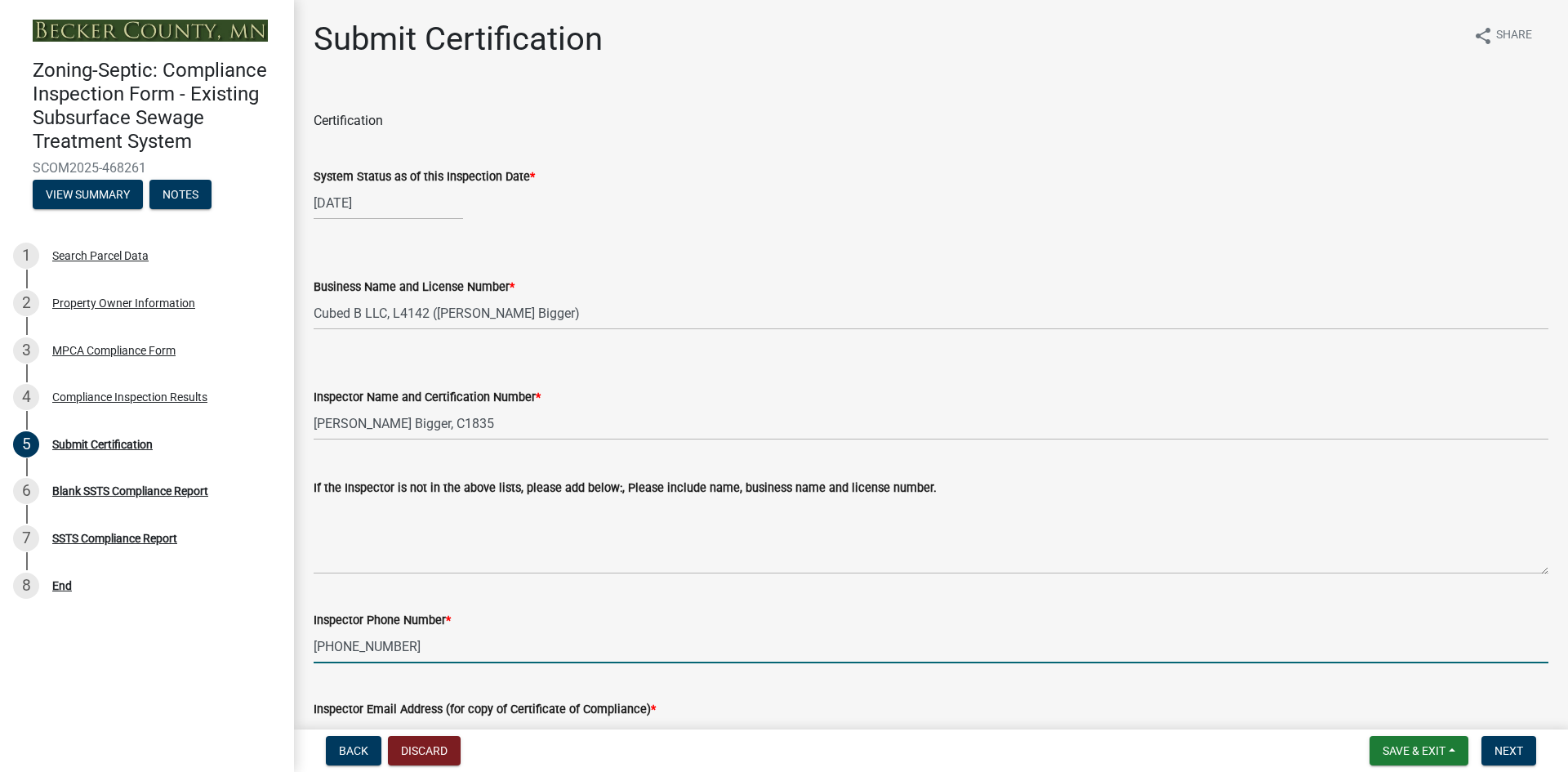
type input "[PHONE_NUMBER]"
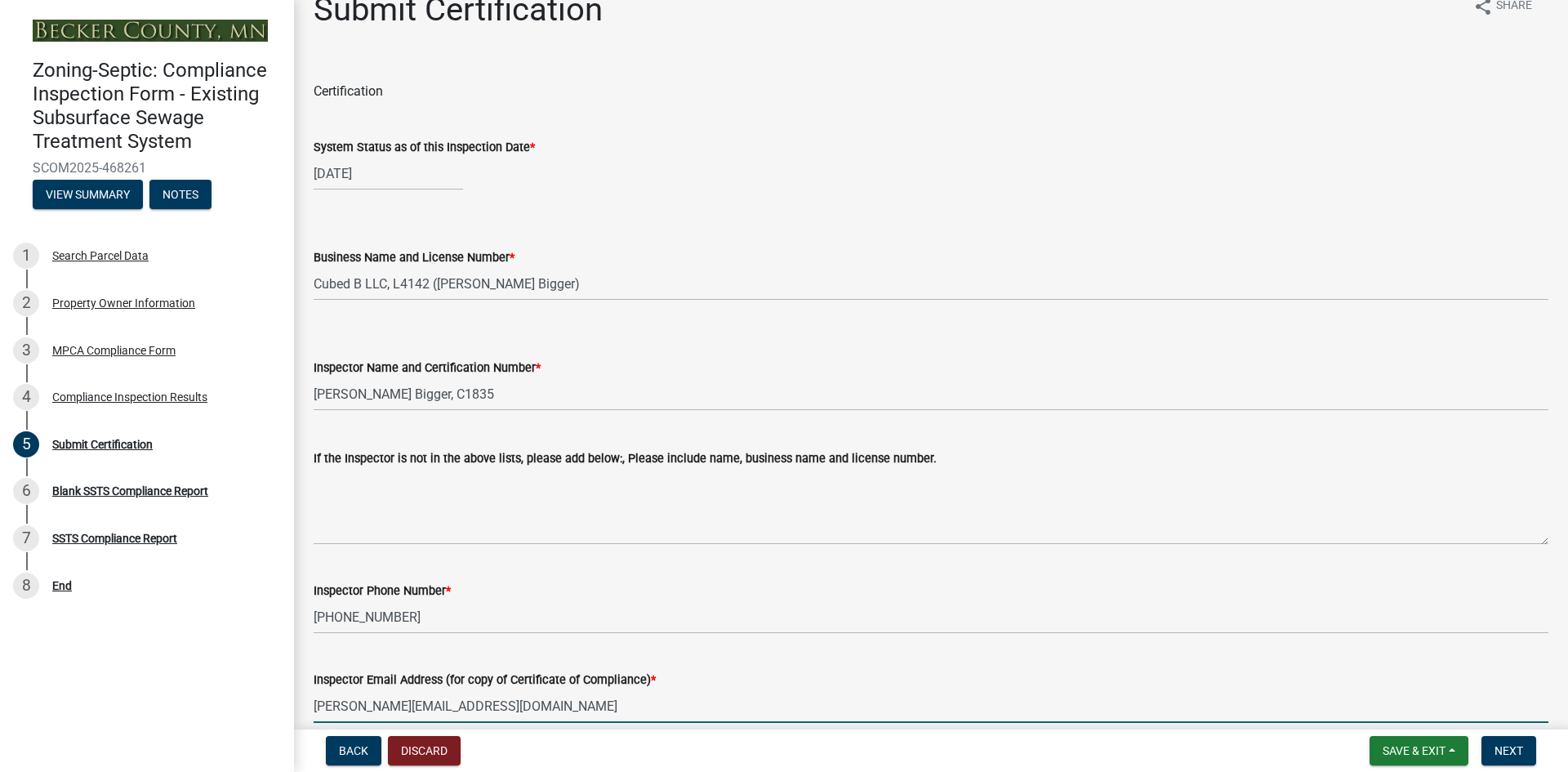
type input "[PERSON_NAME][EMAIL_ADDRESS][DOMAIN_NAME]"
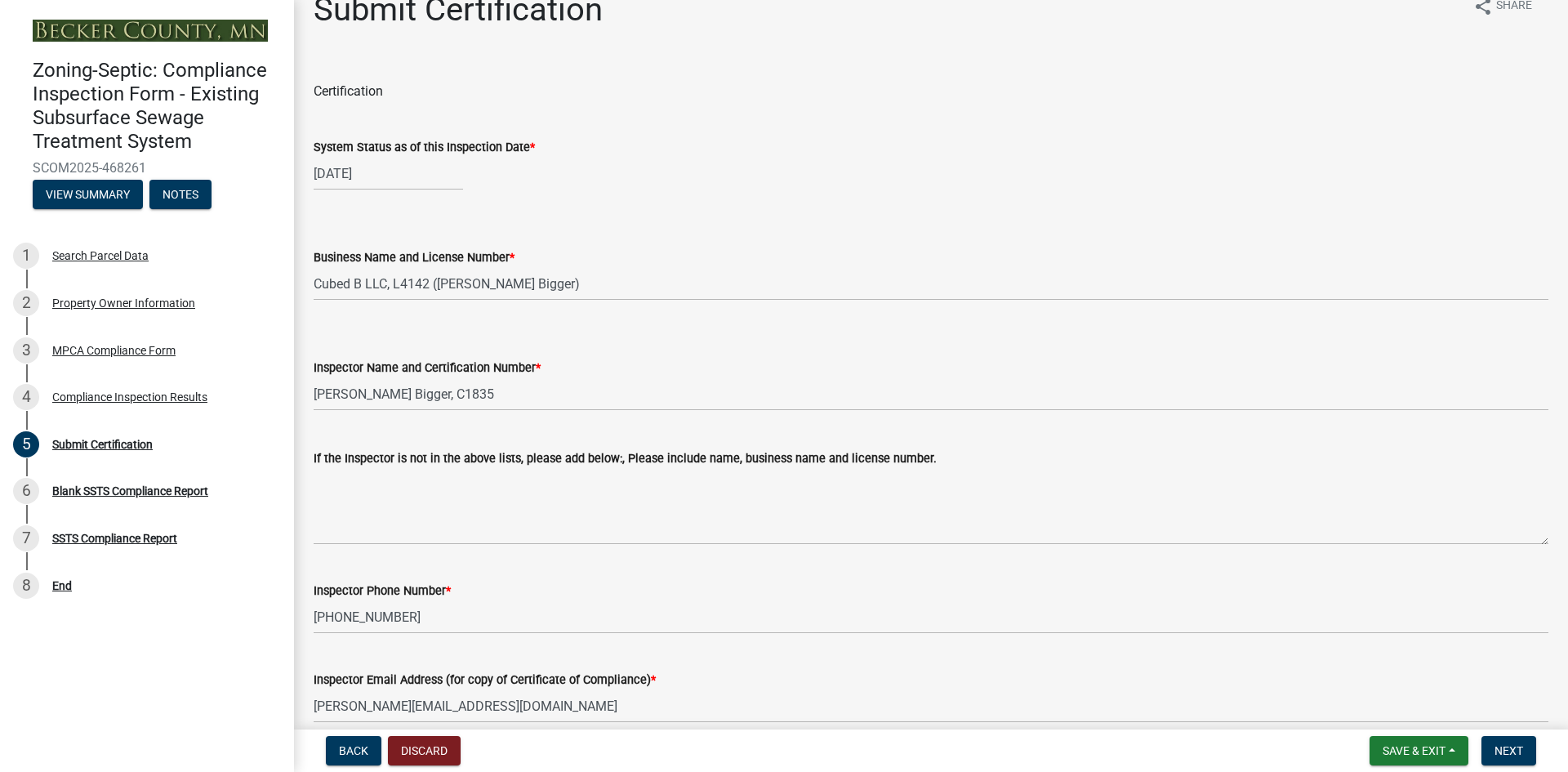
scroll to position [407, 0]
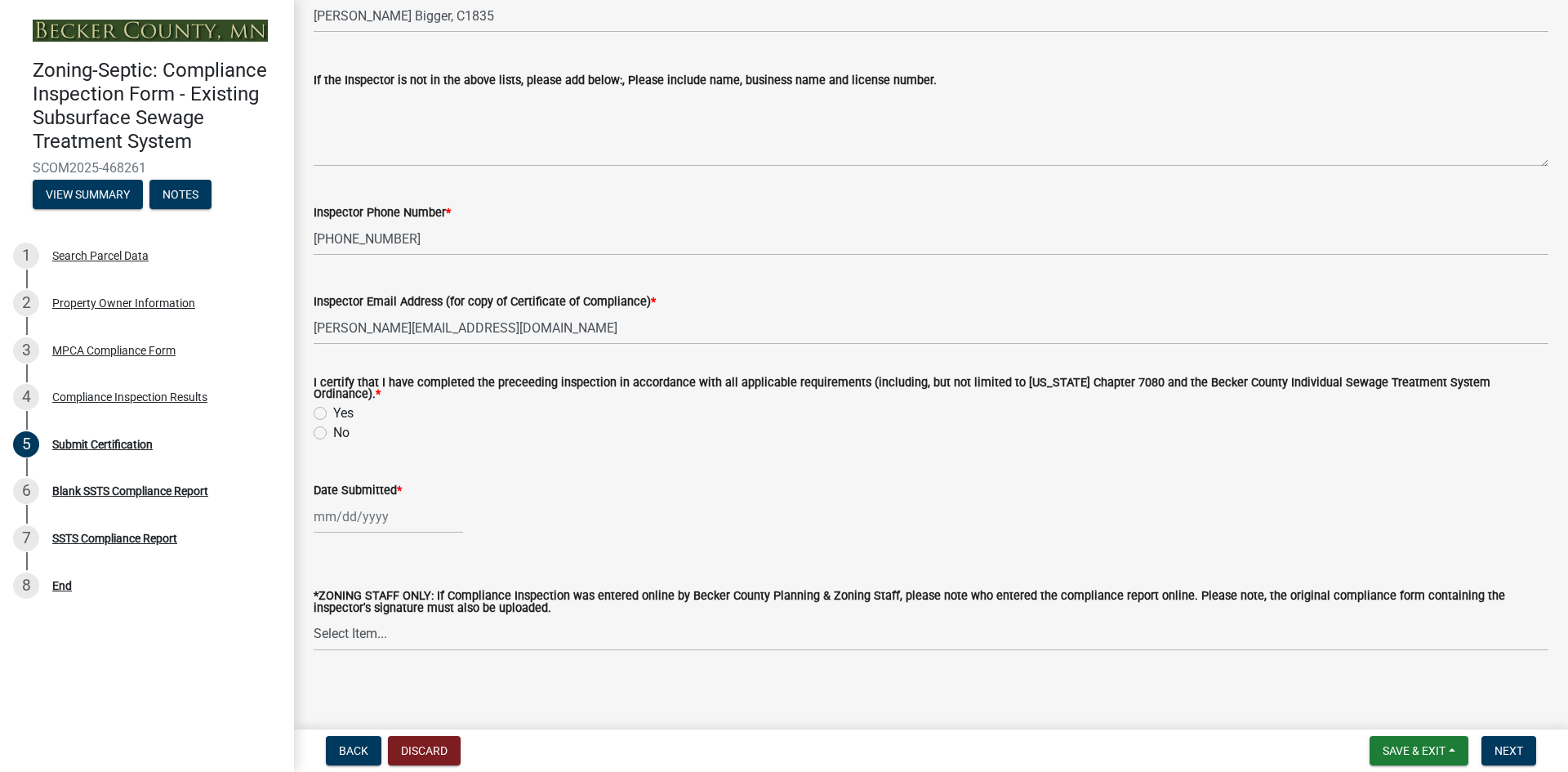
click at [333, 406] on label "Yes" at bounding box center [343, 413] width 21 height 20
click at [333, 406] on input "Yes" at bounding box center [338, 408] width 11 height 11
radio input "true"
click at [341, 512] on div at bounding box center [388, 516] width 150 height 34
select select "8"
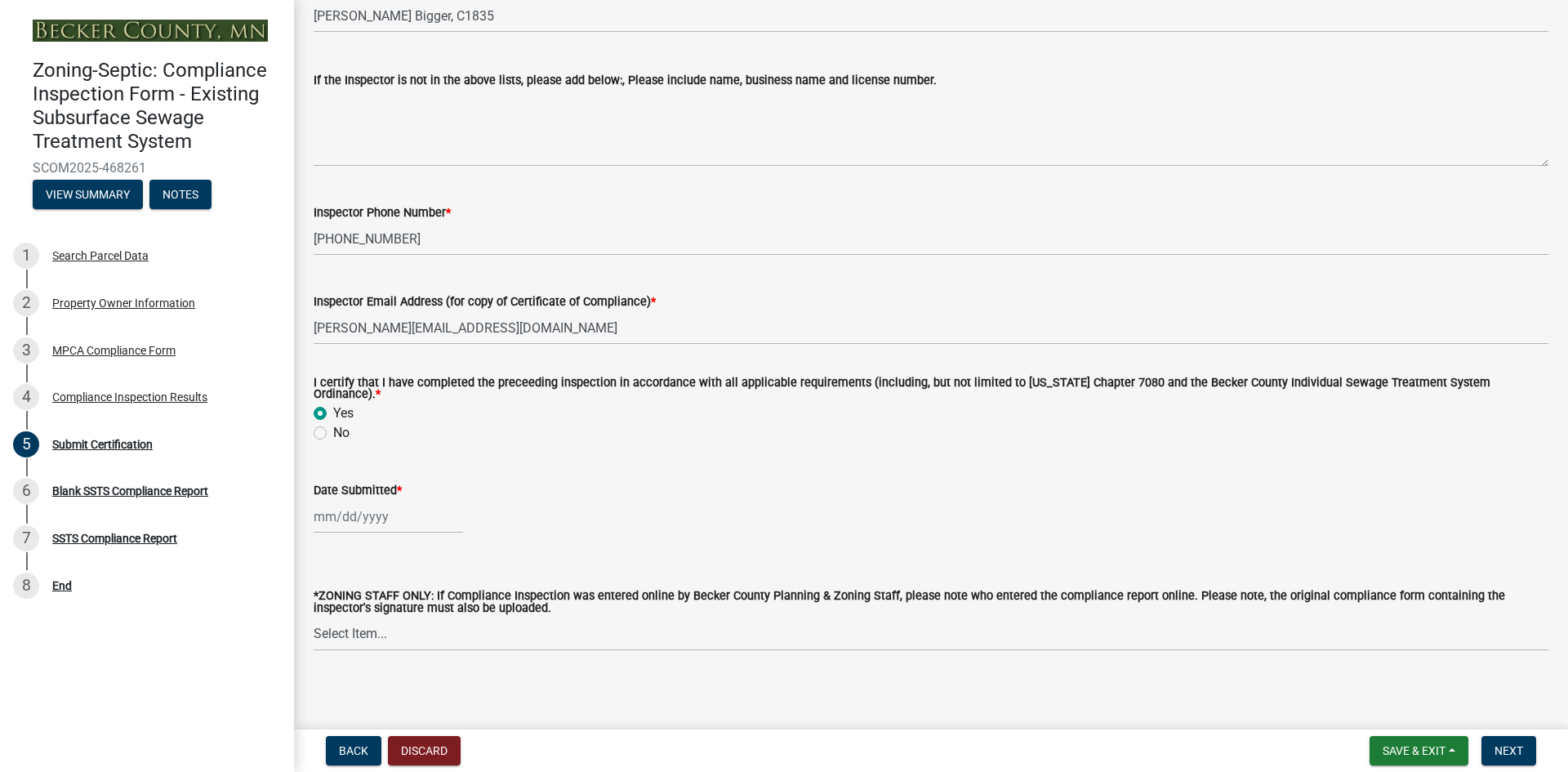
select select "2025"
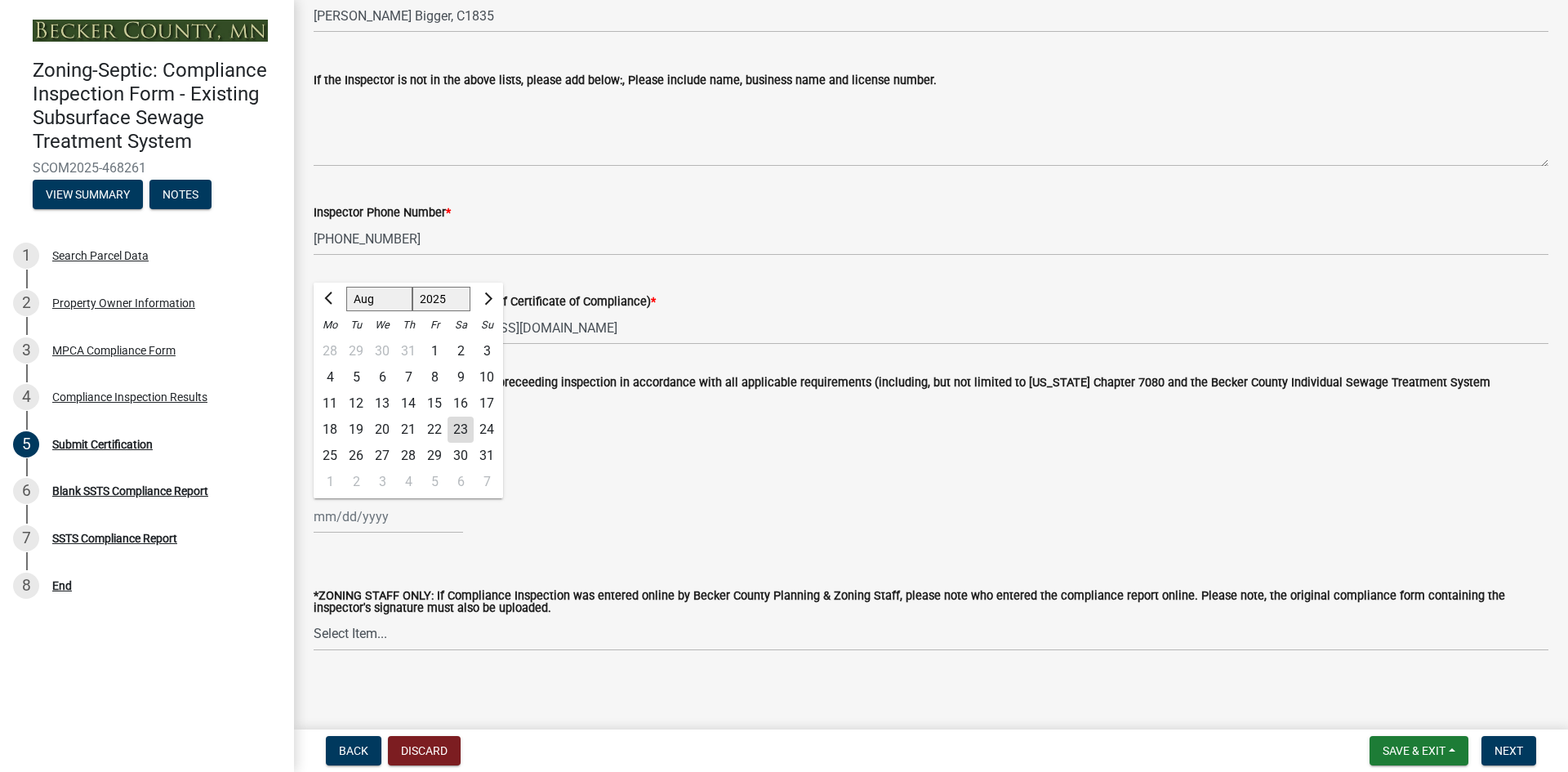
click at [465, 421] on div "23" at bounding box center [461, 429] width 26 height 26
type input "[DATE]"
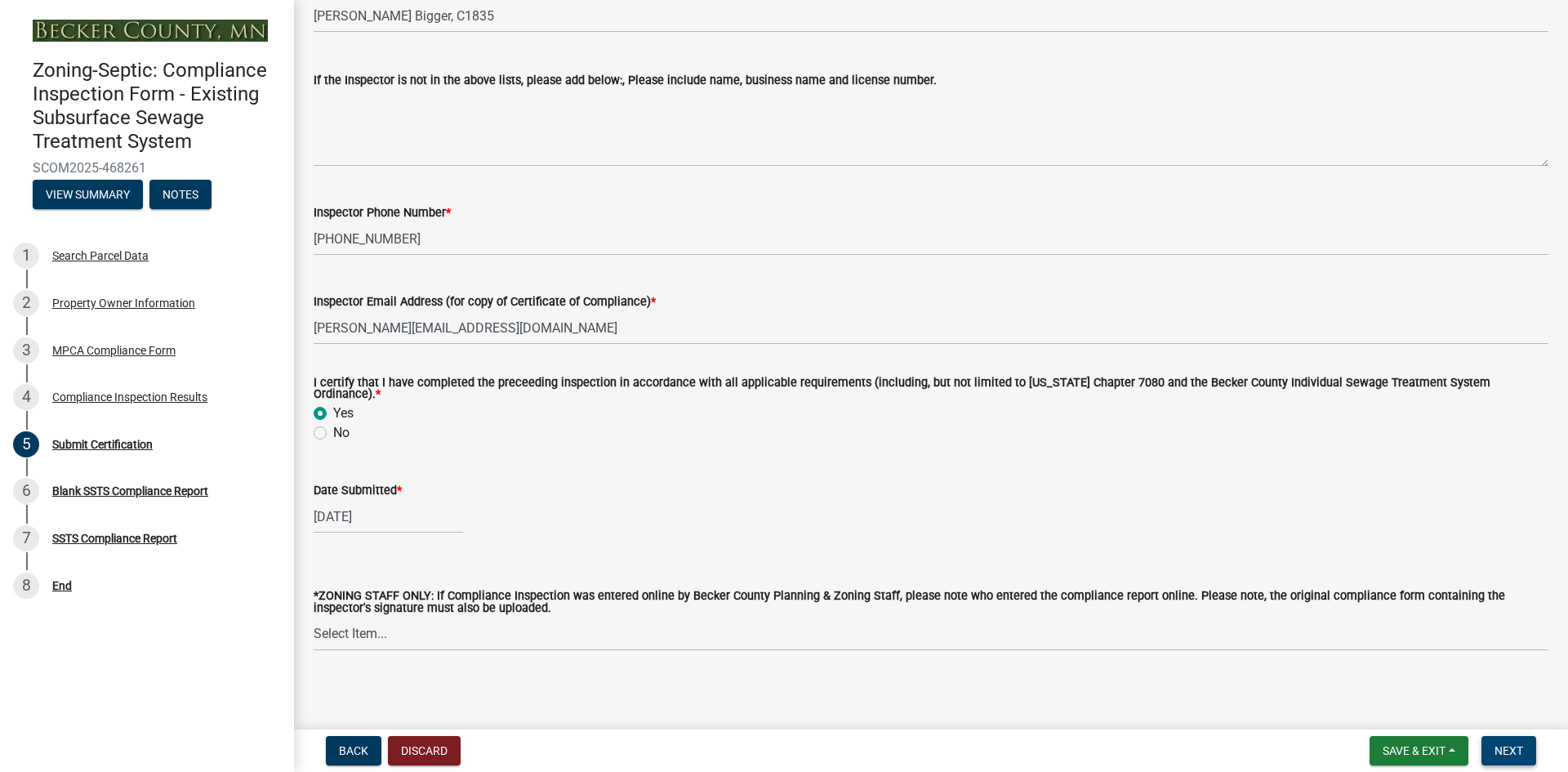
click at [1507, 753] on span "Next" at bounding box center [1508, 750] width 29 height 13
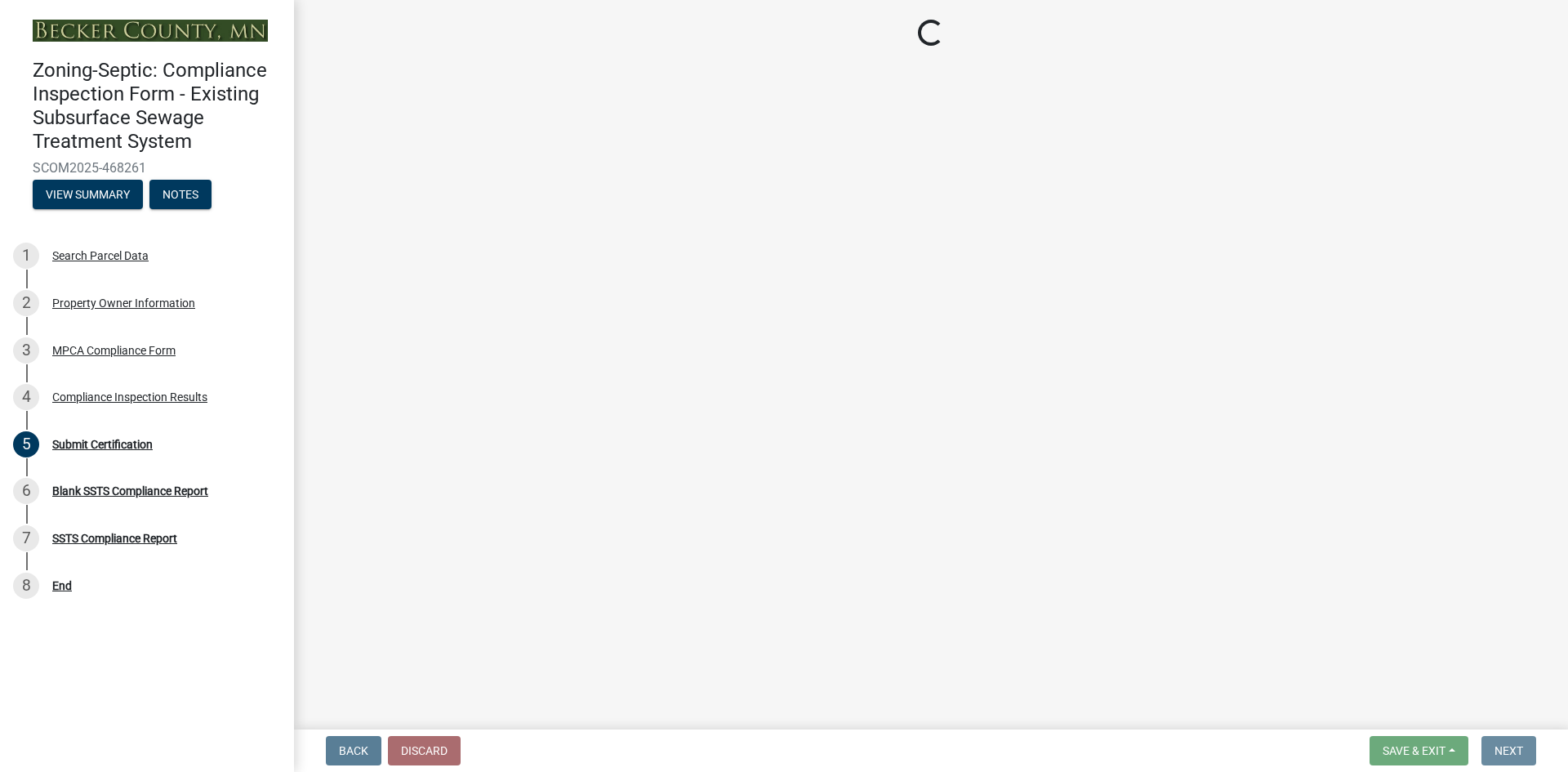
scroll to position [0, 0]
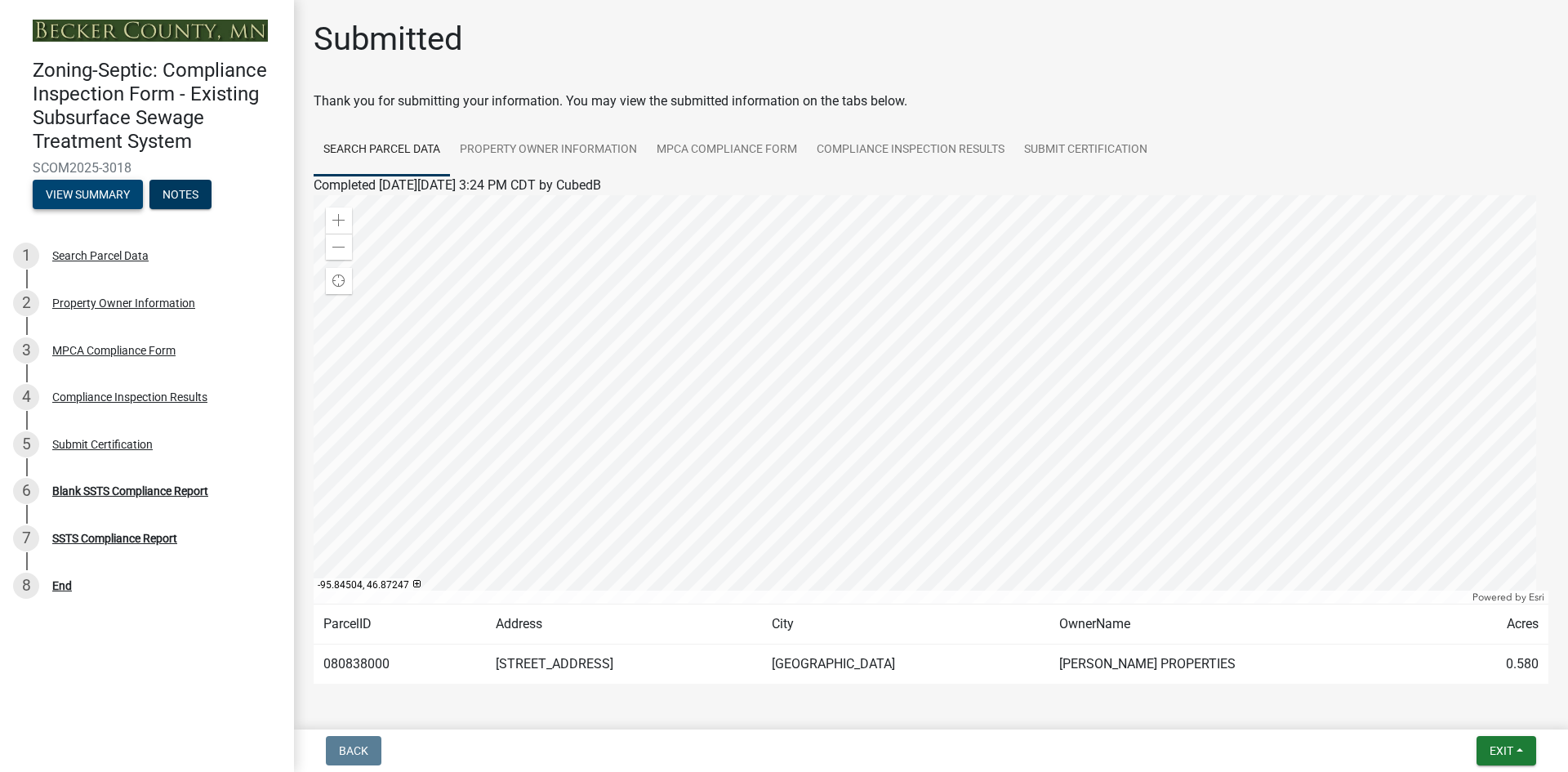
click at [99, 190] on button "View Summary" at bounding box center [87, 194] width 110 height 30
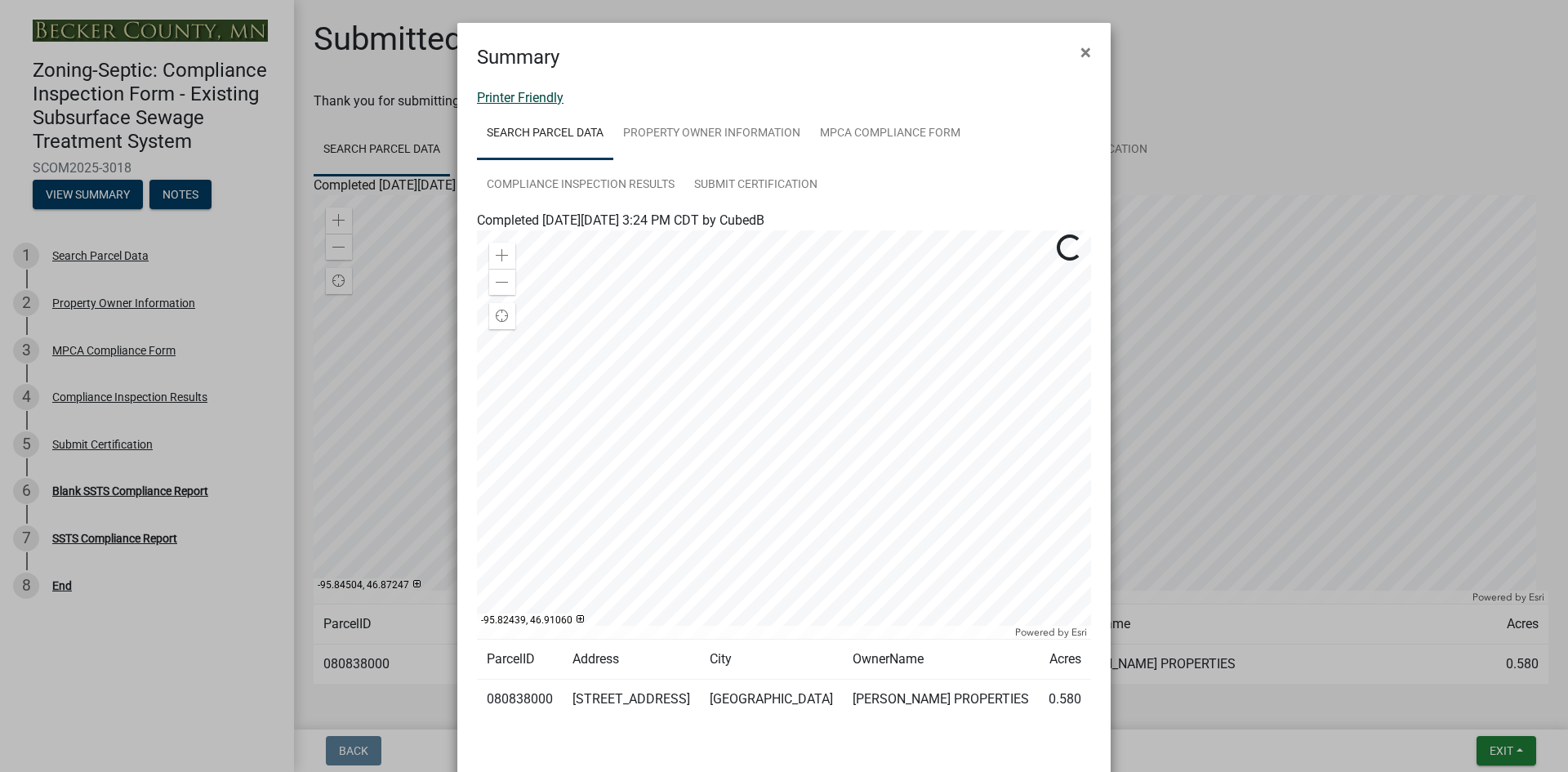
click at [527, 101] on link "Printer Friendly" at bounding box center [519, 98] width 86 height 16
click at [1081, 47] on span "×" at bounding box center [1086, 52] width 11 height 23
